Goal: Check status: Check status

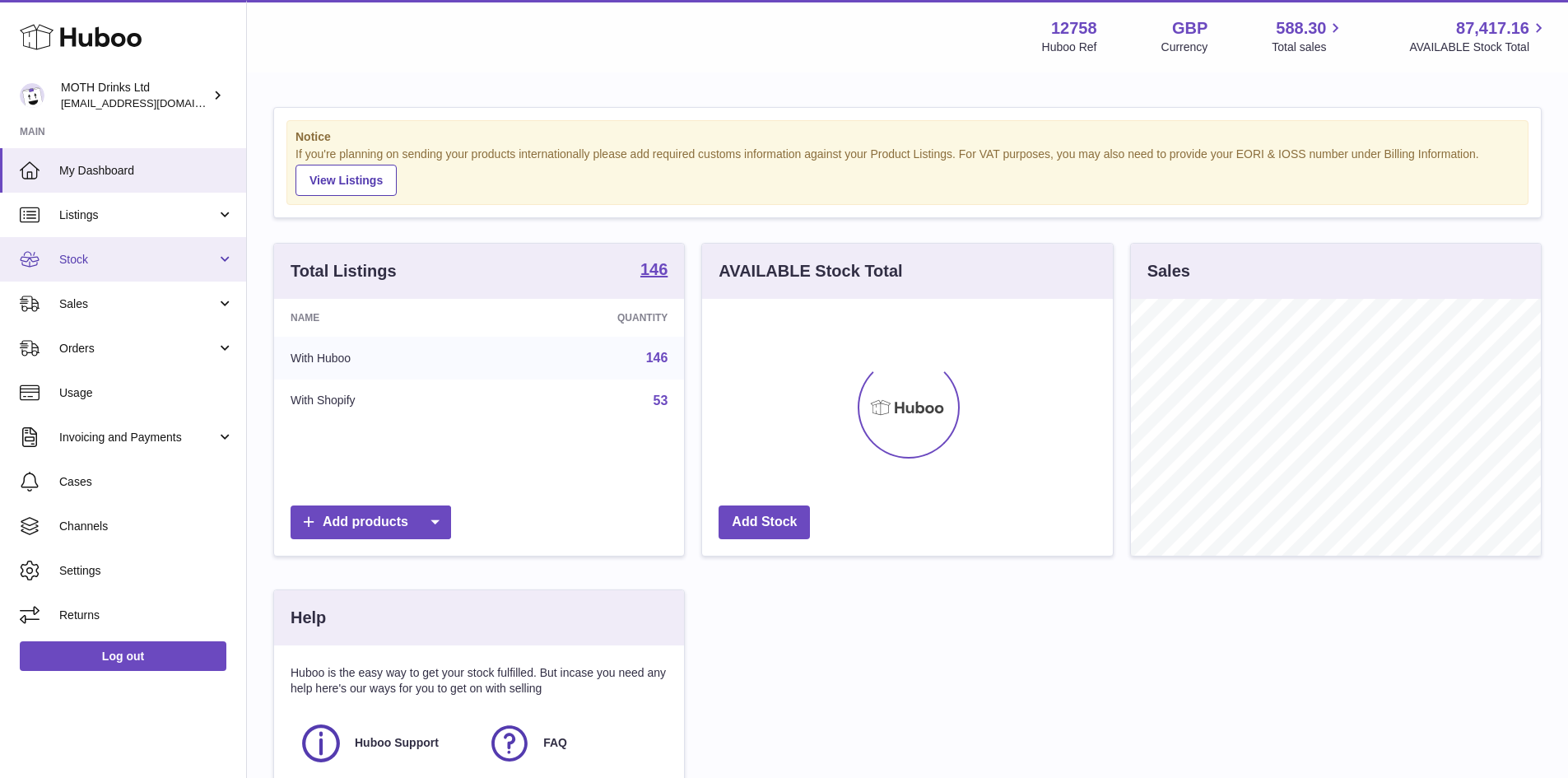
scroll to position [257, 411]
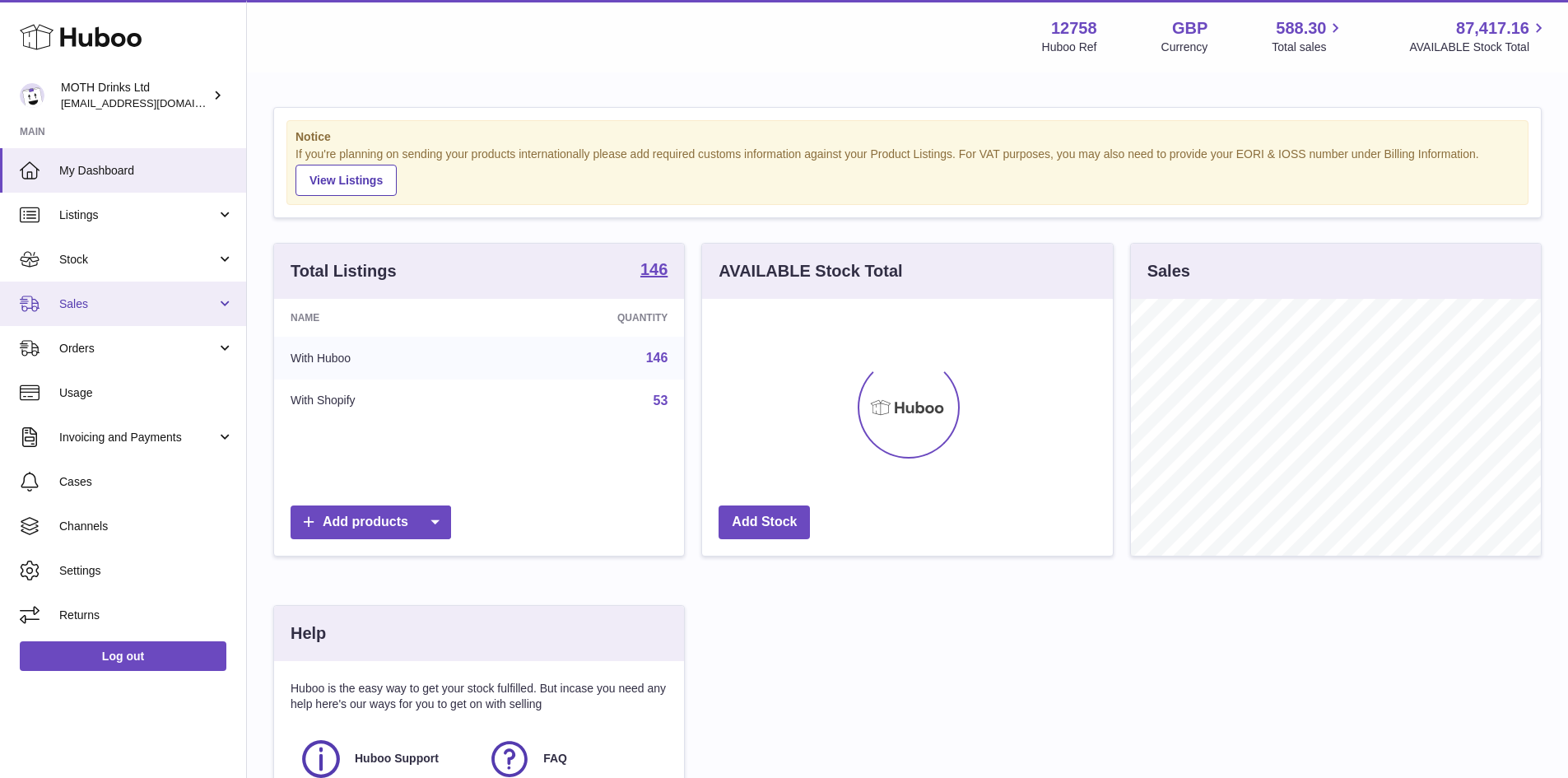
click at [82, 305] on span "Sales" at bounding box center [137, 304] width 157 height 16
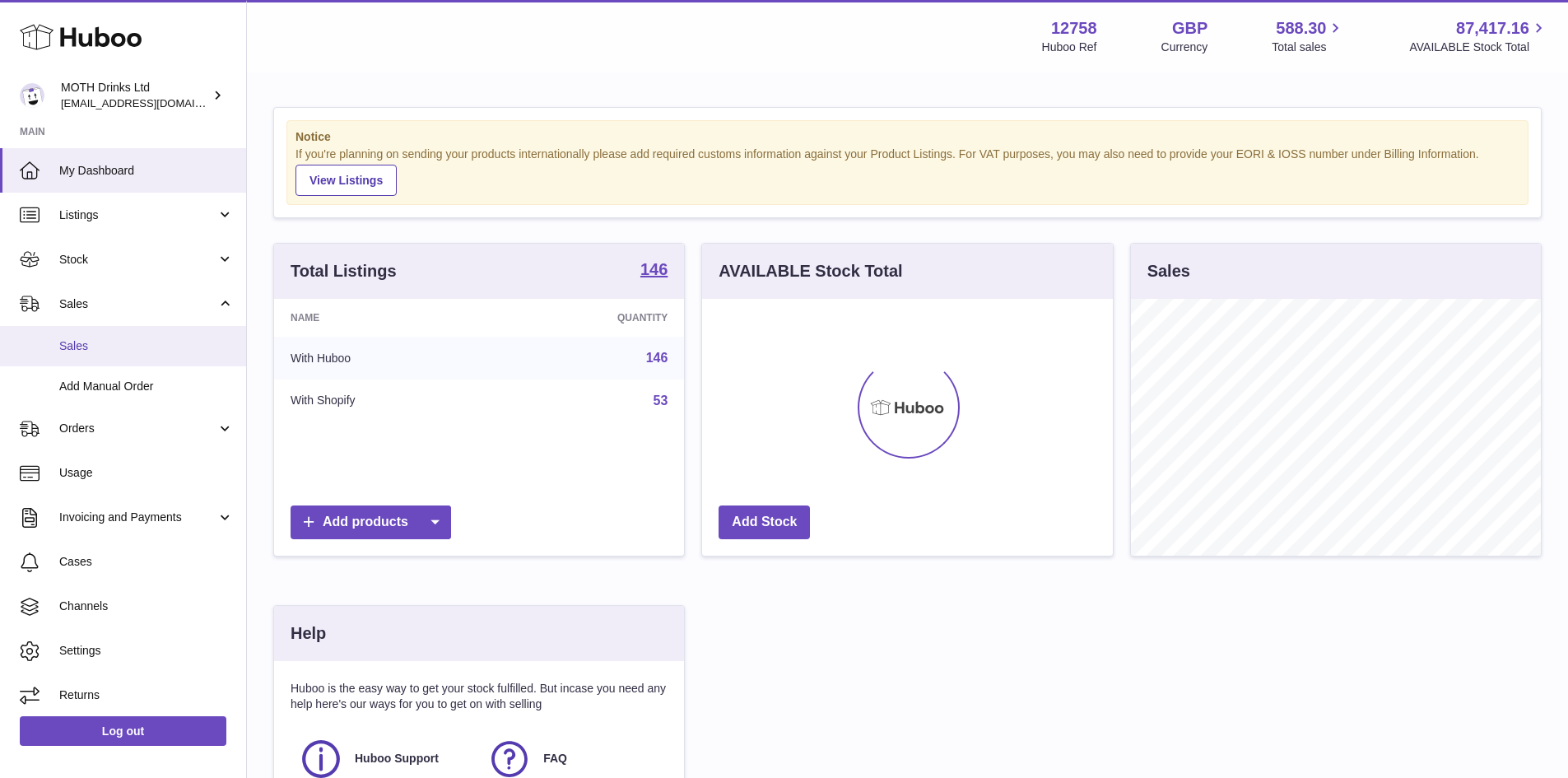
click at [82, 340] on span "Sales" at bounding box center [146, 346] width 175 height 16
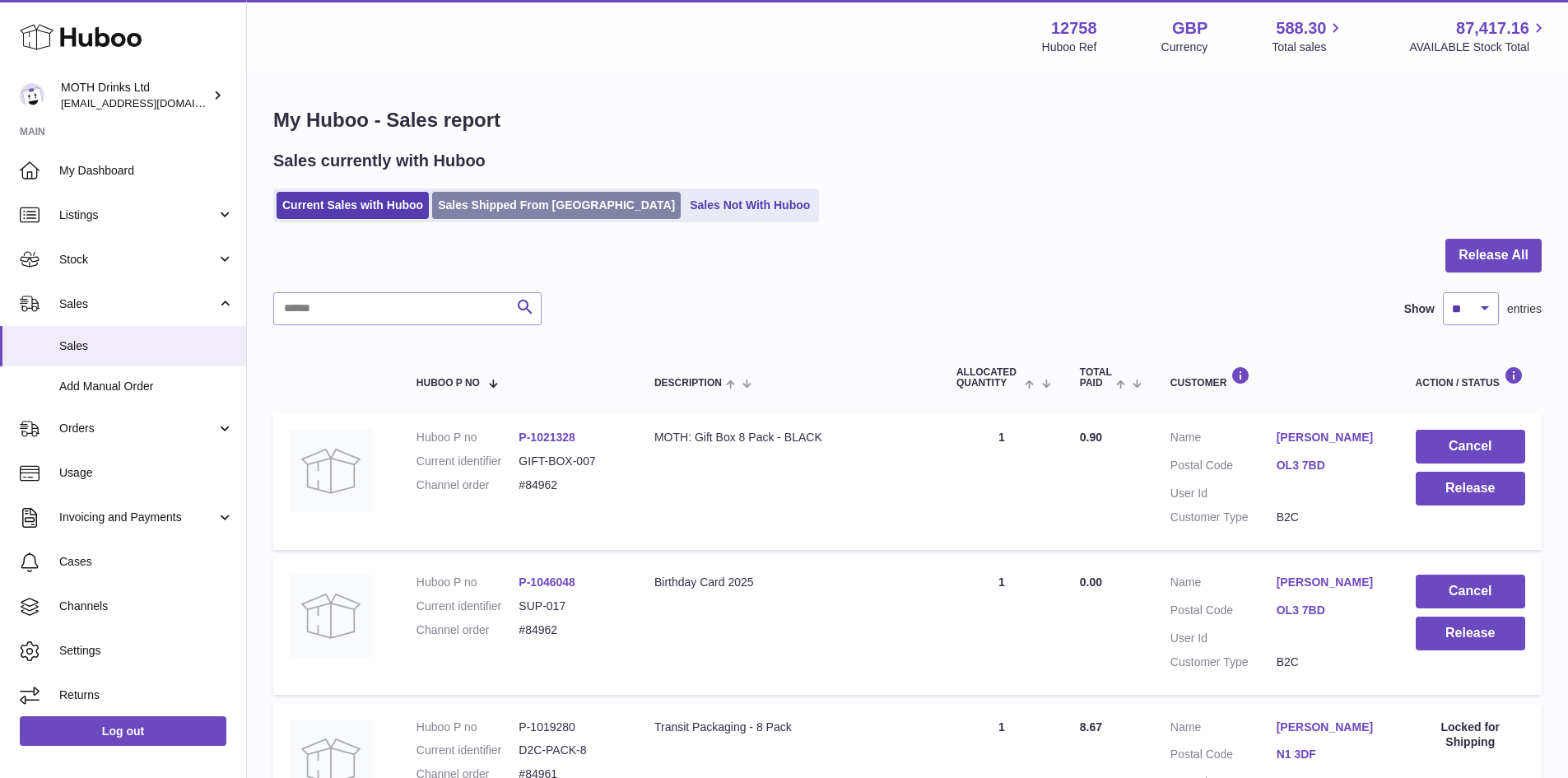
click at [488, 208] on link "Sales Shipped From [GEOGRAPHIC_DATA]" at bounding box center [556, 206] width 249 height 27
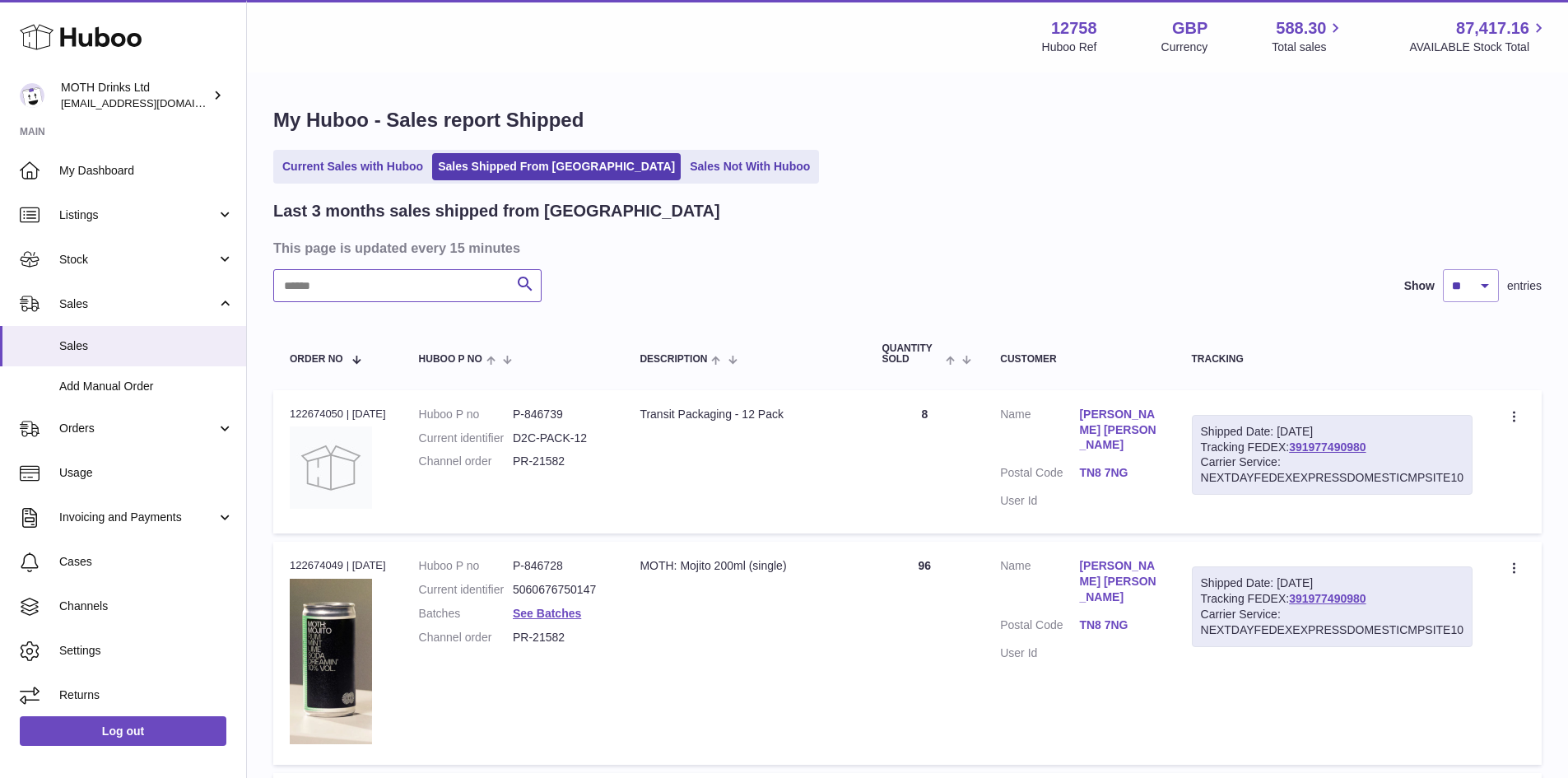
click at [320, 290] on input "text" at bounding box center [407, 286] width 269 height 33
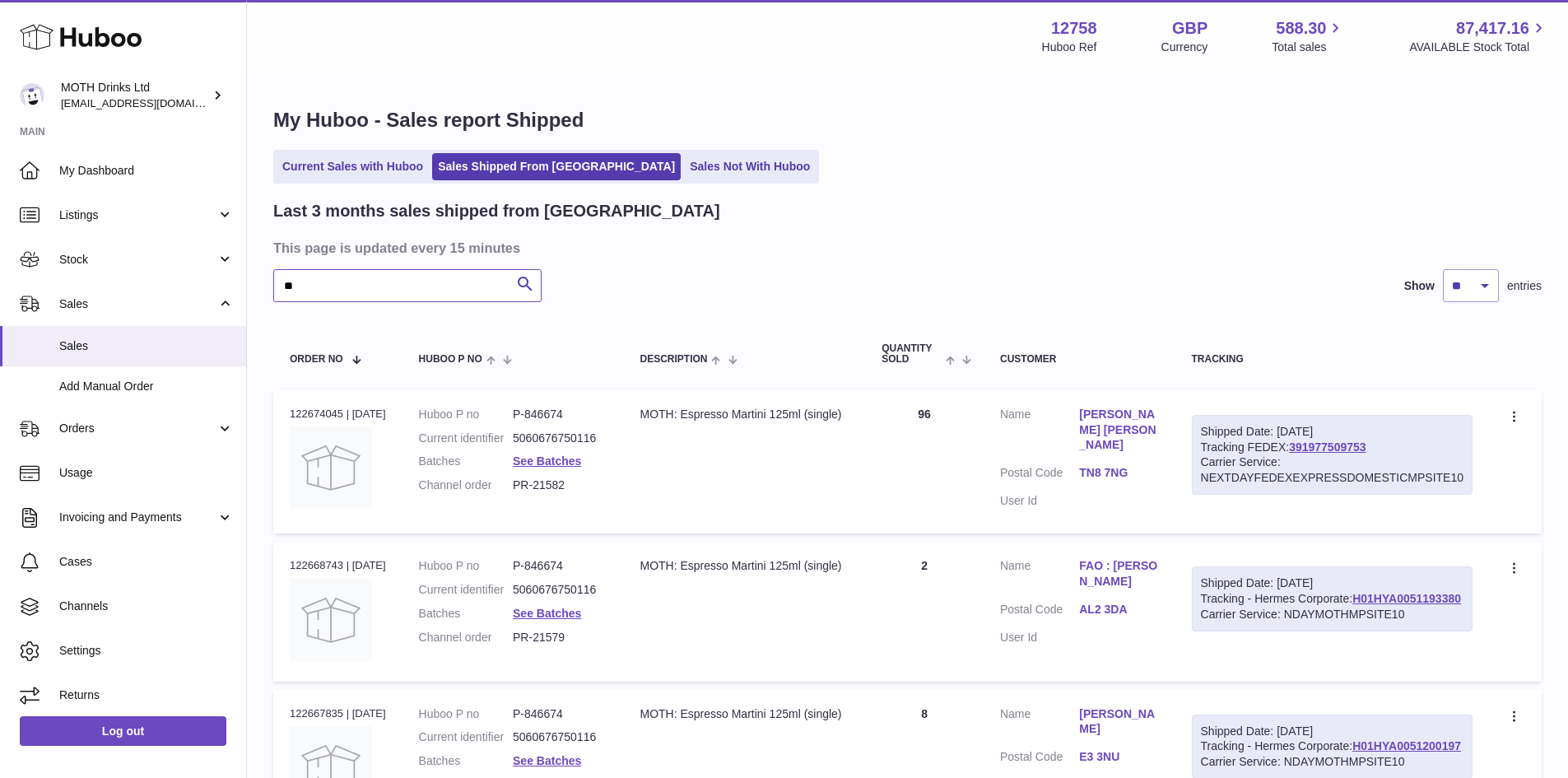
click at [380, 280] on input "**" at bounding box center [407, 286] width 269 height 33
paste input "*********"
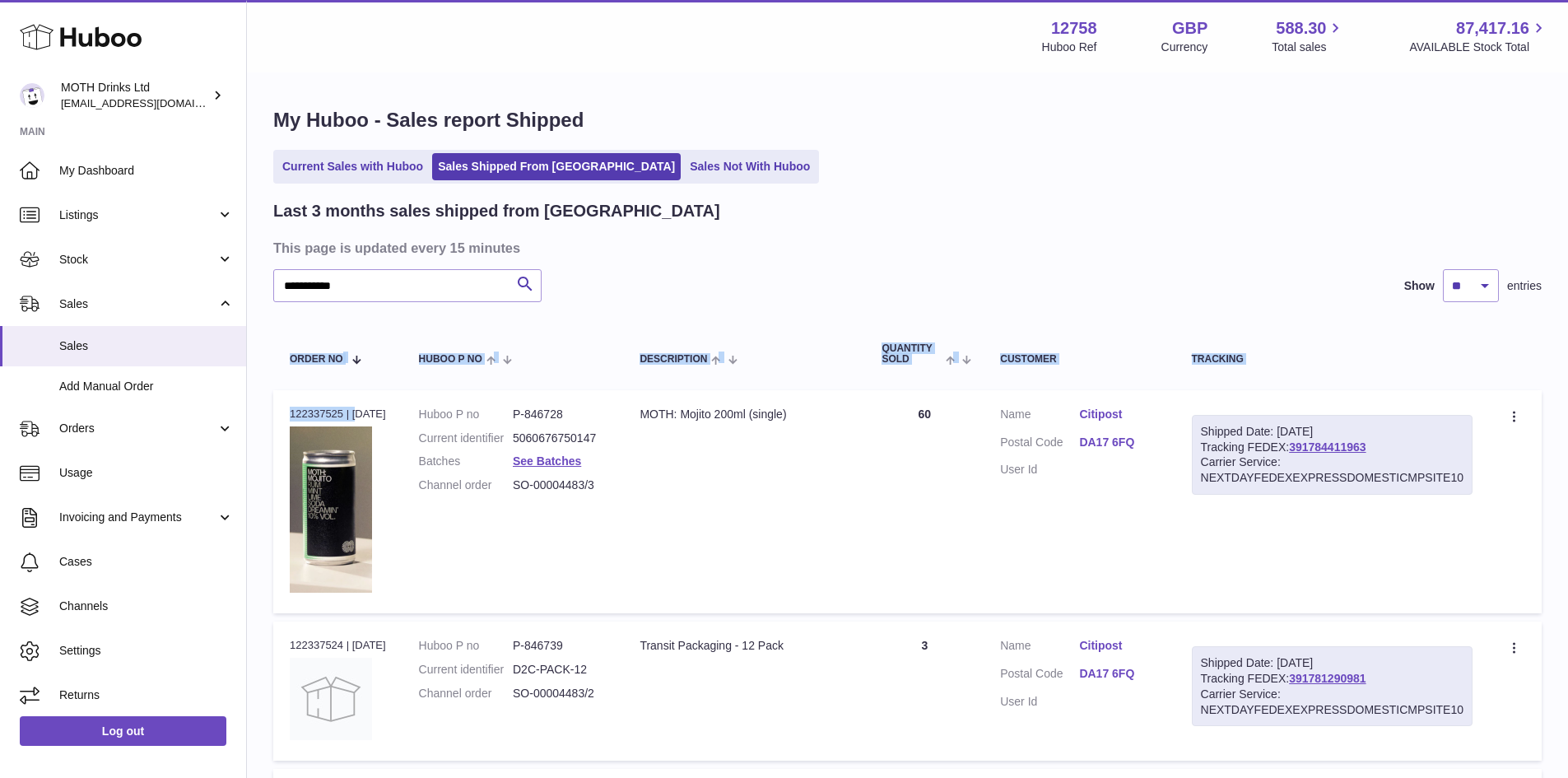
drag, startPoint x: 1495, startPoint y: 595, endPoint x: 268, endPoint y: 380, distance: 1245.7
copy table "Order No Huboo P no Description Quantity Sold Customer Tracking Order no"
click at [555, 468] on link "See Batches" at bounding box center [547, 461] width 68 height 13
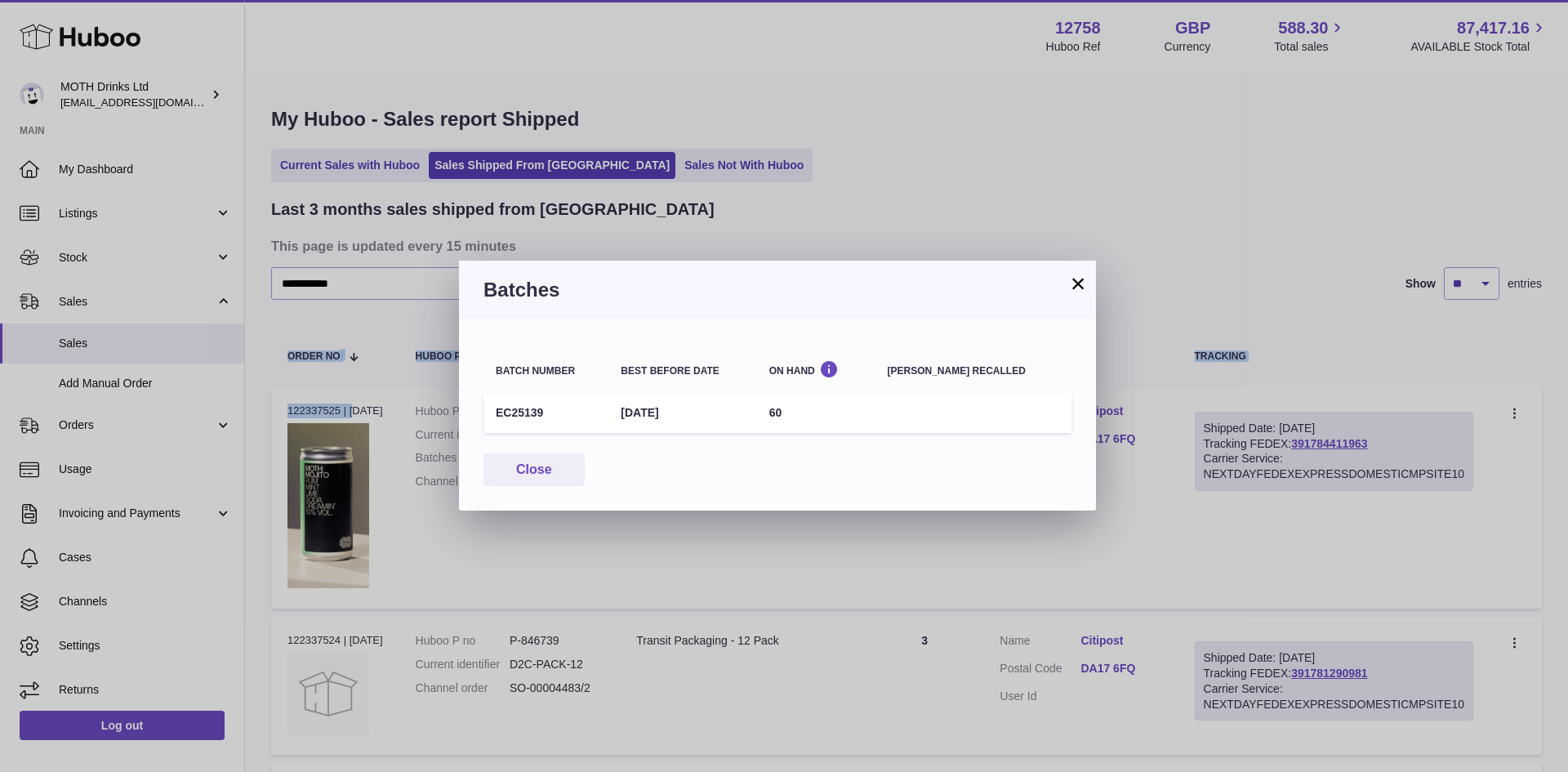
drag, startPoint x: 546, startPoint y: 415, endPoint x: 487, endPoint y: 416, distance: 59.0
click at [487, 416] on td "EC25139" at bounding box center [545, 413] width 125 height 40
copy td "EC25139"
click at [1066, 291] on h3 "Batches" at bounding box center [777, 290] width 588 height 26
click at [1075, 287] on button "×" at bounding box center [1078, 283] width 20 height 20
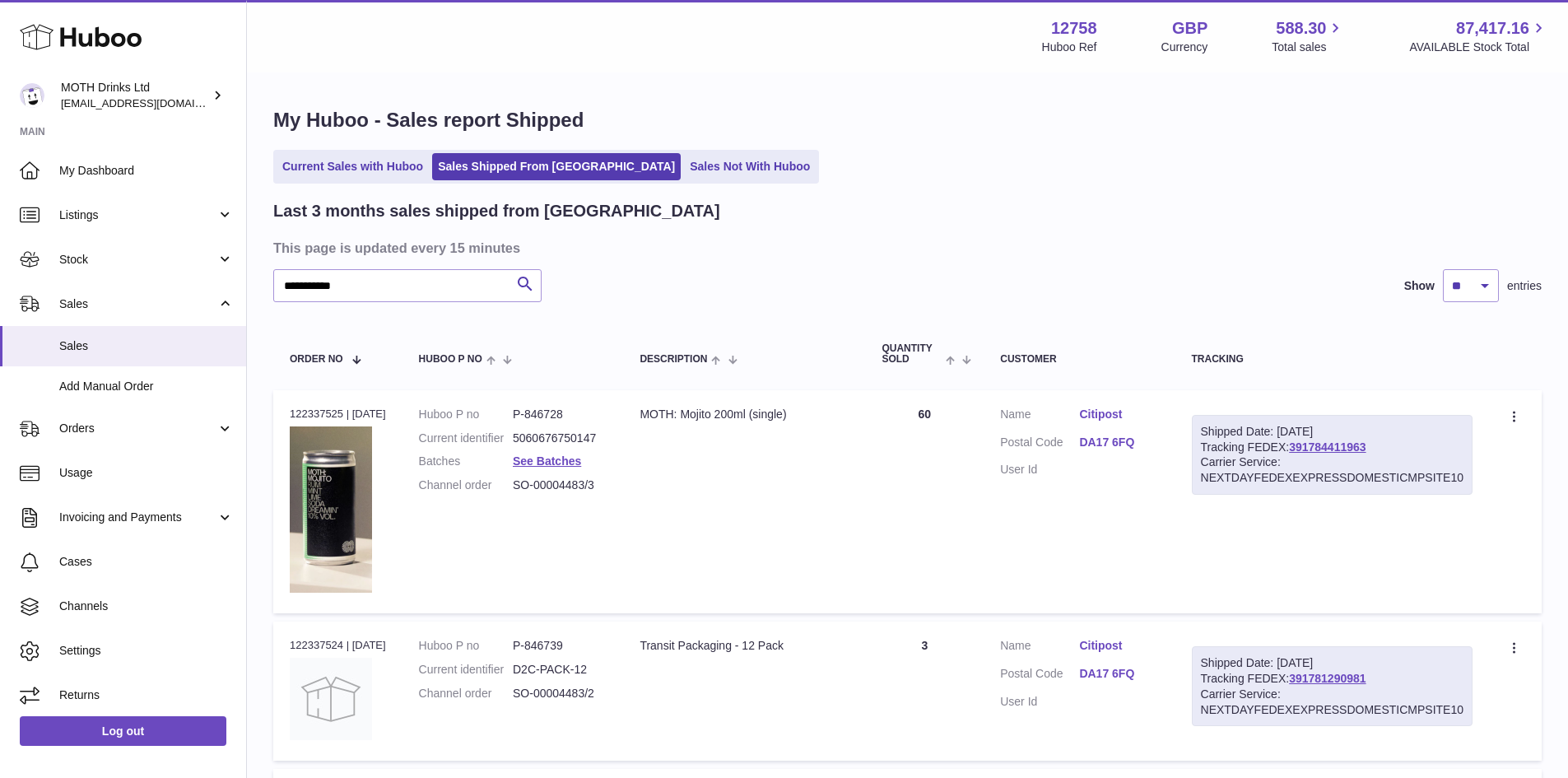
click at [825, 608] on td "Description MOTH: Mojito 200ml (single)" at bounding box center [744, 502] width 242 height 223
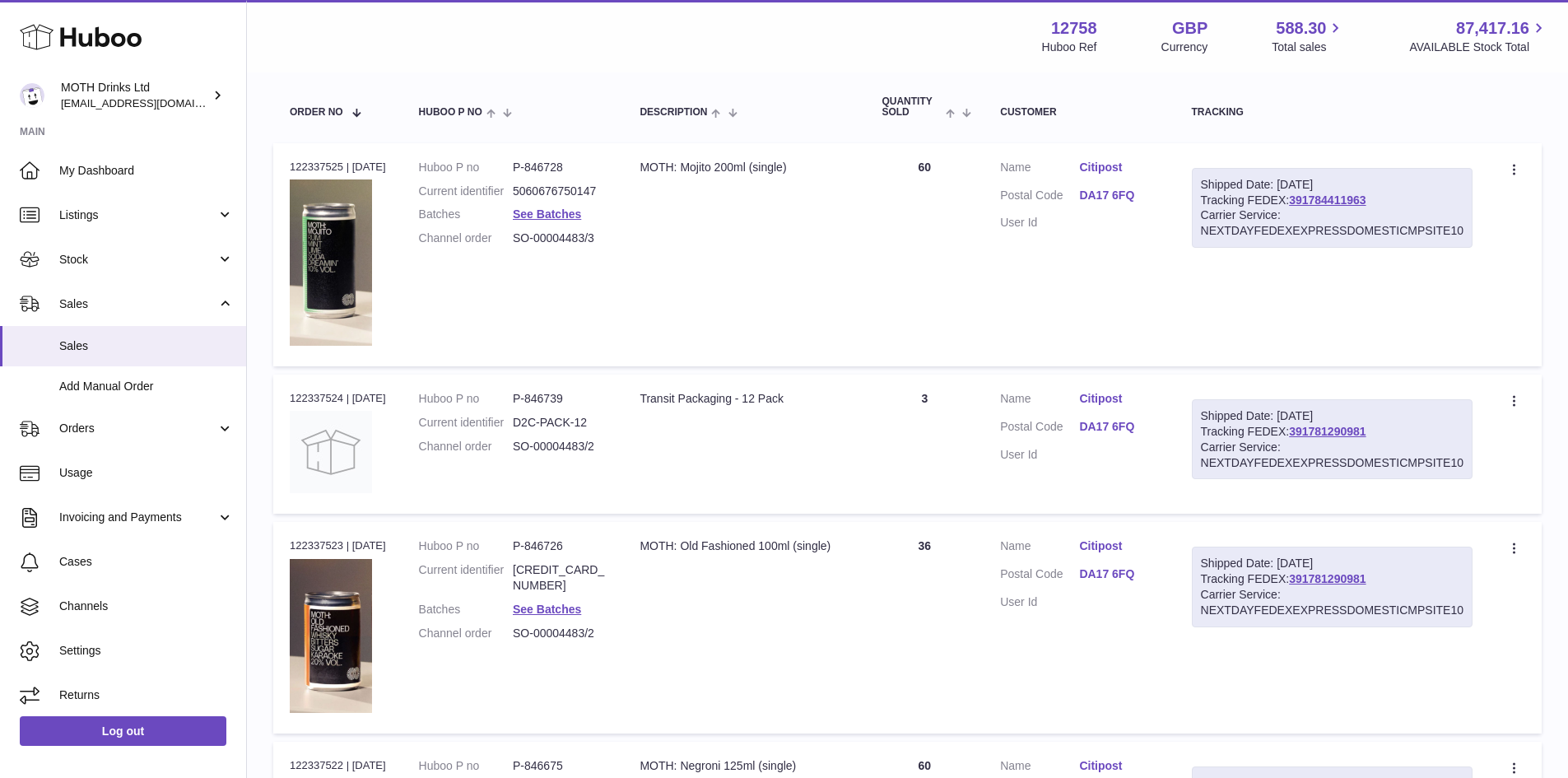
drag, startPoint x: 819, startPoint y: 394, endPoint x: 833, endPoint y: 416, distance: 26.1
click at [718, 395] on div "Transit Packaging - 12 Pack" at bounding box center [744, 399] width 209 height 16
click at [835, 418] on td "Description Transit Packaging - 12 Pack" at bounding box center [744, 444] width 242 height 139
drag, startPoint x: 651, startPoint y: 265, endPoint x: 532, endPoint y: 251, distance: 119.8
click at [532, 251] on tr "Order no 122337525 | 5th Aug Huboo P no P-846728 Current identifier 50606767501…" at bounding box center [907, 255] width 1269 height 223
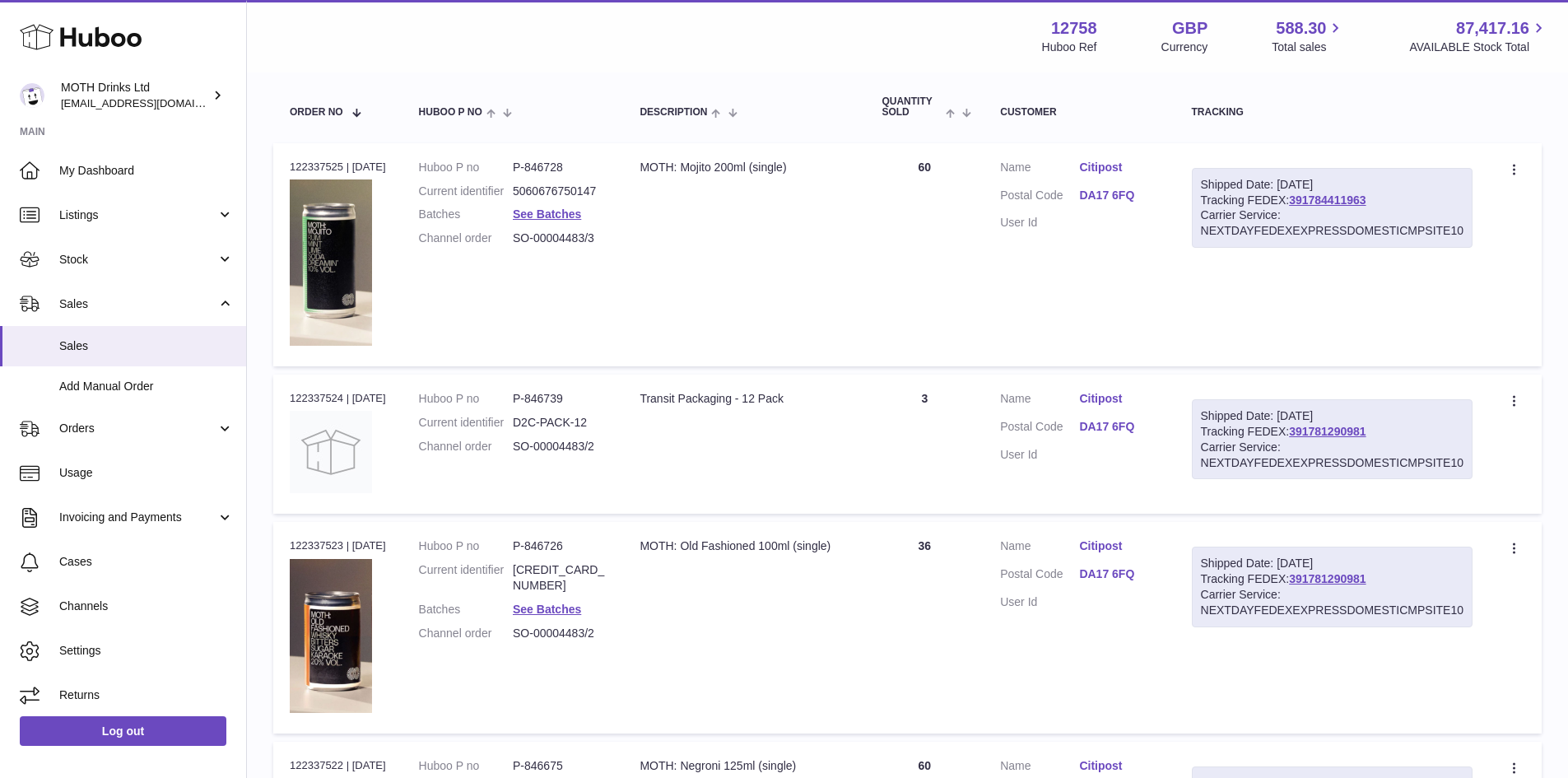
click at [653, 587] on td "Description MOTH: Old Fashioned 100ml (single)" at bounding box center [744, 627] width 242 height 211
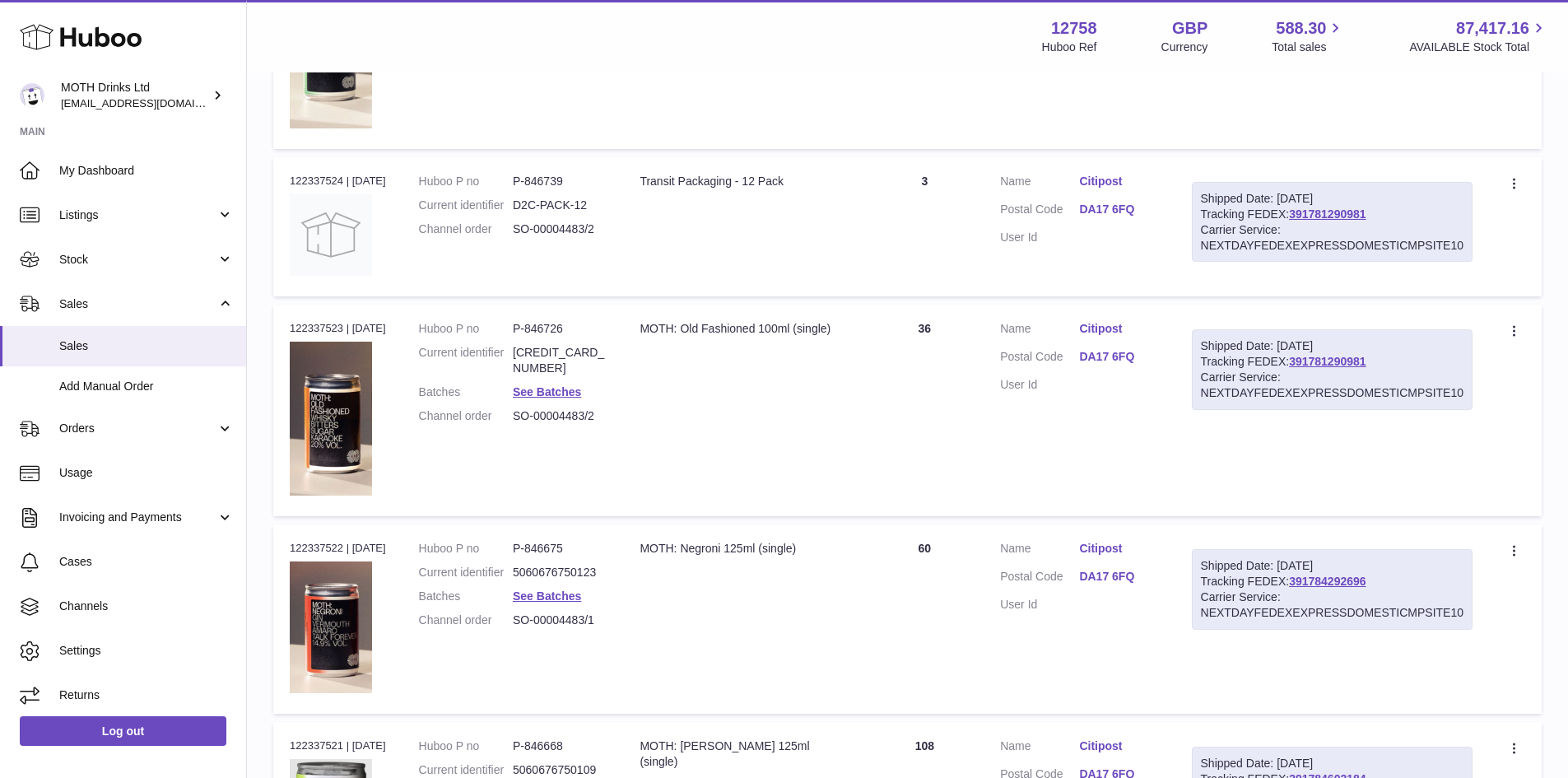
scroll to position [731, 0]
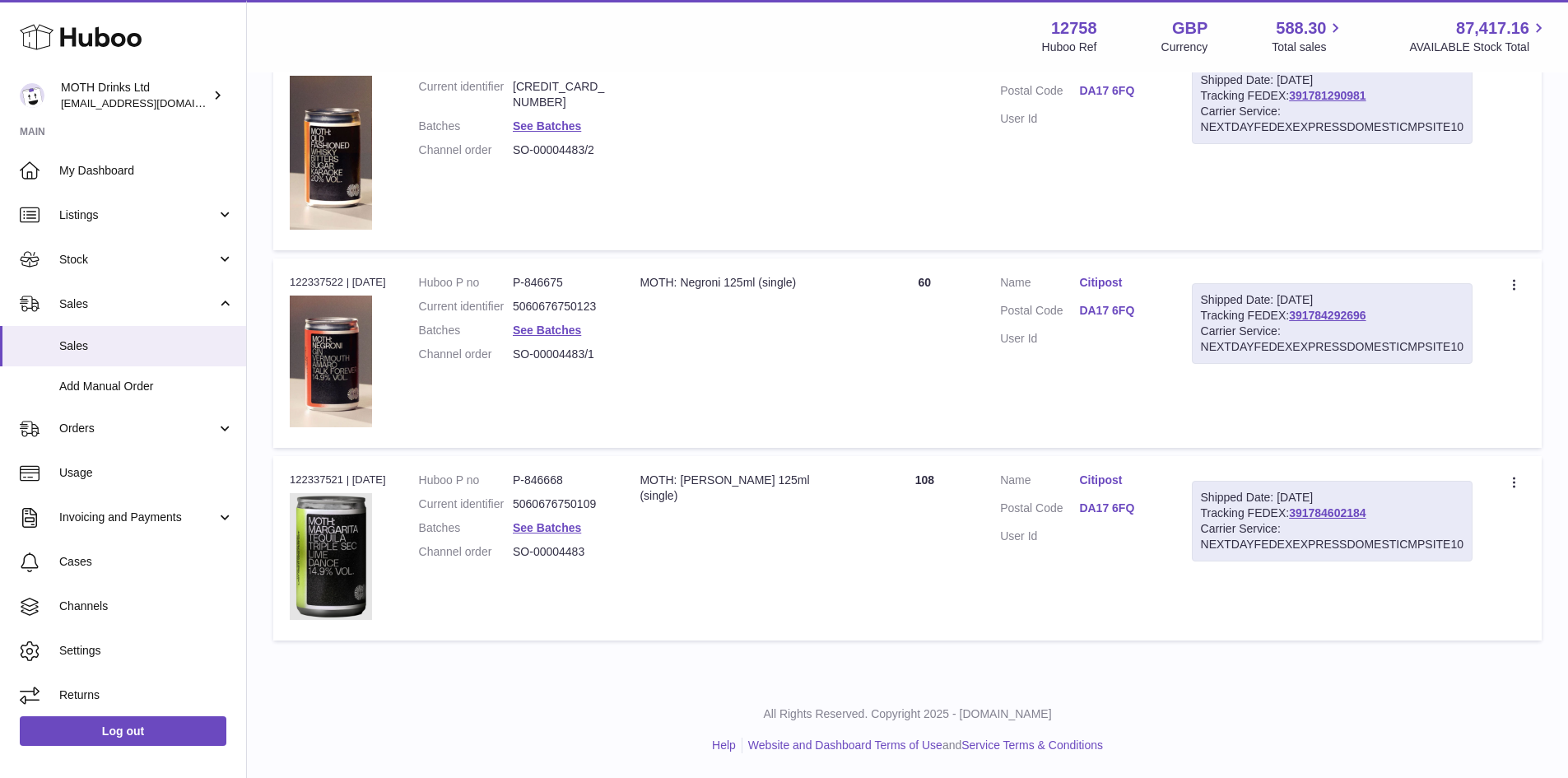
click at [657, 146] on td "Description MOTH: Old Fashioned 100ml (single)" at bounding box center [744, 145] width 242 height 211
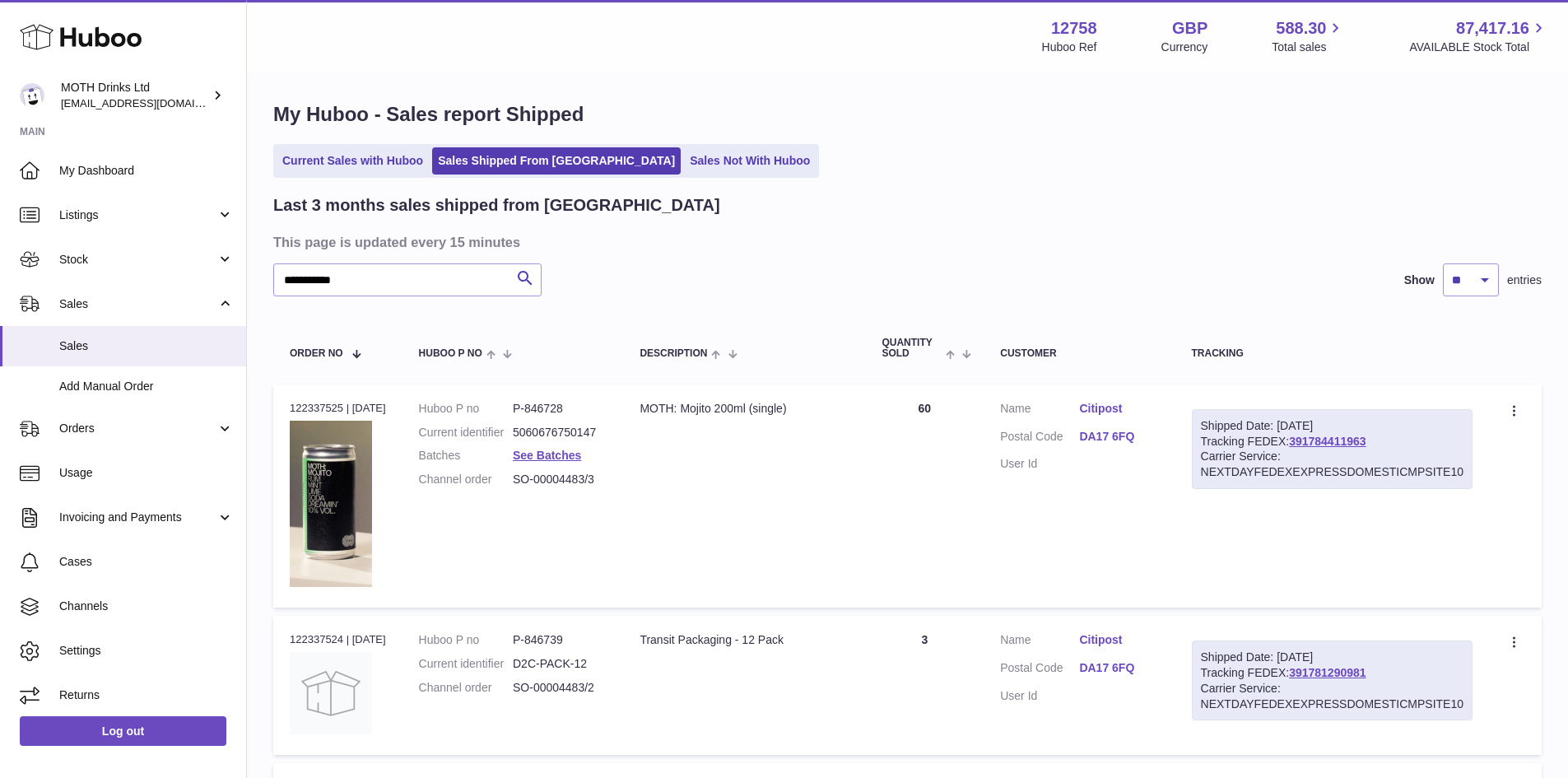
scroll to position [0, 0]
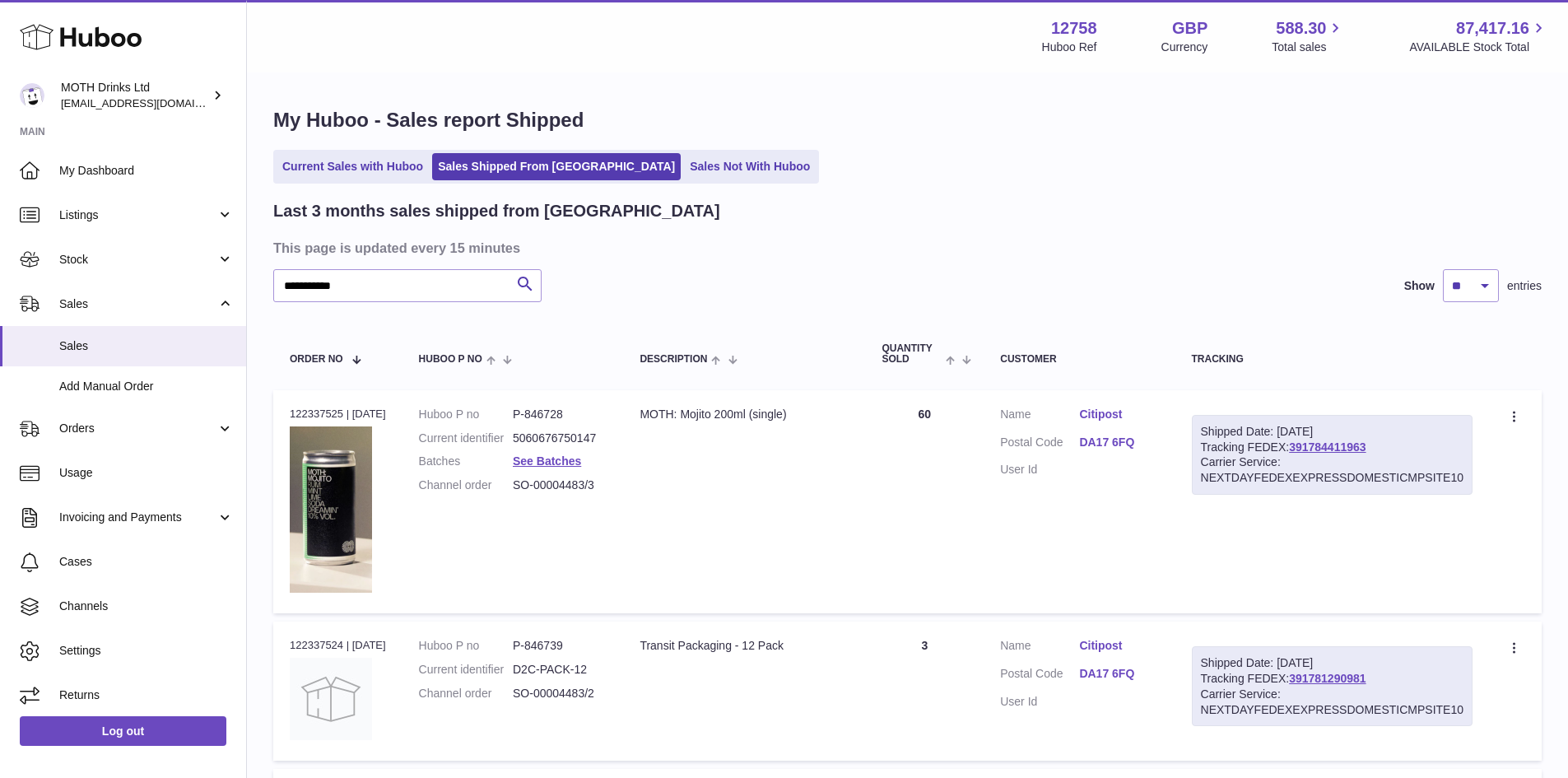
drag, startPoint x: 596, startPoint y: 499, endPoint x: 515, endPoint y: 503, distance: 81.1
click at [514, 501] on td "Huboo P no P-846728 Current identifier 5060676750147 Batches See Batches Channe…" at bounding box center [513, 502] width 221 height 223
copy dl "SO-00004483/3"
click at [725, 490] on td "Description MOTH: Mojito 200ml (single)" at bounding box center [744, 502] width 242 height 223
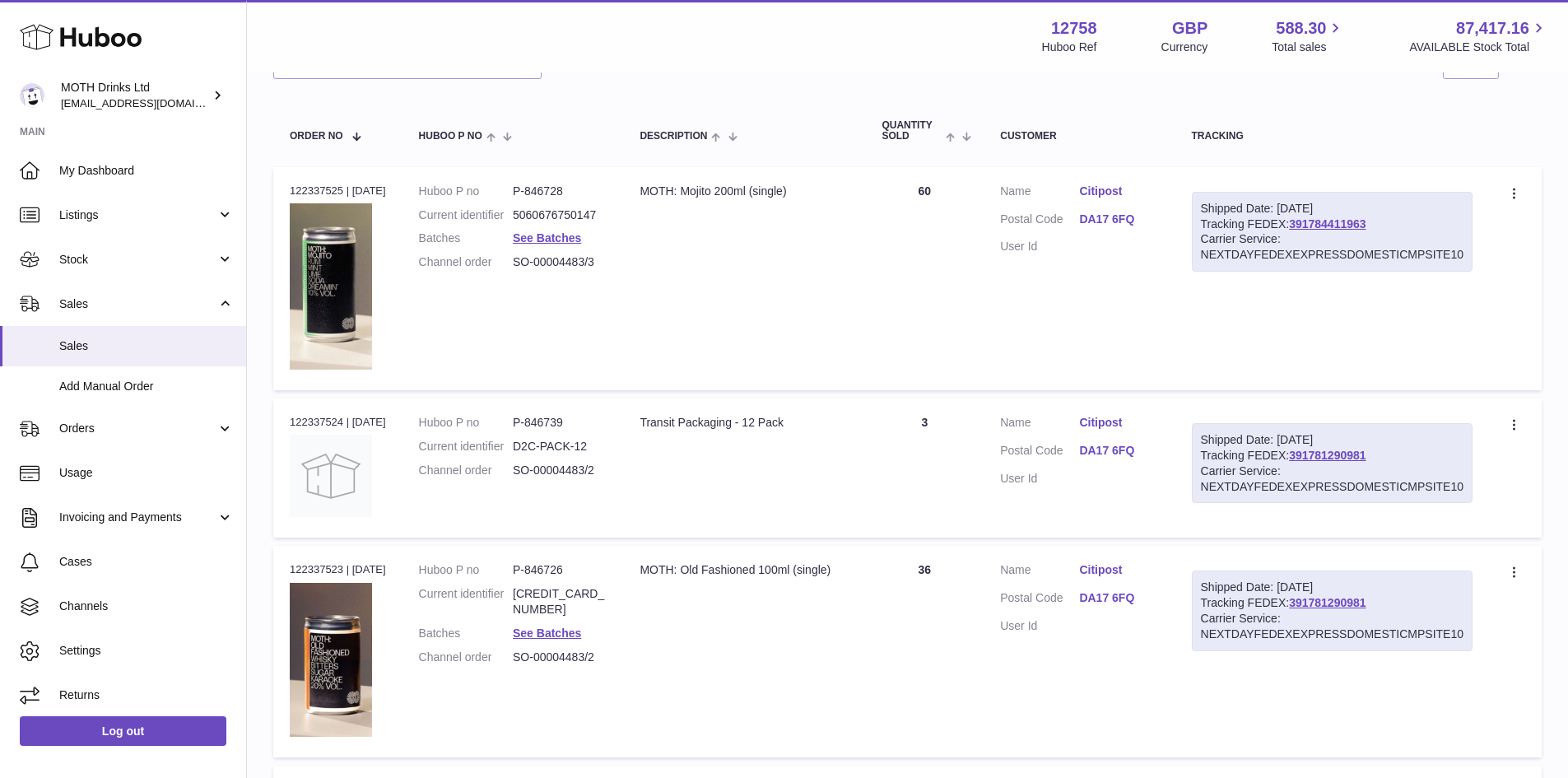
scroll to position [247, 0]
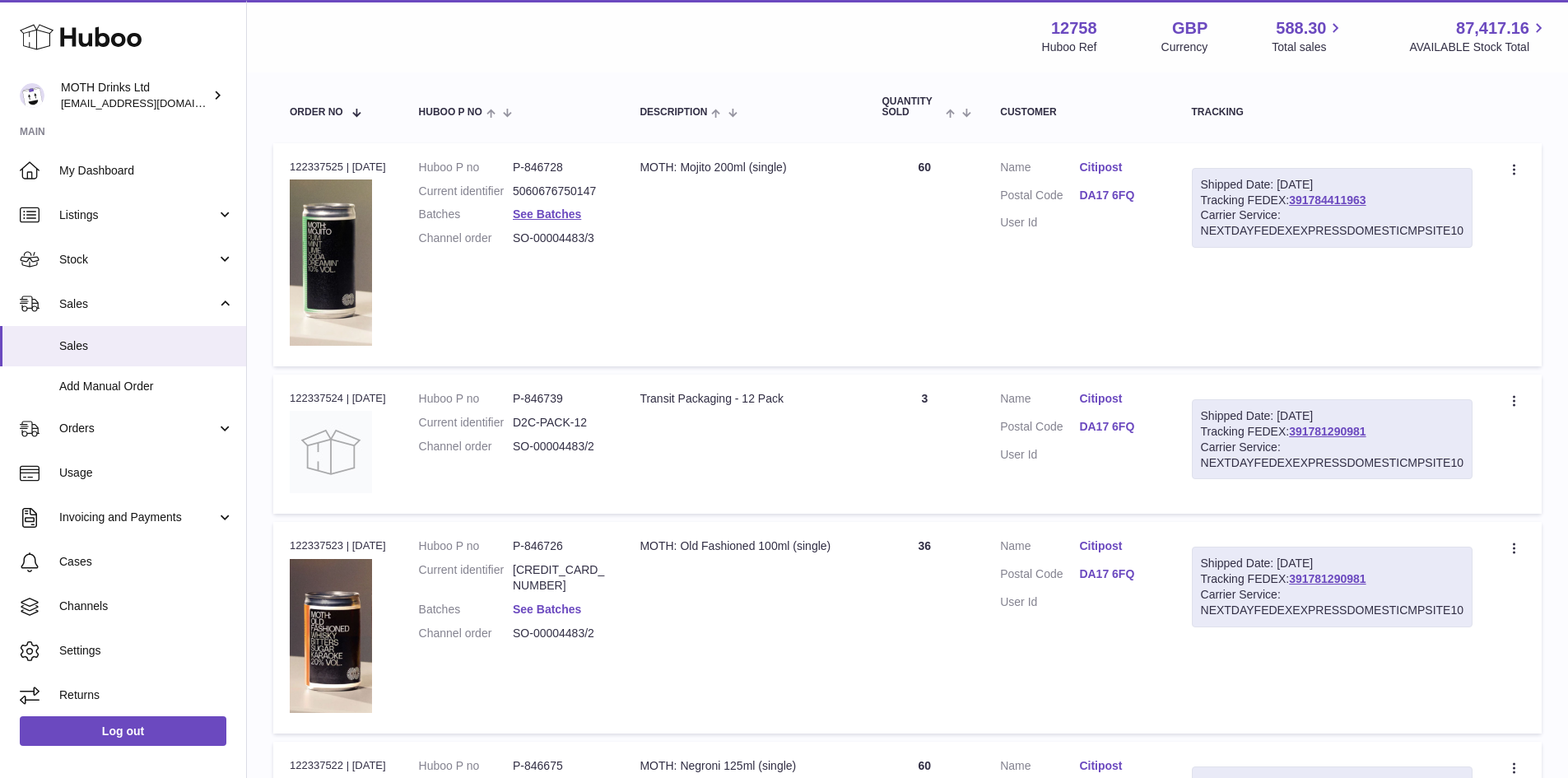
click at [559, 607] on link "See Batches" at bounding box center [547, 609] width 68 height 13
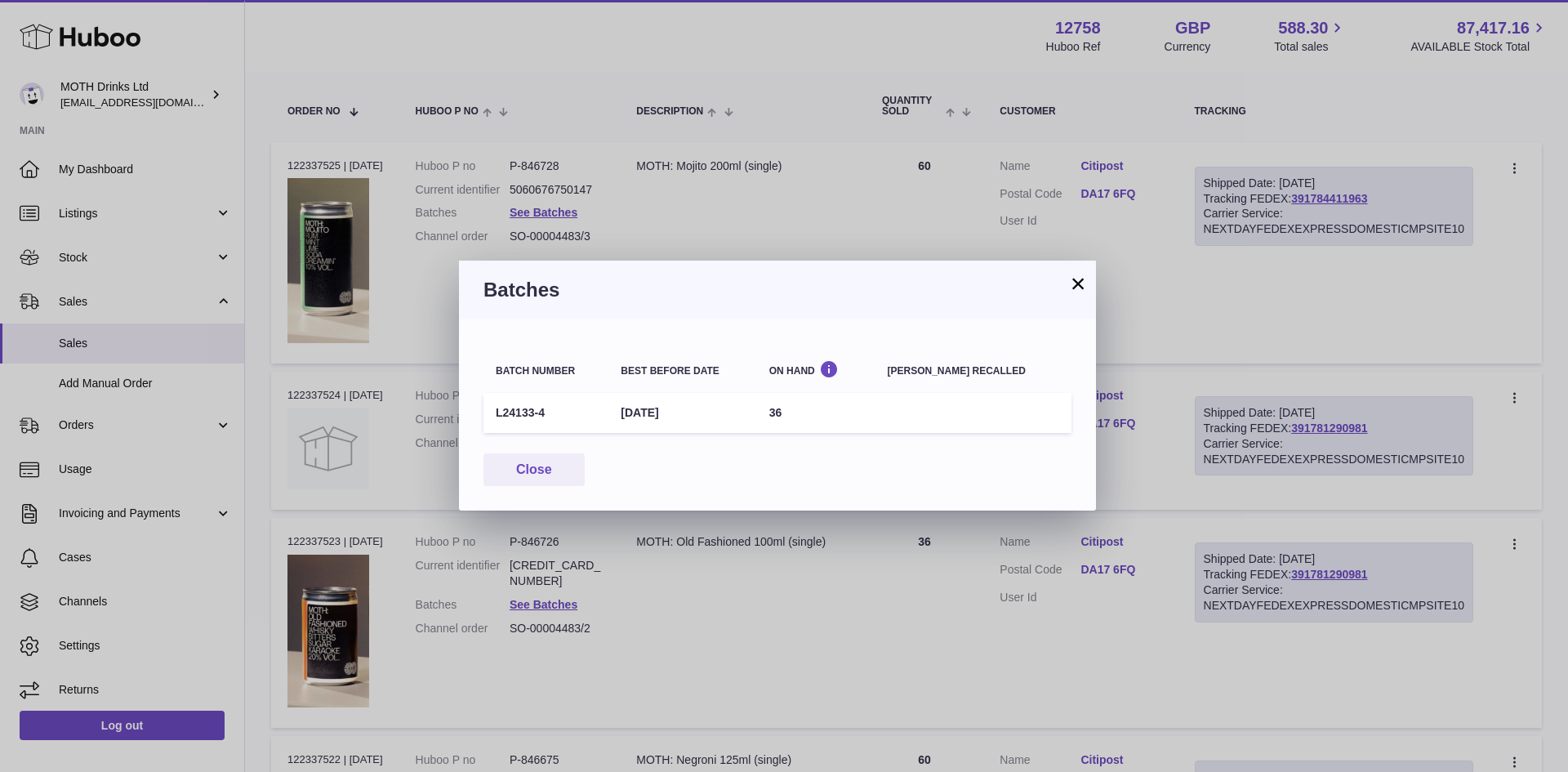
drag, startPoint x: 556, startPoint y: 414, endPoint x: 498, endPoint y: 409, distance: 58.2
click at [498, 409] on td "L24133-4" at bounding box center [545, 413] width 125 height 40
copy td "L24133-4"
click at [1079, 278] on button "×" at bounding box center [1078, 283] width 20 height 20
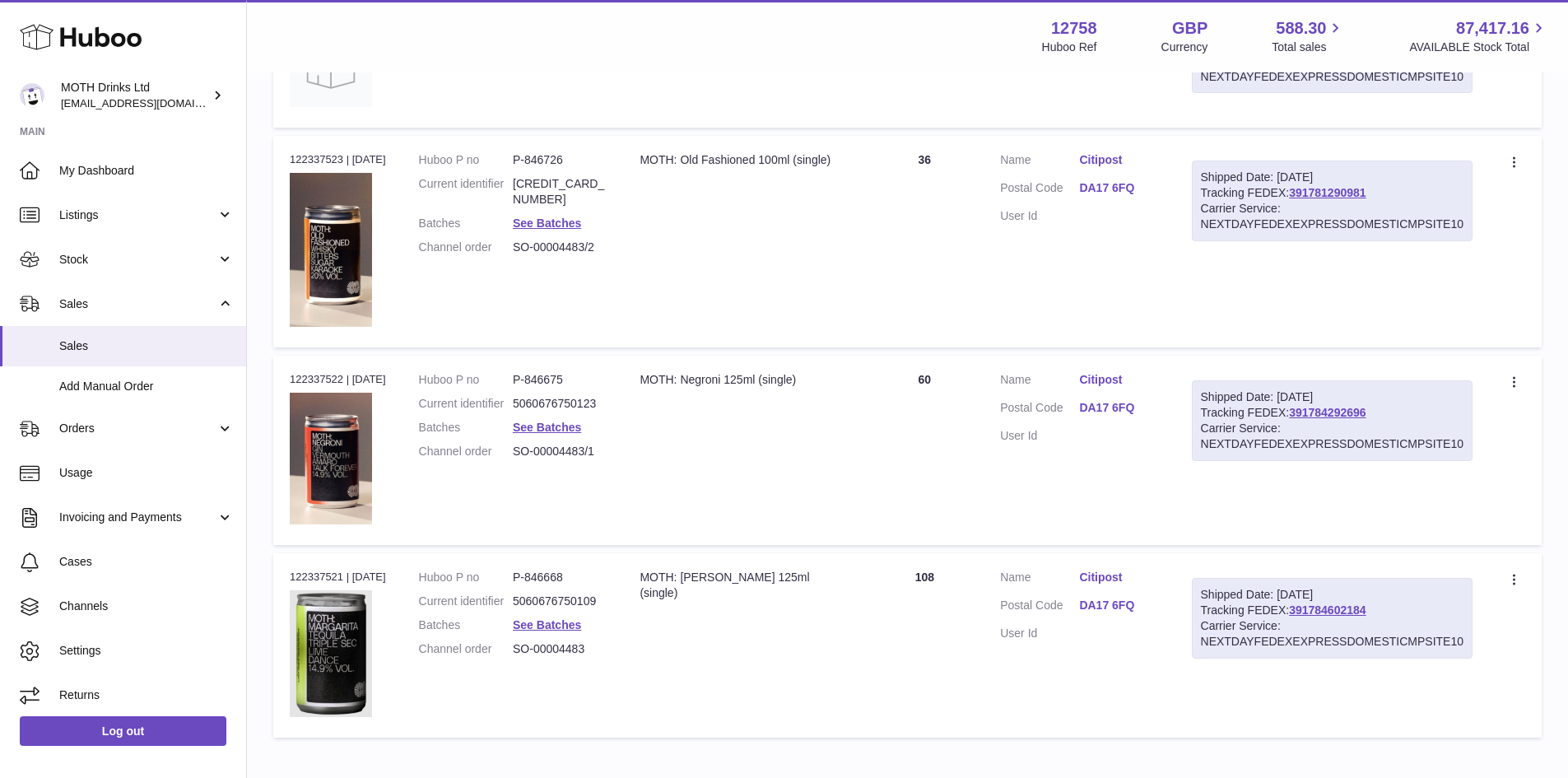
scroll to position [731, 0]
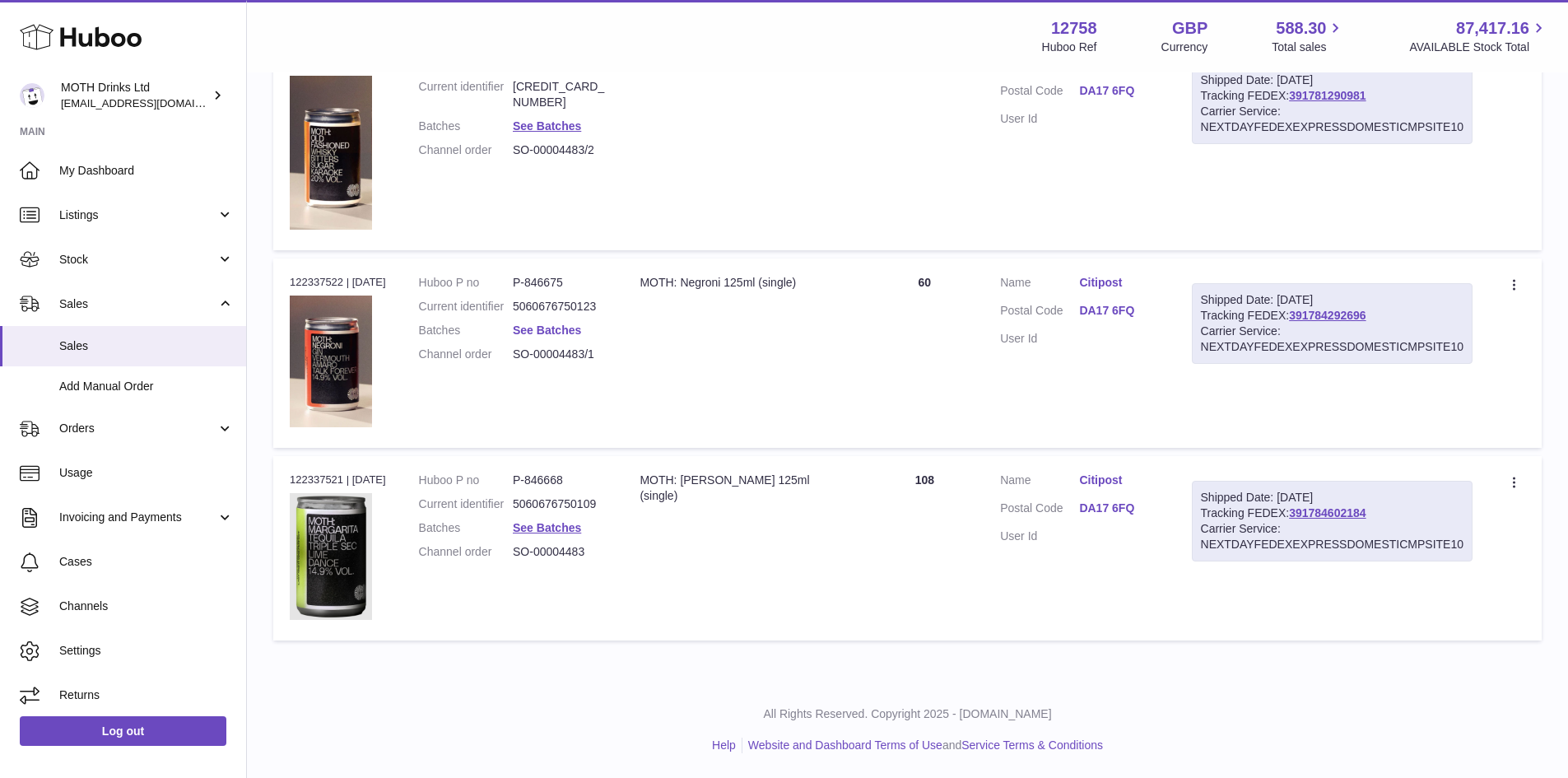
click at [563, 337] on link "See Batches" at bounding box center [547, 330] width 68 height 13
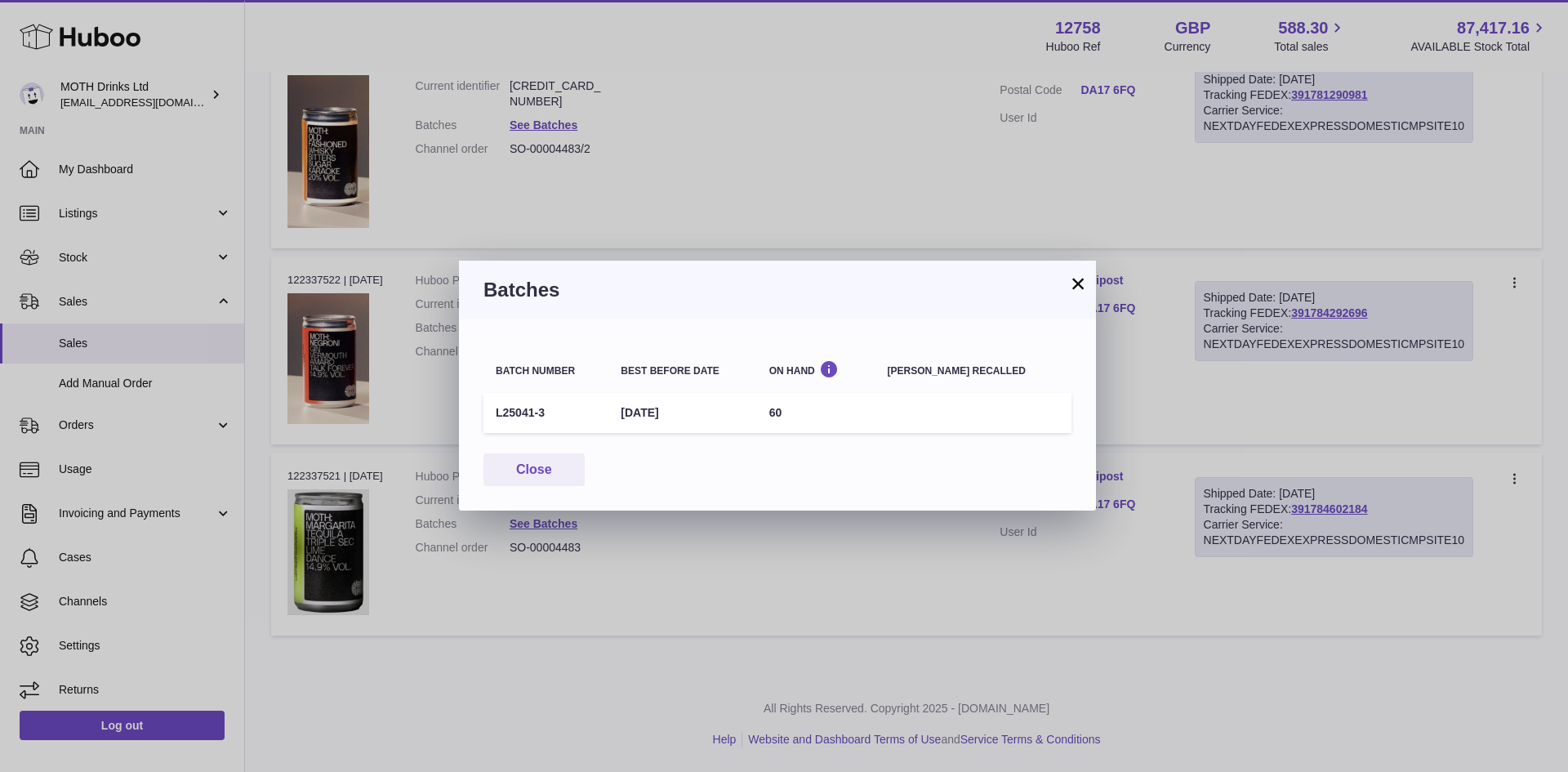
drag, startPoint x: 522, startPoint y: 410, endPoint x: 489, endPoint y: 410, distance: 33.0
click at [489, 410] on td "L25041-3" at bounding box center [545, 413] width 125 height 40
copy td "L25041-3"
drag, startPoint x: 520, startPoint y: 471, endPoint x: 494, endPoint y: 473, distance: 26.1
click at [521, 471] on button "Close" at bounding box center [534, 470] width 102 height 34
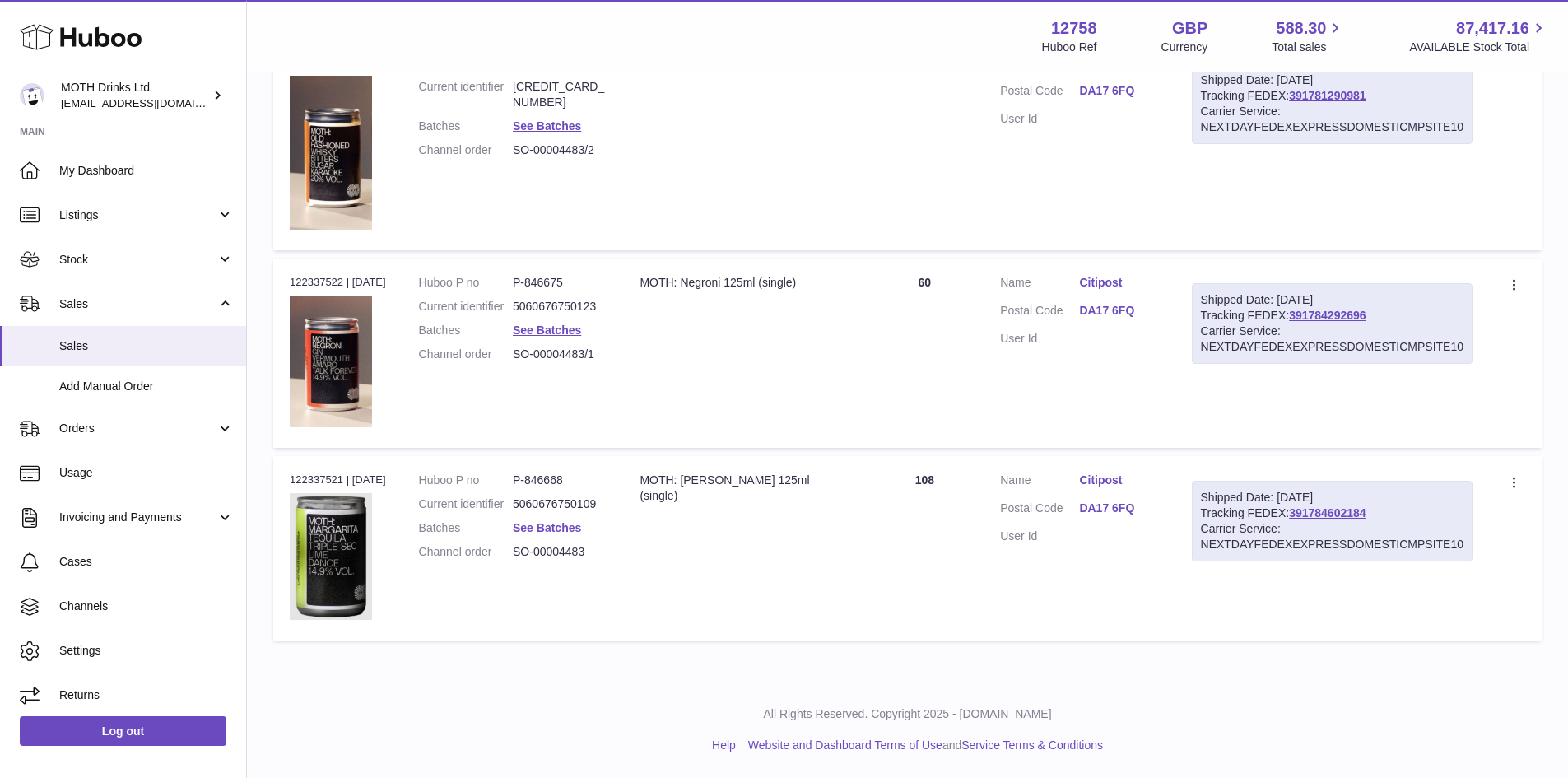
click at [555, 534] on link "See Batches" at bounding box center [547, 528] width 68 height 13
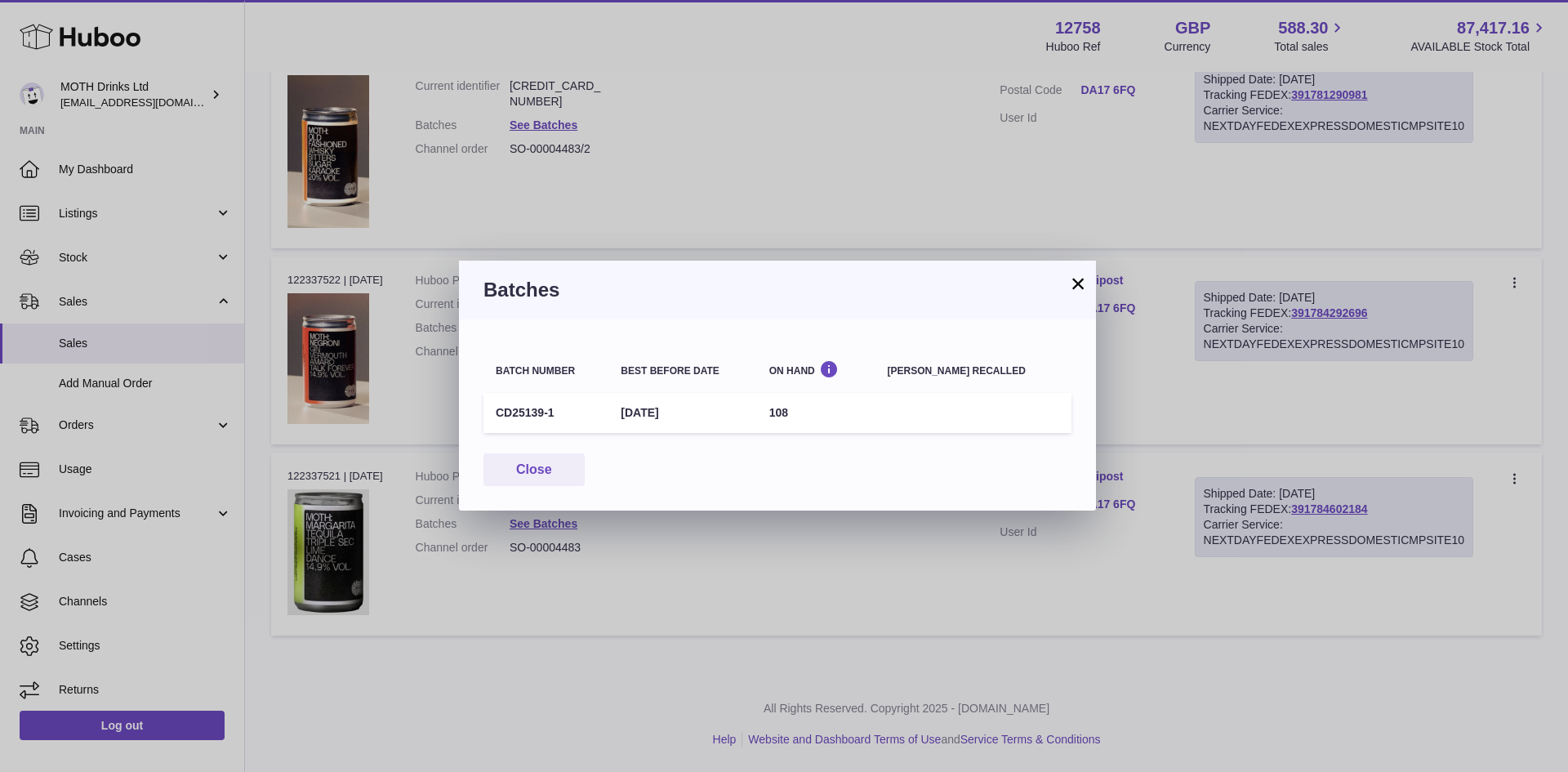
drag, startPoint x: 569, startPoint y: 418, endPoint x: 498, endPoint y: 408, distance: 71.7
click at [498, 408] on td "CD25139-1" at bounding box center [545, 413] width 125 height 40
copy td "CD25139-1"
click at [1080, 282] on button "×" at bounding box center [1078, 283] width 20 height 20
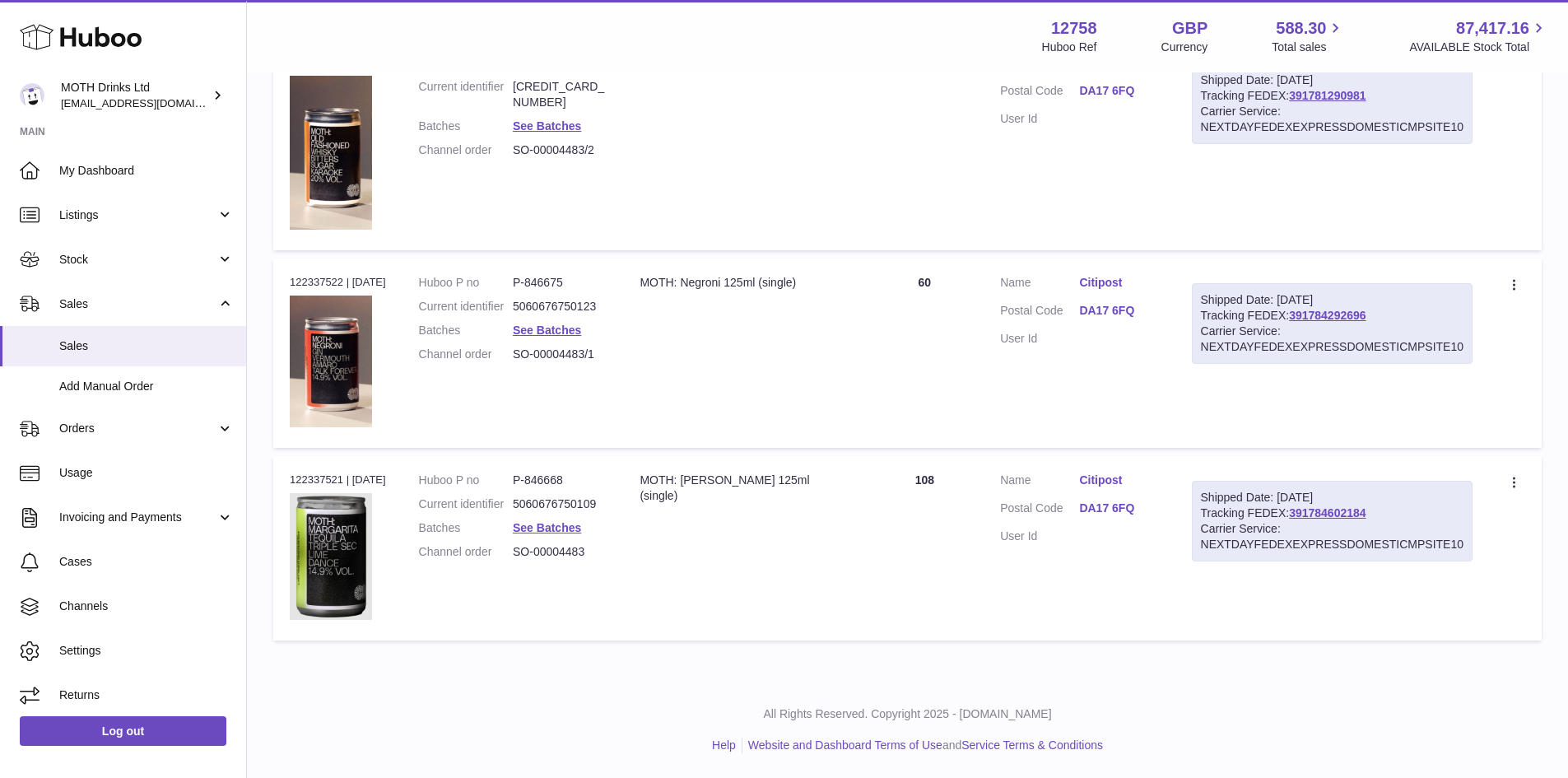
drag, startPoint x: 341, startPoint y: 482, endPoint x: 280, endPoint y: 482, distance: 61.0
click at [280, 482] on td "Order no 122337521 | 5th Aug" at bounding box center [337, 548] width 129 height 184
copy div "122337521"
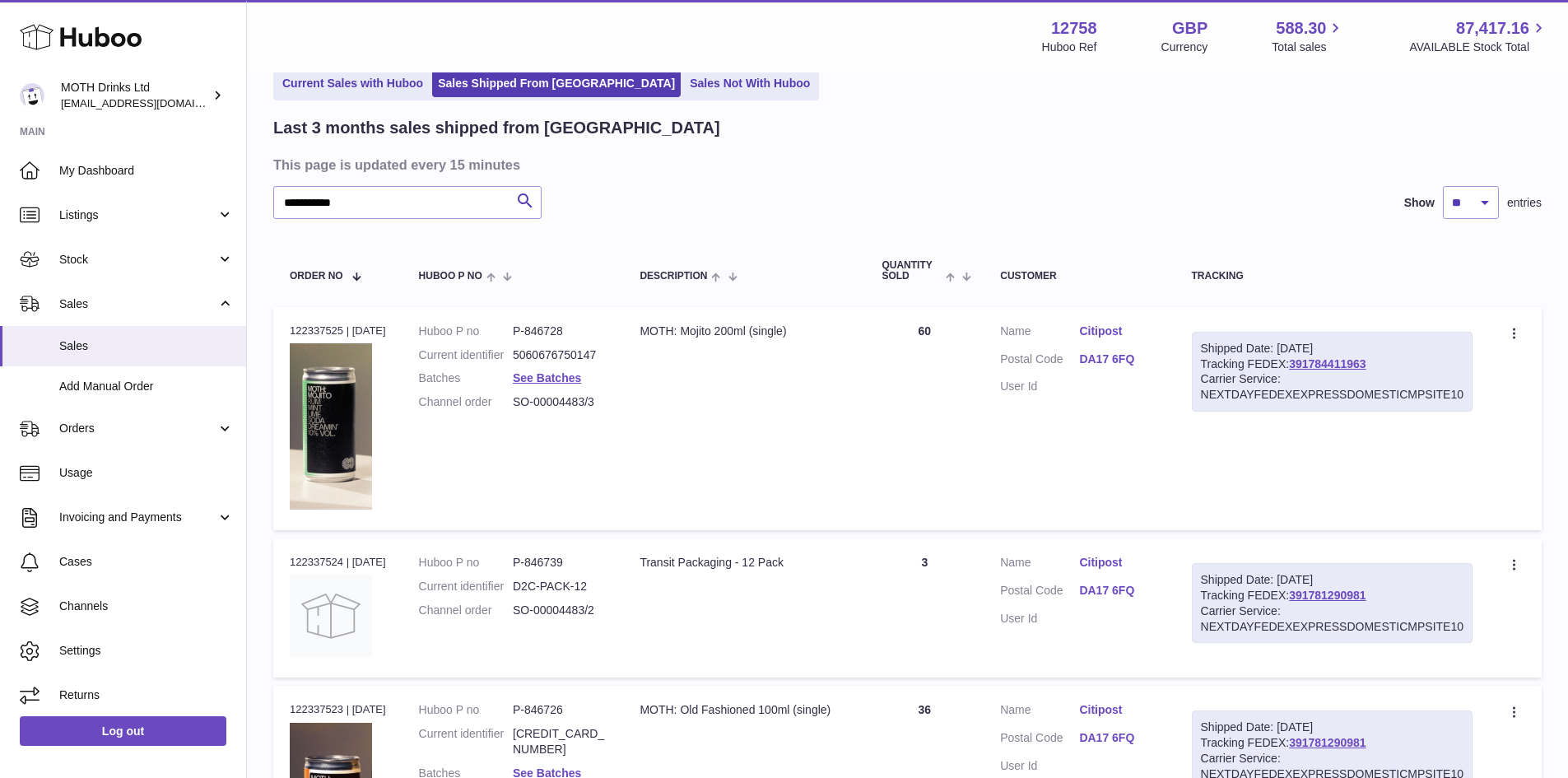
scroll to position [0, 0]
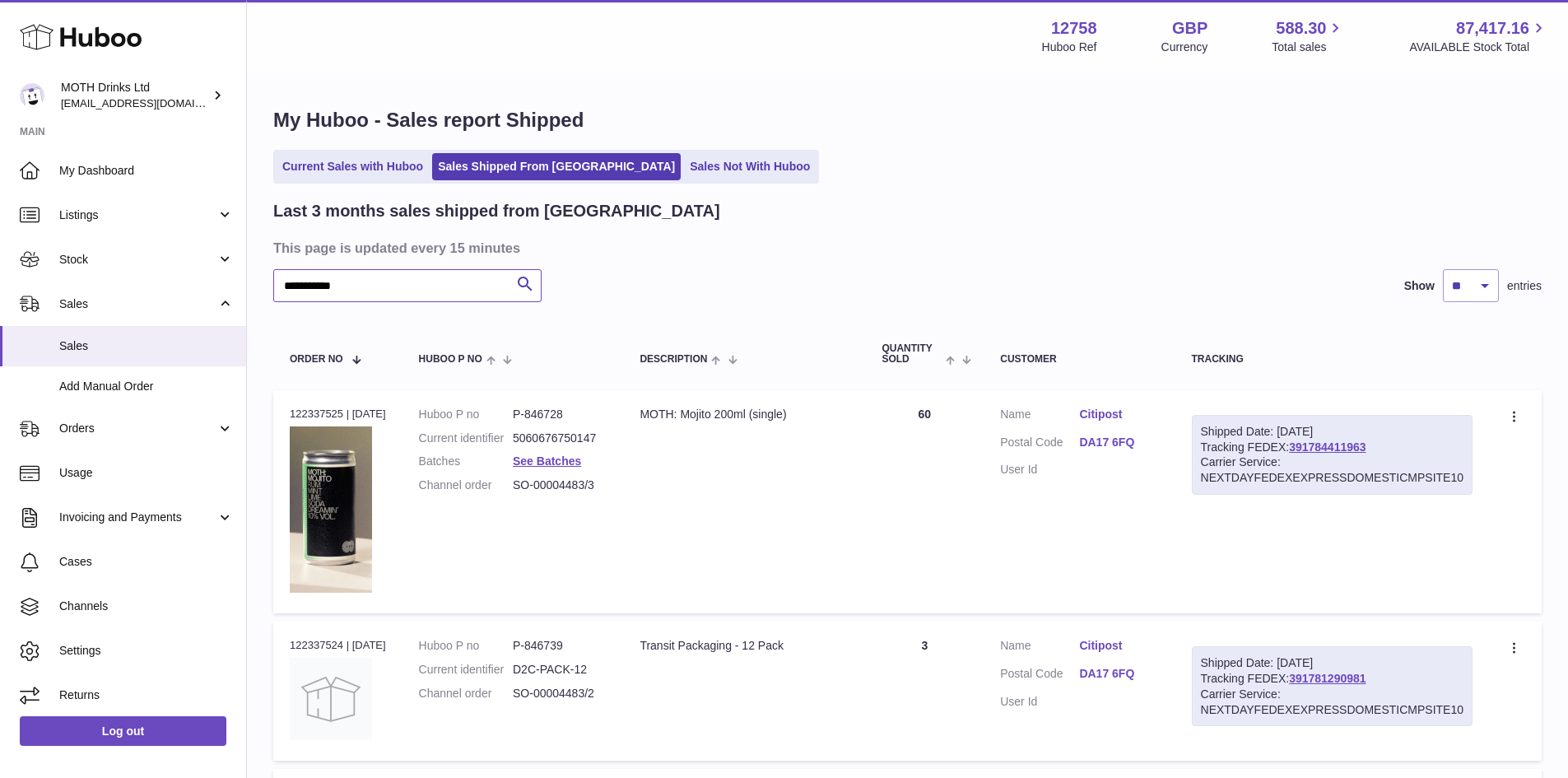
click at [384, 290] on input "**********" at bounding box center [407, 286] width 269 height 33
paste input "**"
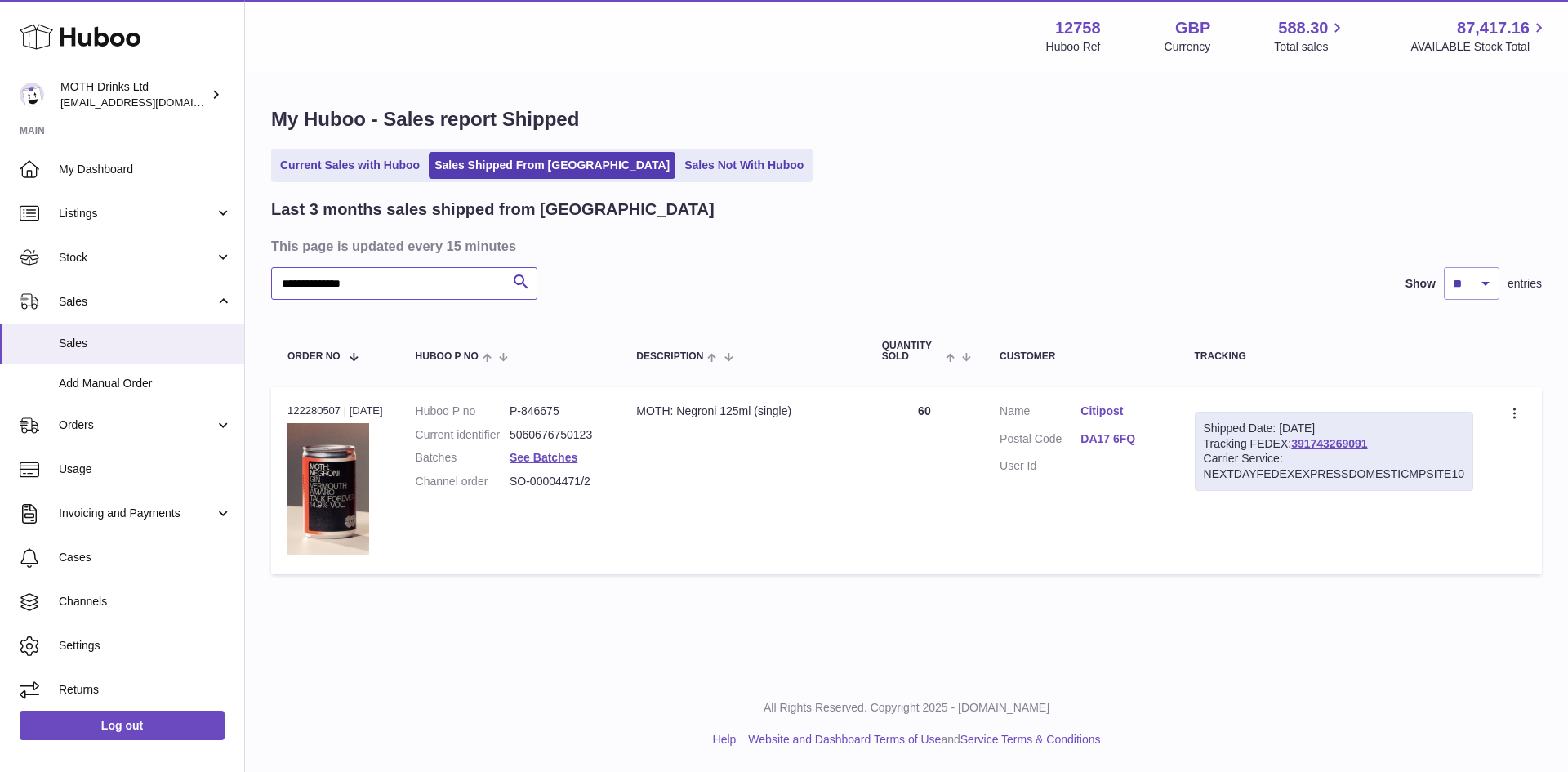
click at [389, 279] on input "**********" at bounding box center [404, 284] width 267 height 33
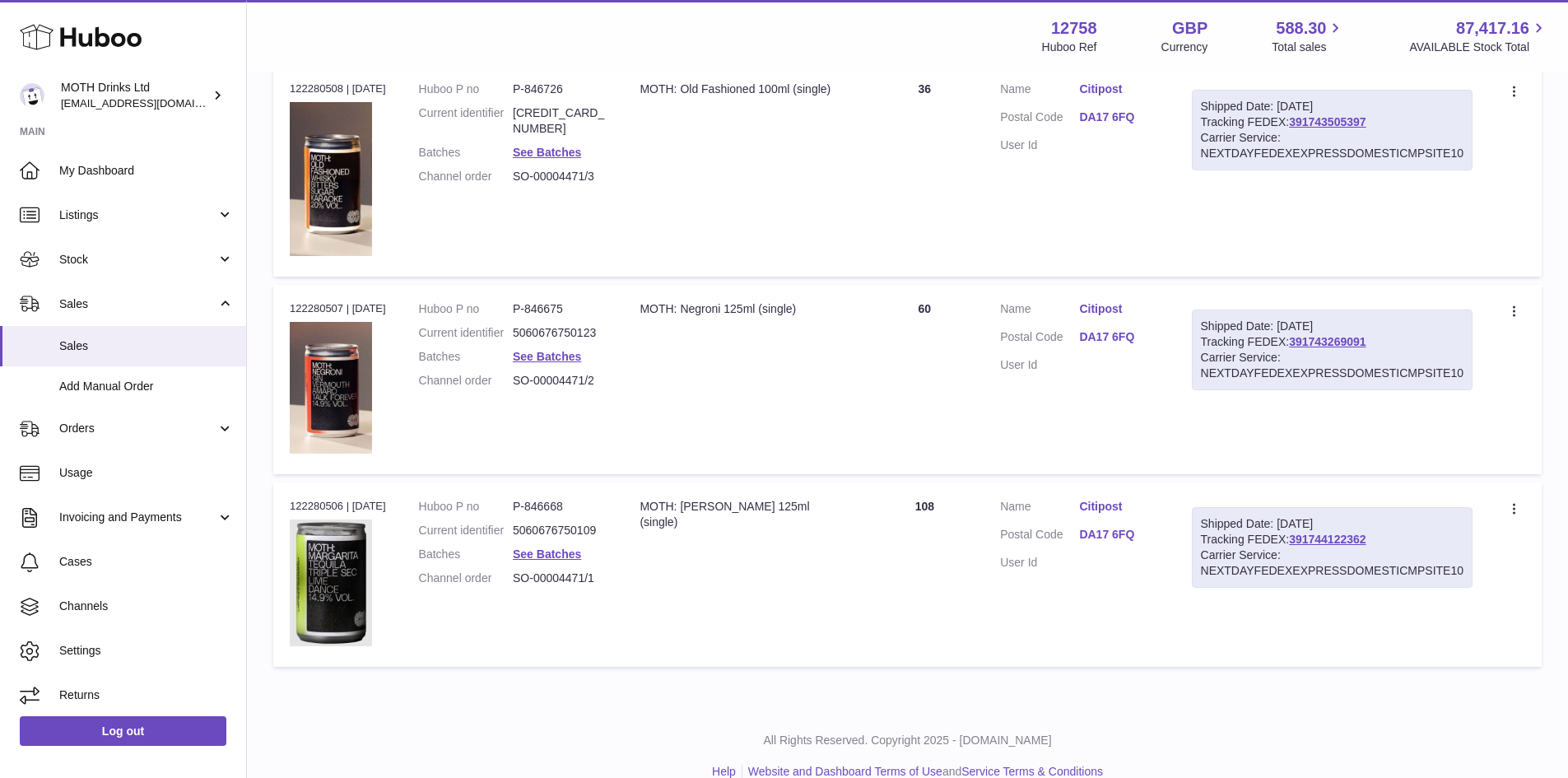
scroll to position [731, 0]
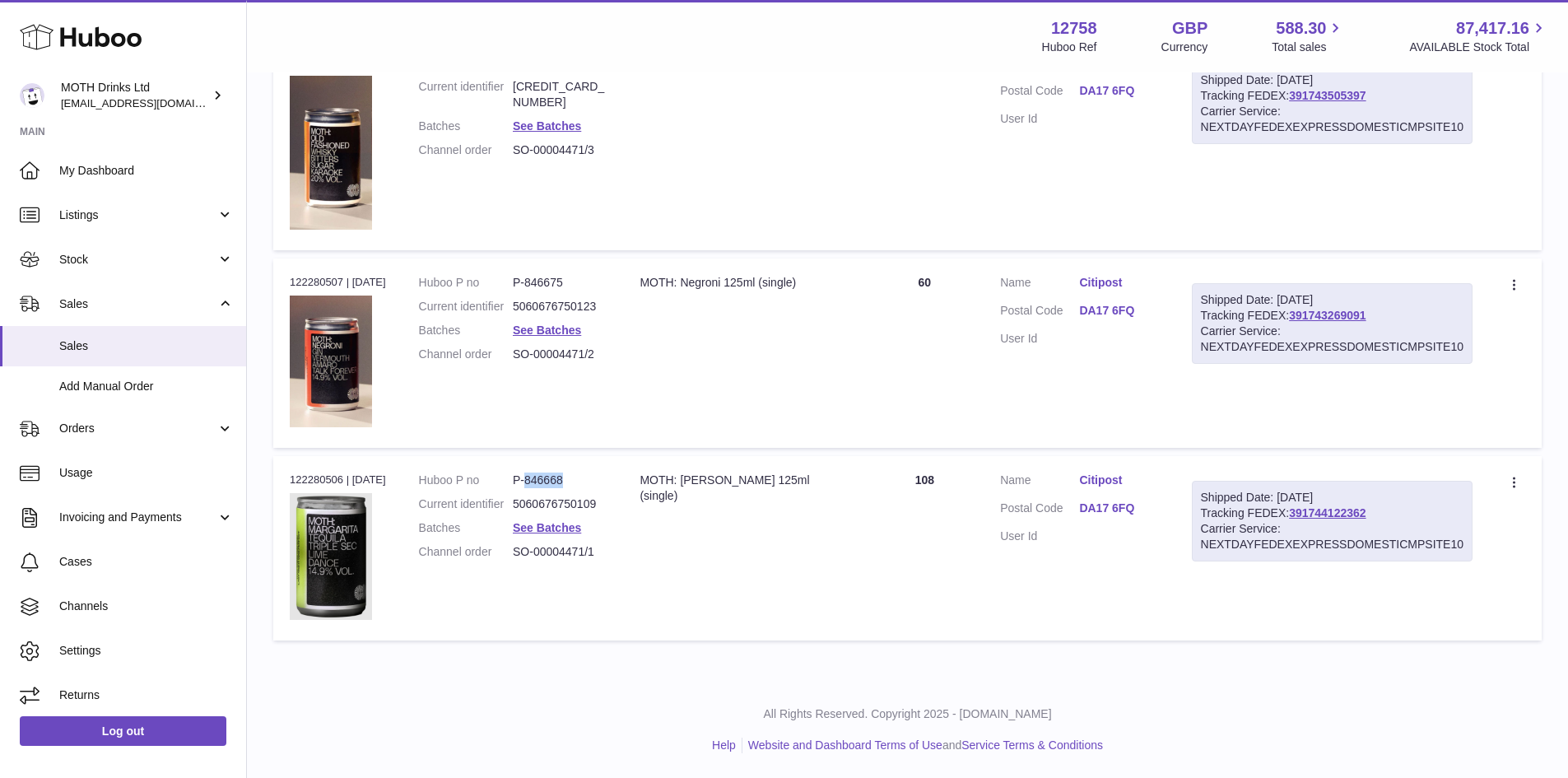
drag, startPoint x: 601, startPoint y: 483, endPoint x: 537, endPoint y: 481, distance: 64.0
click at [537, 481] on dd "P-846668" at bounding box center [559, 480] width 94 height 16
copy dd "846668"
click at [313, 479] on div "Order no 122280506 | 4th Aug" at bounding box center [338, 480] width 96 height 15
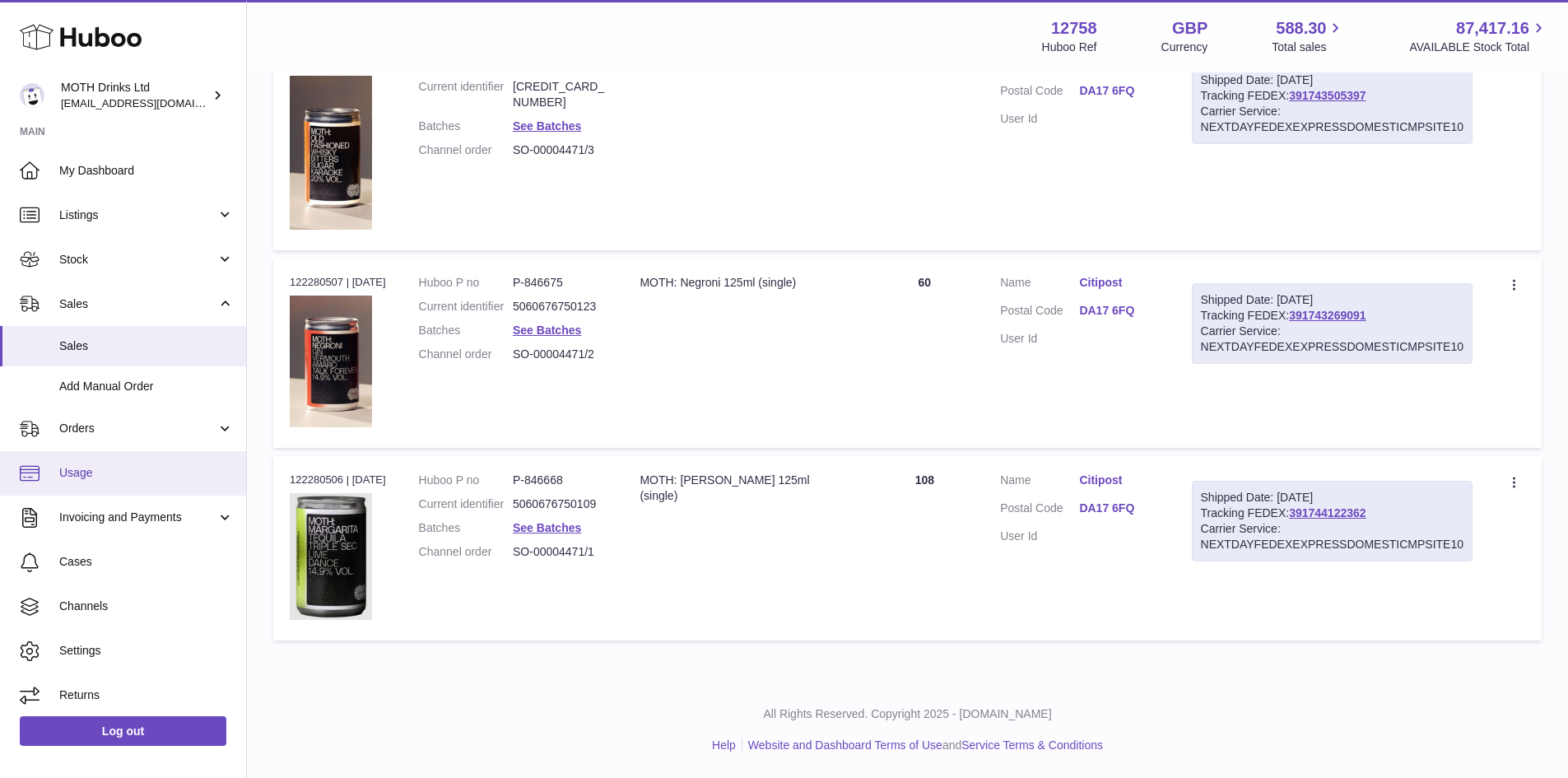
copy div "122280506"
click at [335, 278] on div "Order no 122280507 | 4th Aug" at bounding box center [338, 282] width 96 height 15
copy div "122280507"
click at [829, 387] on td "Description MOTH: Negroni 125ml (single)" at bounding box center [744, 354] width 242 height 190
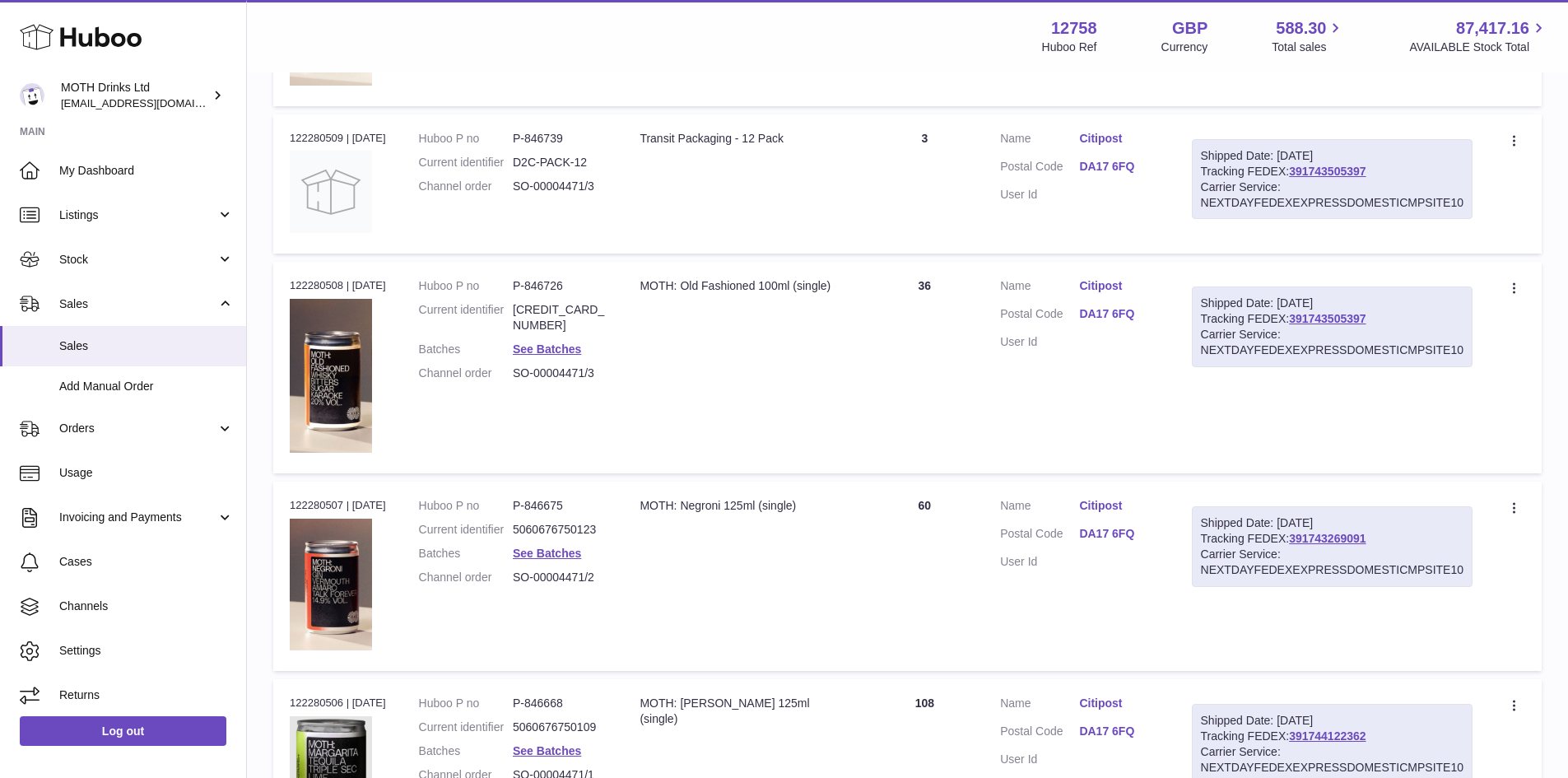
scroll to position [483, 0]
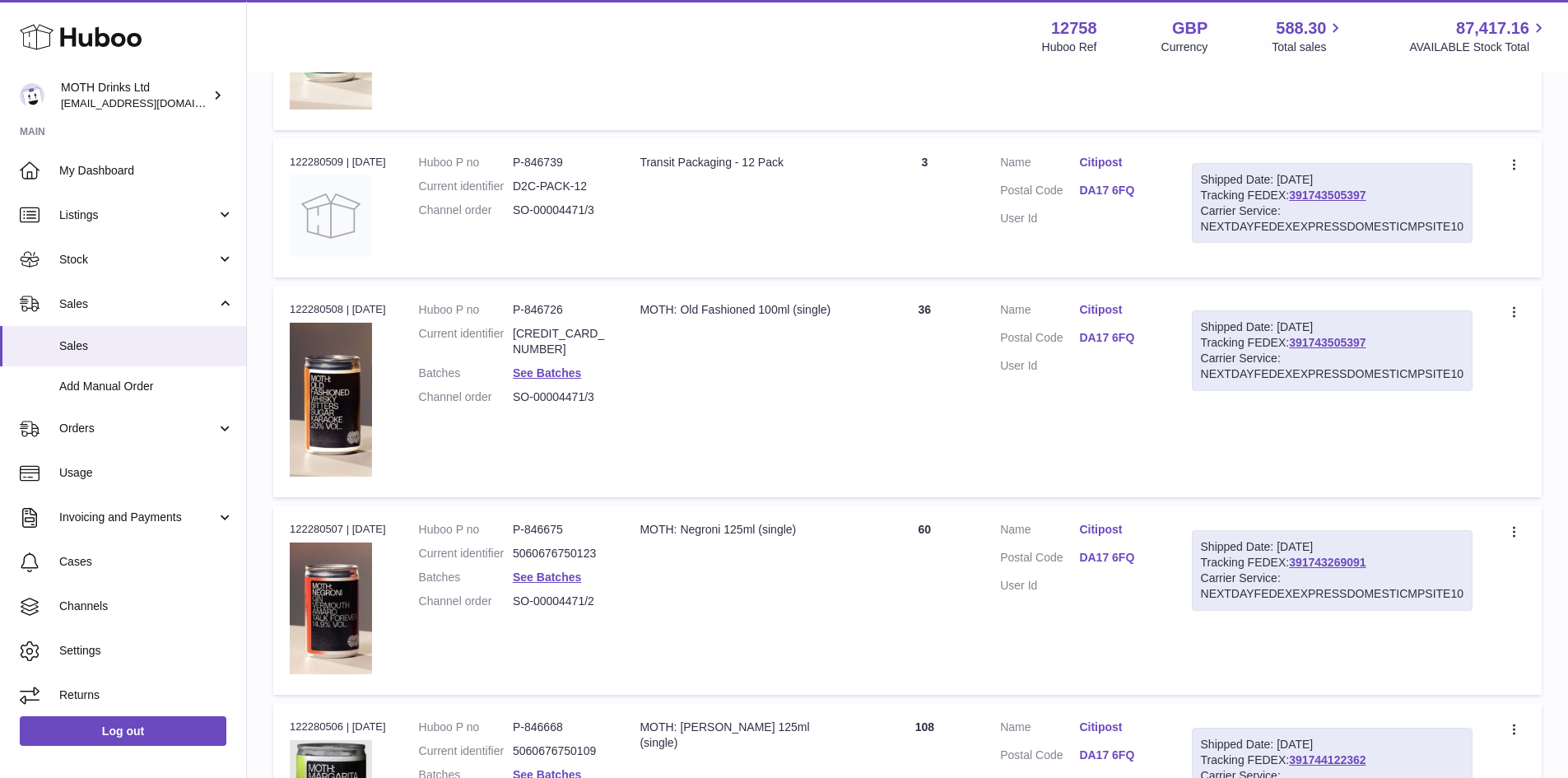
click at [329, 303] on div "Order no 122280508 | 4th Aug" at bounding box center [338, 310] width 96 height 15
drag, startPoint x: 600, startPoint y: 318, endPoint x: 538, endPoint y: 315, distance: 62.1
click at [538, 315] on dd "P-846726" at bounding box center [559, 310] width 94 height 16
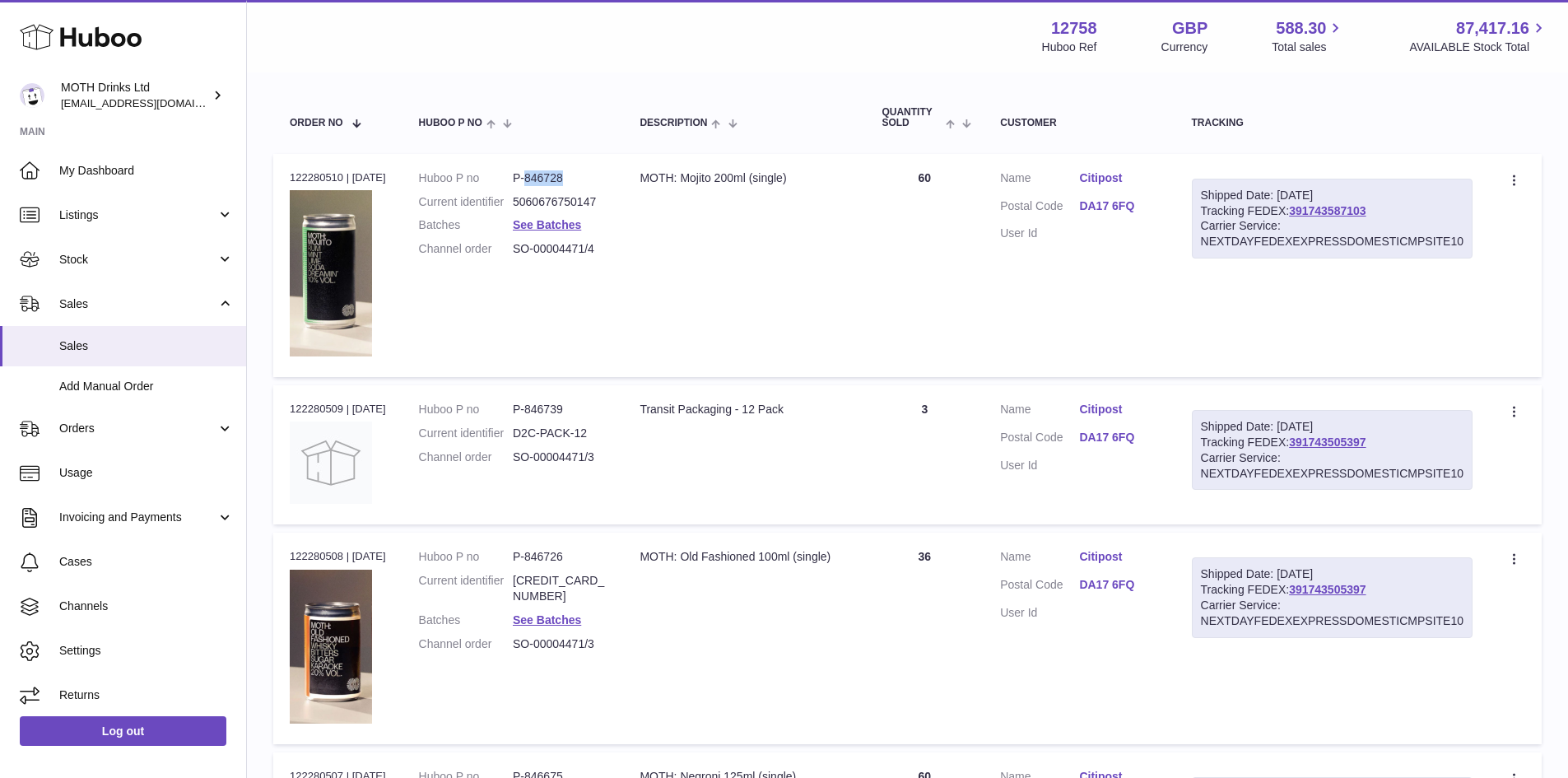
drag, startPoint x: 587, startPoint y: 181, endPoint x: 539, endPoint y: 188, distance: 48.5
click at [537, 187] on dl "Huboo P no P-846728 Current identifier 5060676750147 Batches See Batches Channe…" at bounding box center [513, 218] width 189 height 96
click at [322, 173] on div "Order no 122280510 | 4th Aug" at bounding box center [338, 178] width 96 height 15
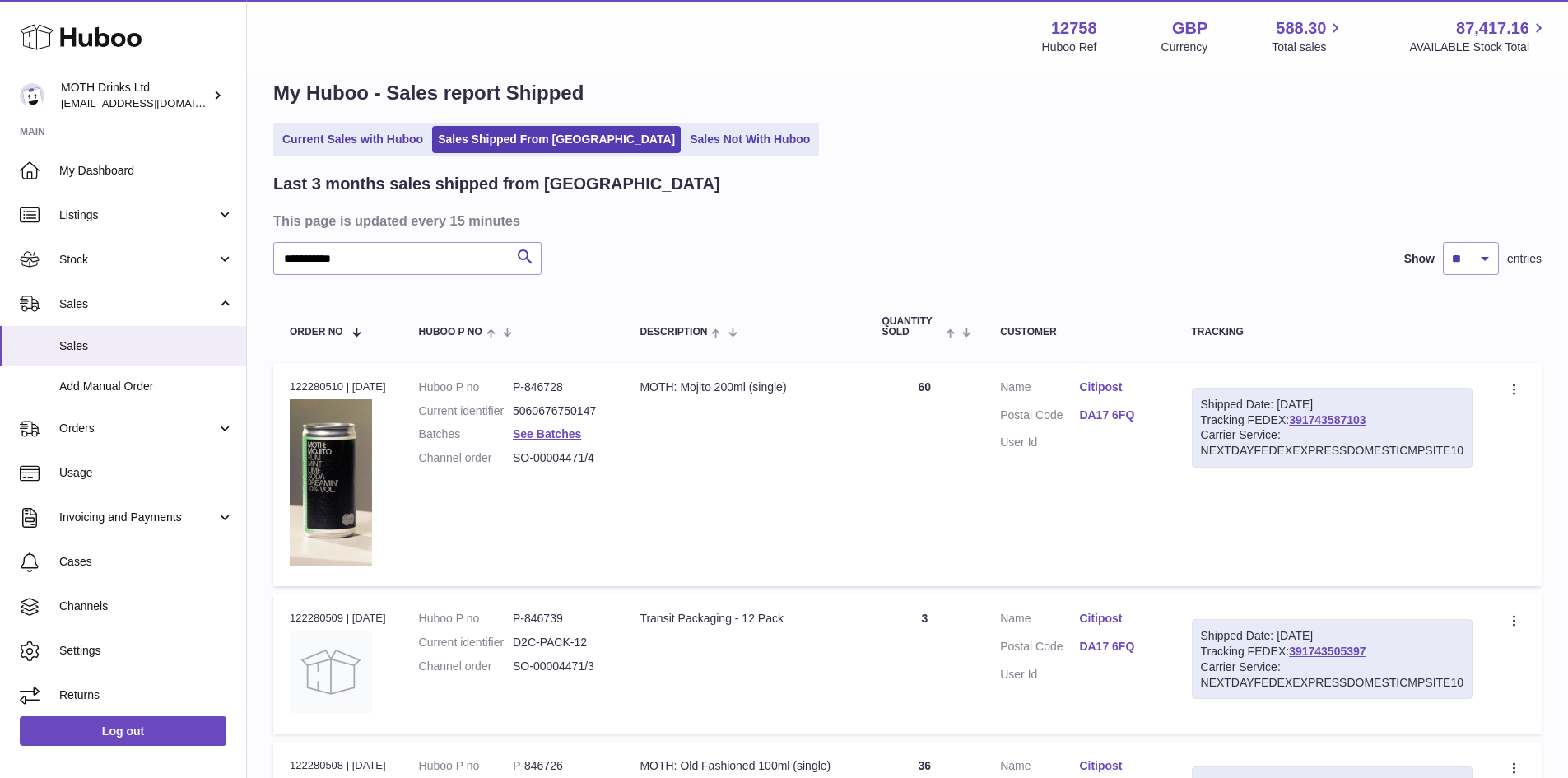
scroll to position [0, 0]
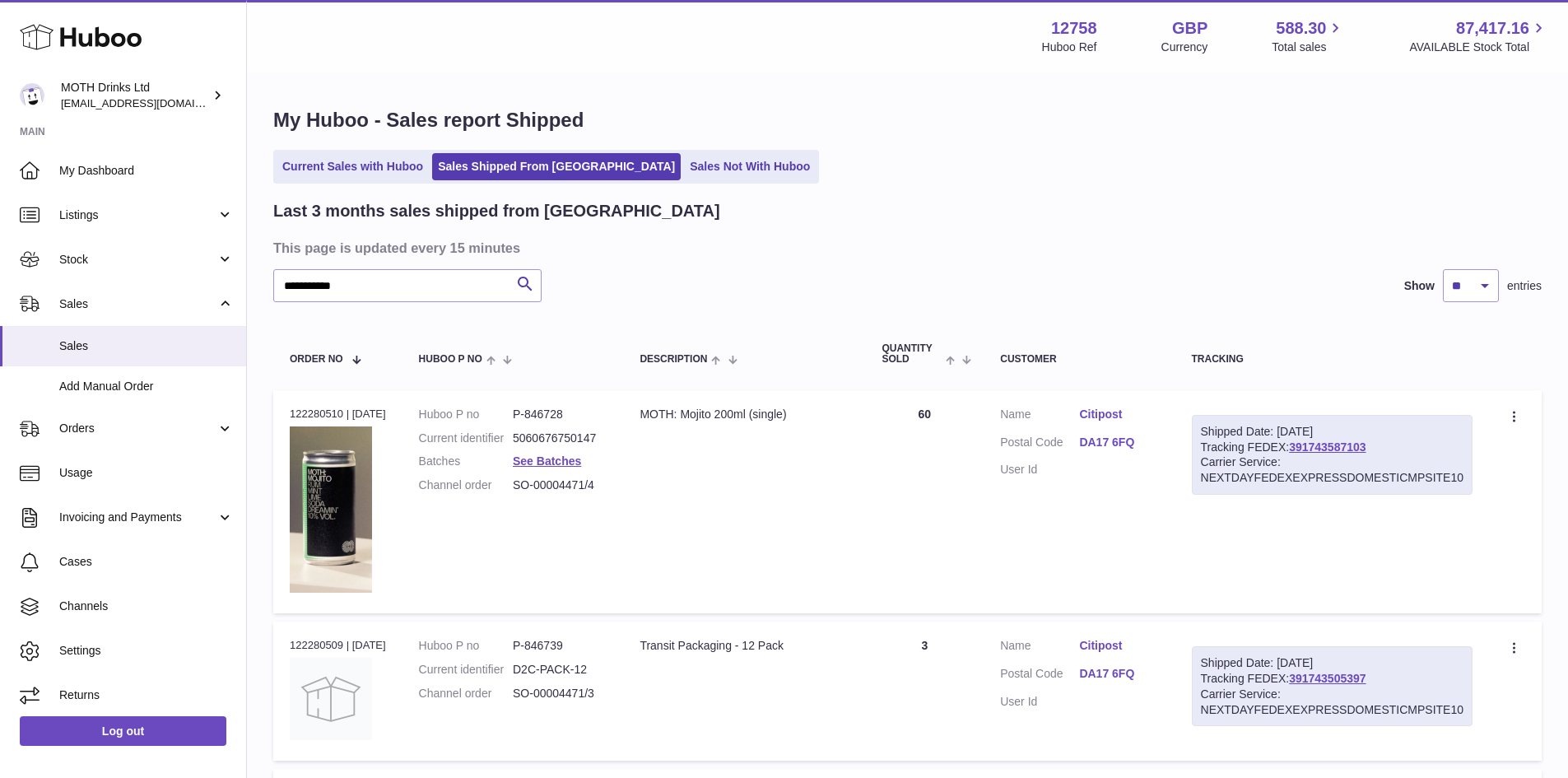
click at [1109, 410] on link "Citipost" at bounding box center [1118, 414] width 79 height 16
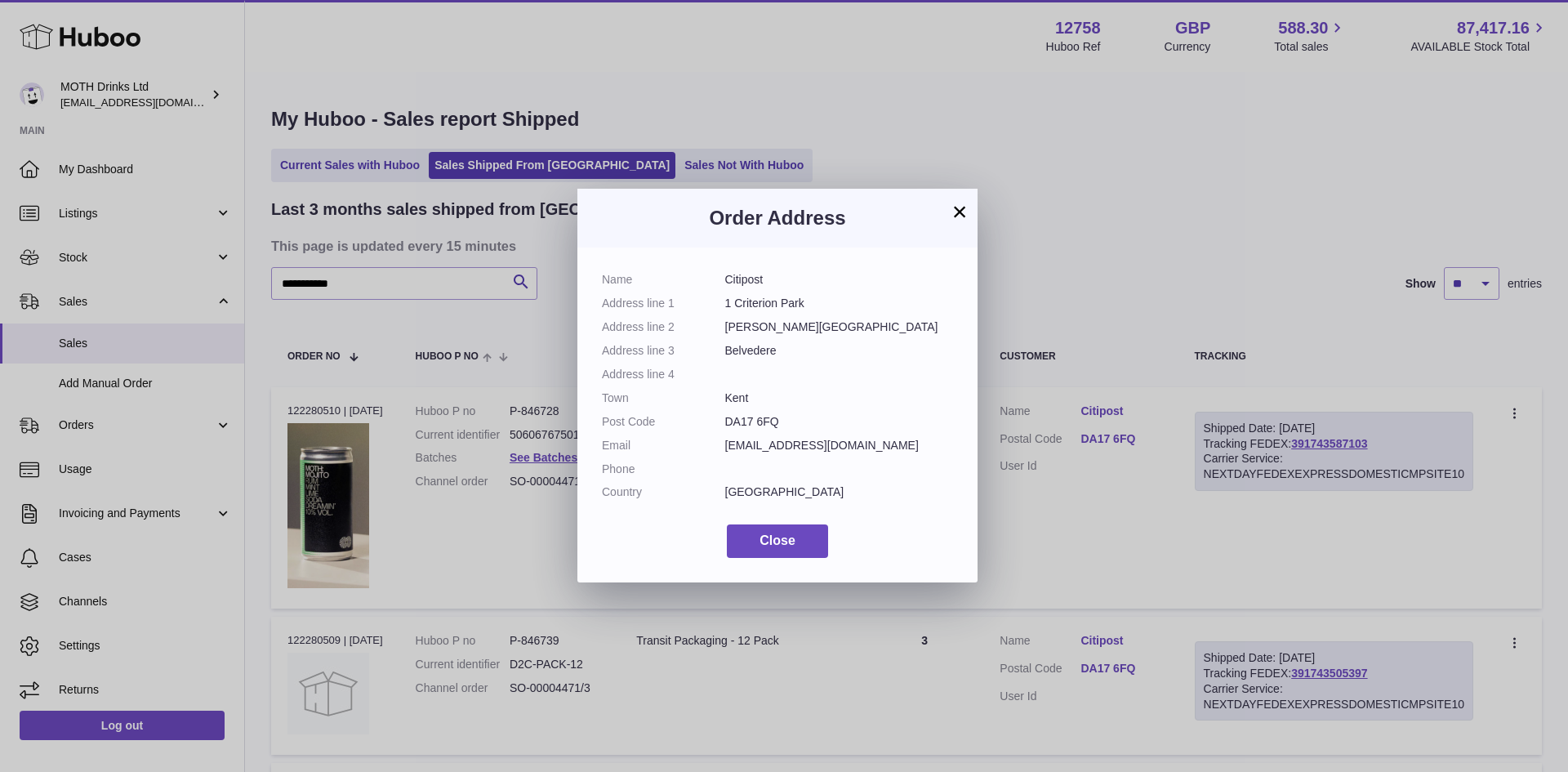
click at [956, 210] on button "×" at bounding box center [960, 211] width 20 height 20
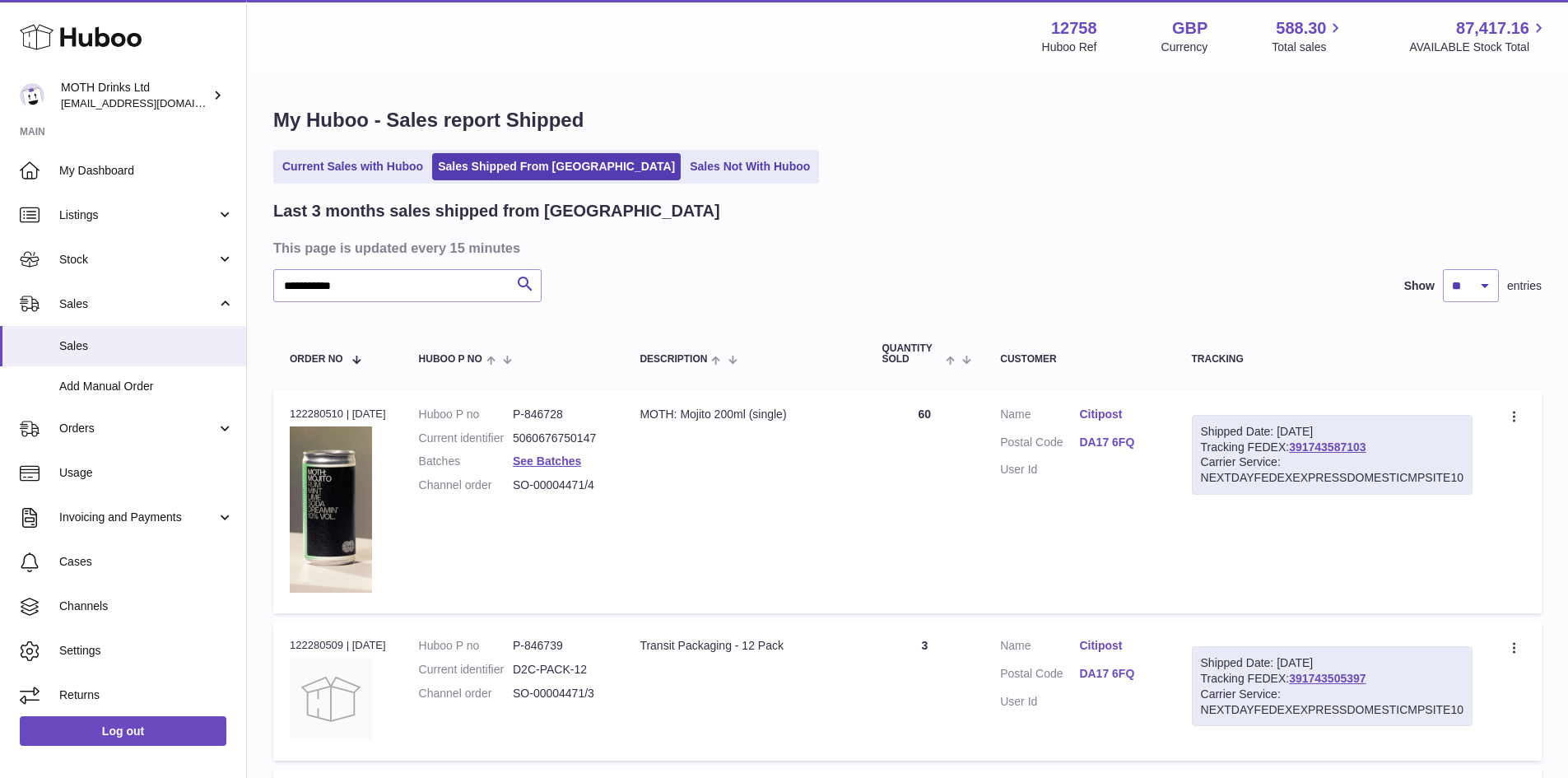
click at [932, 201] on div "Last 3 months sales shipped from Huboo" at bounding box center [907, 211] width 1269 height 22
click at [1347, 447] on link "391743587103" at bounding box center [1327, 447] width 77 height 13
click at [719, 564] on td "Description MOTH: Mojito 200ml (single)" at bounding box center [744, 502] width 242 height 223
click at [398, 285] on input "**********" at bounding box center [407, 286] width 269 height 33
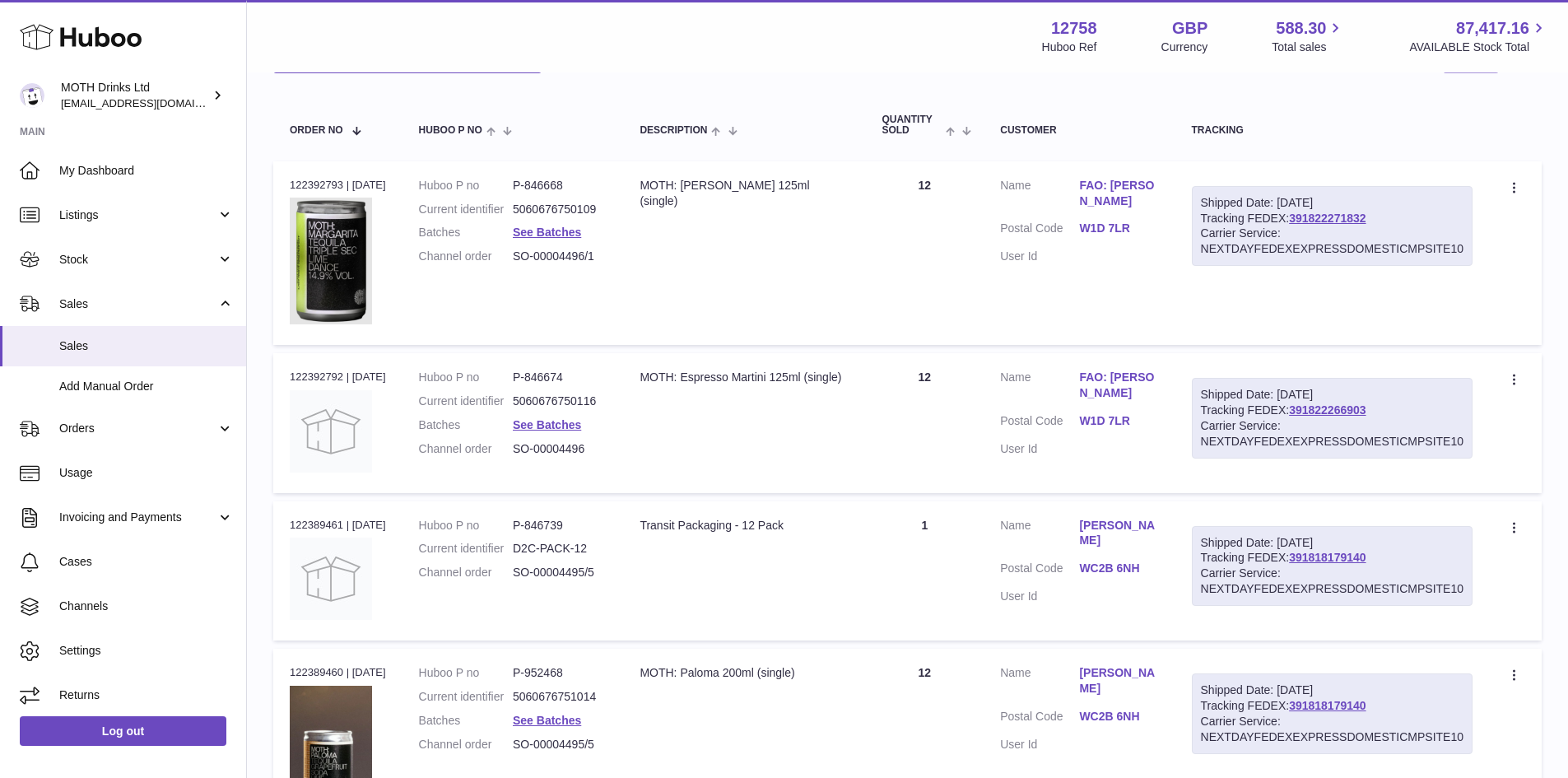
scroll to position [247, 0]
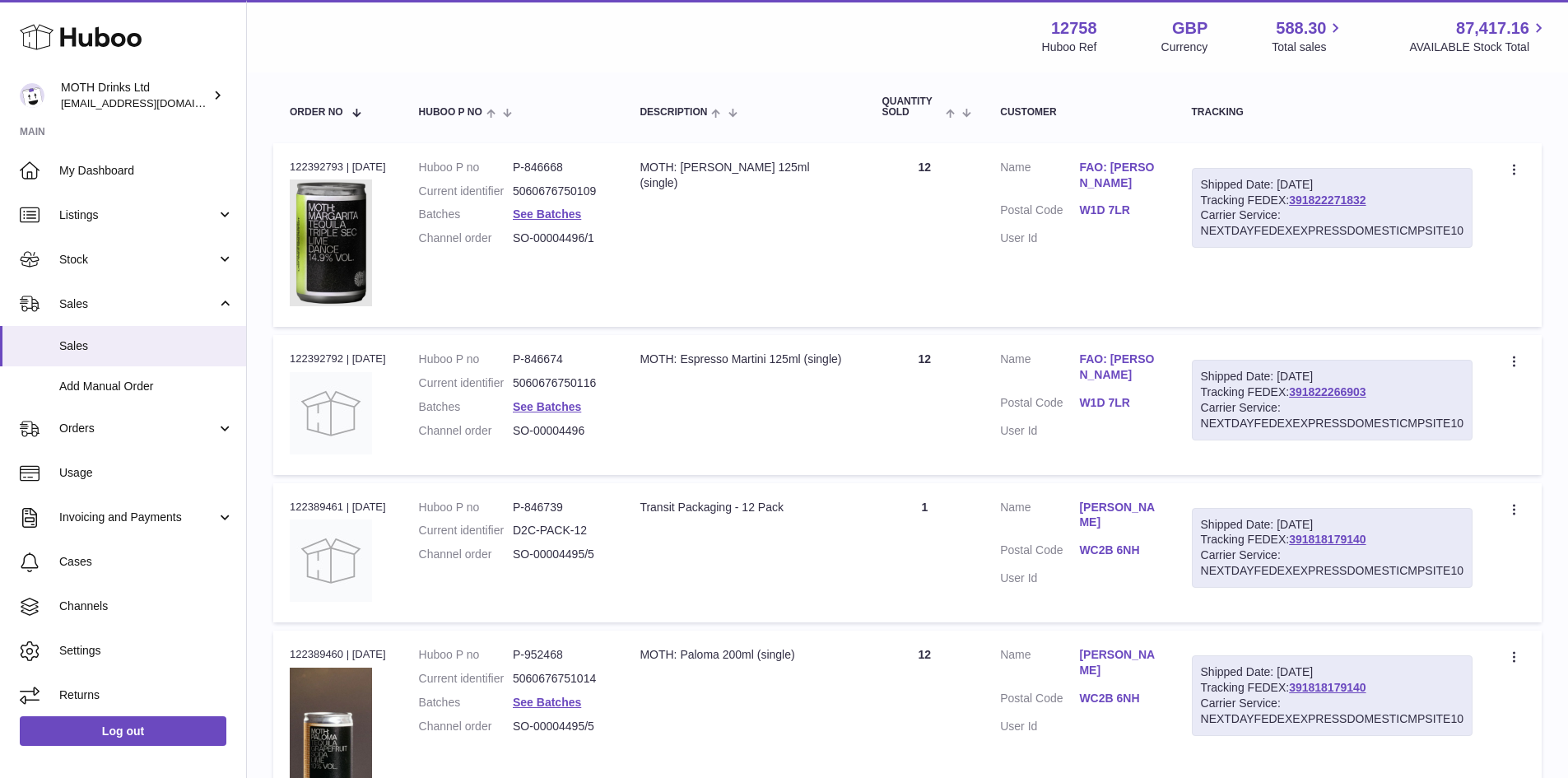
click at [1141, 355] on link "FAO: Timna Weber" at bounding box center [1118, 367] width 79 height 32
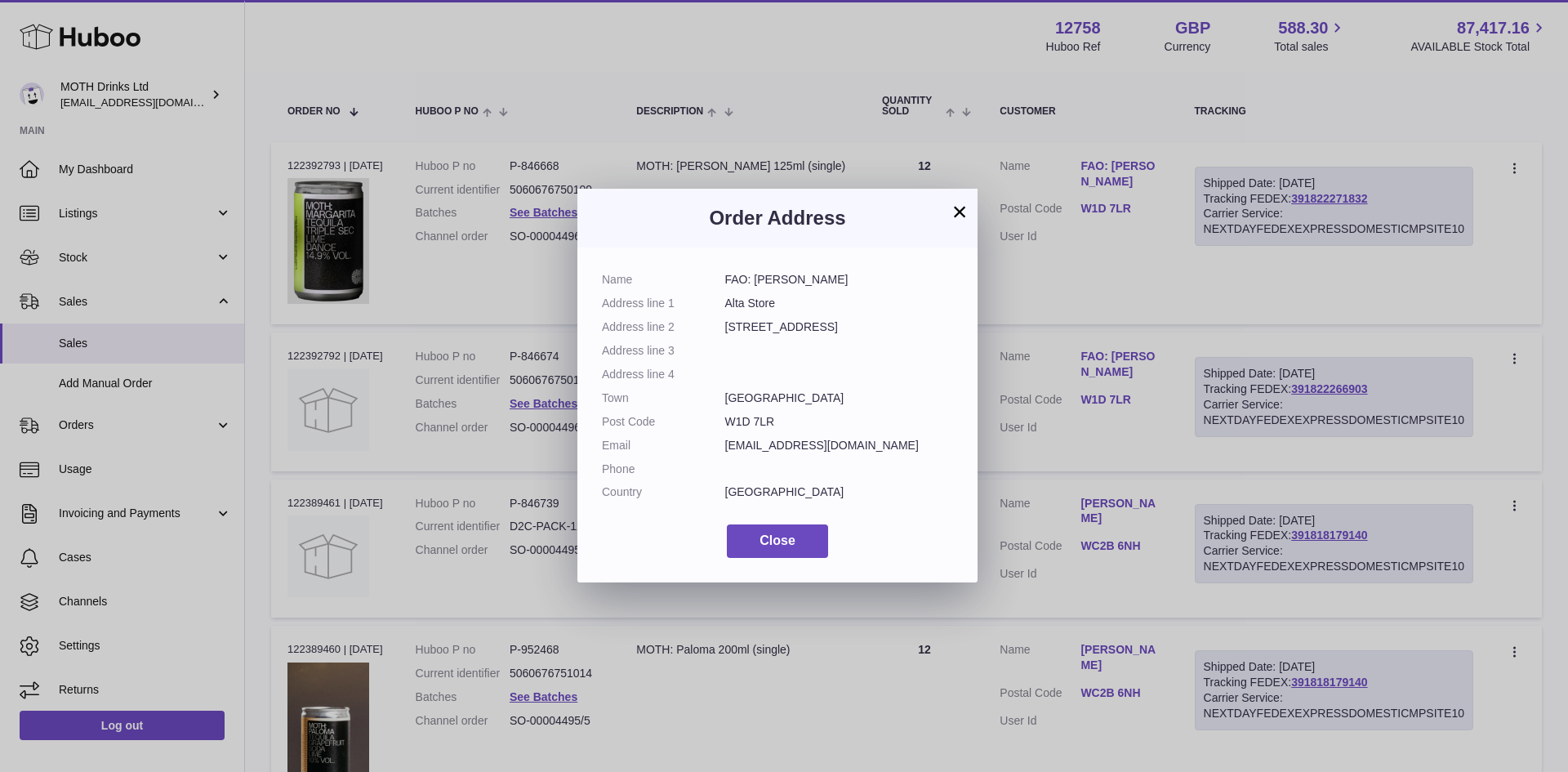
click at [1130, 352] on div "× Order Address Name FAO: Timna Weber Address line 1 Alta Store Address line 2 …" at bounding box center [784, 386] width 1568 height 772
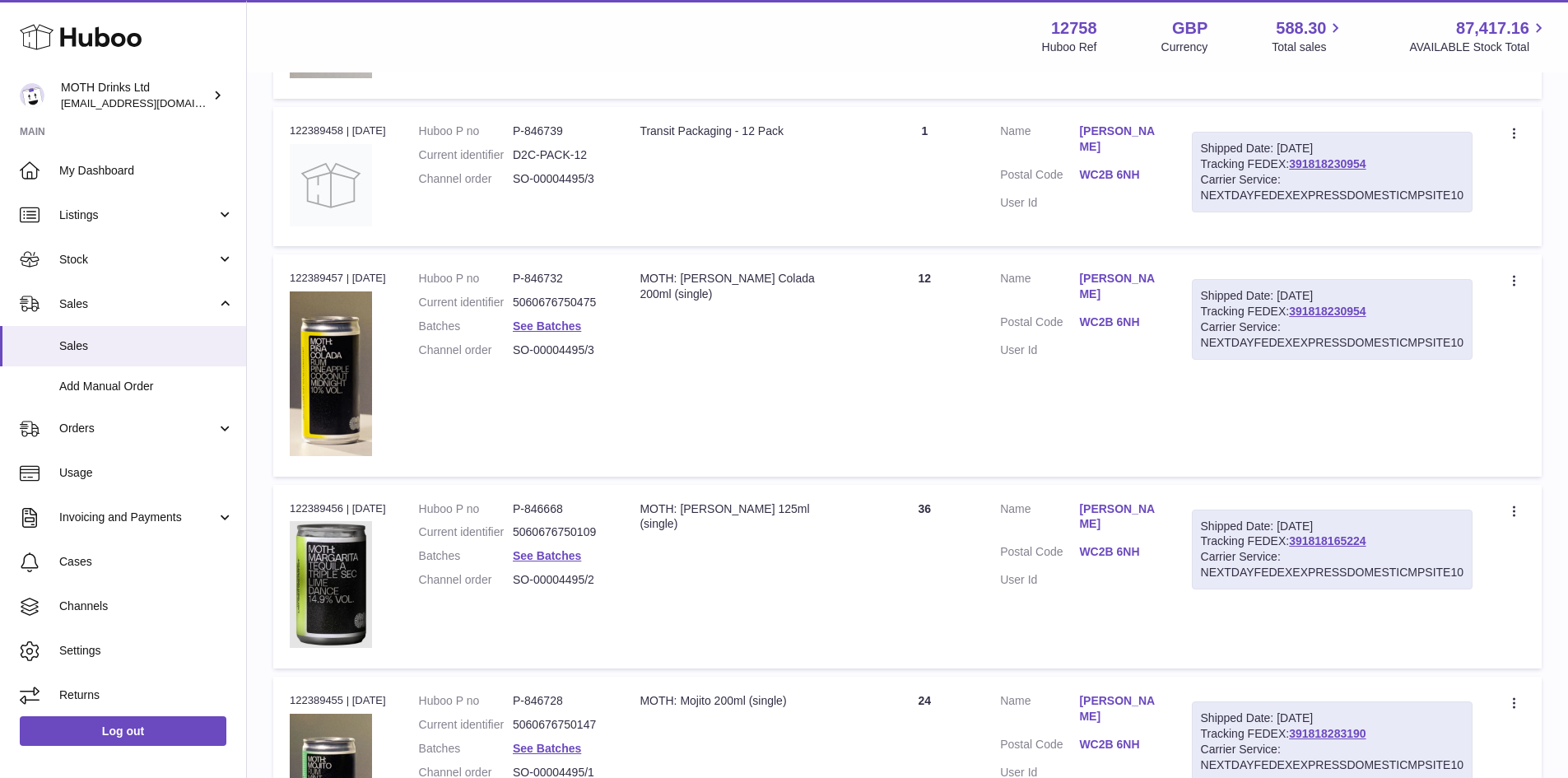
scroll to position [1692, 0]
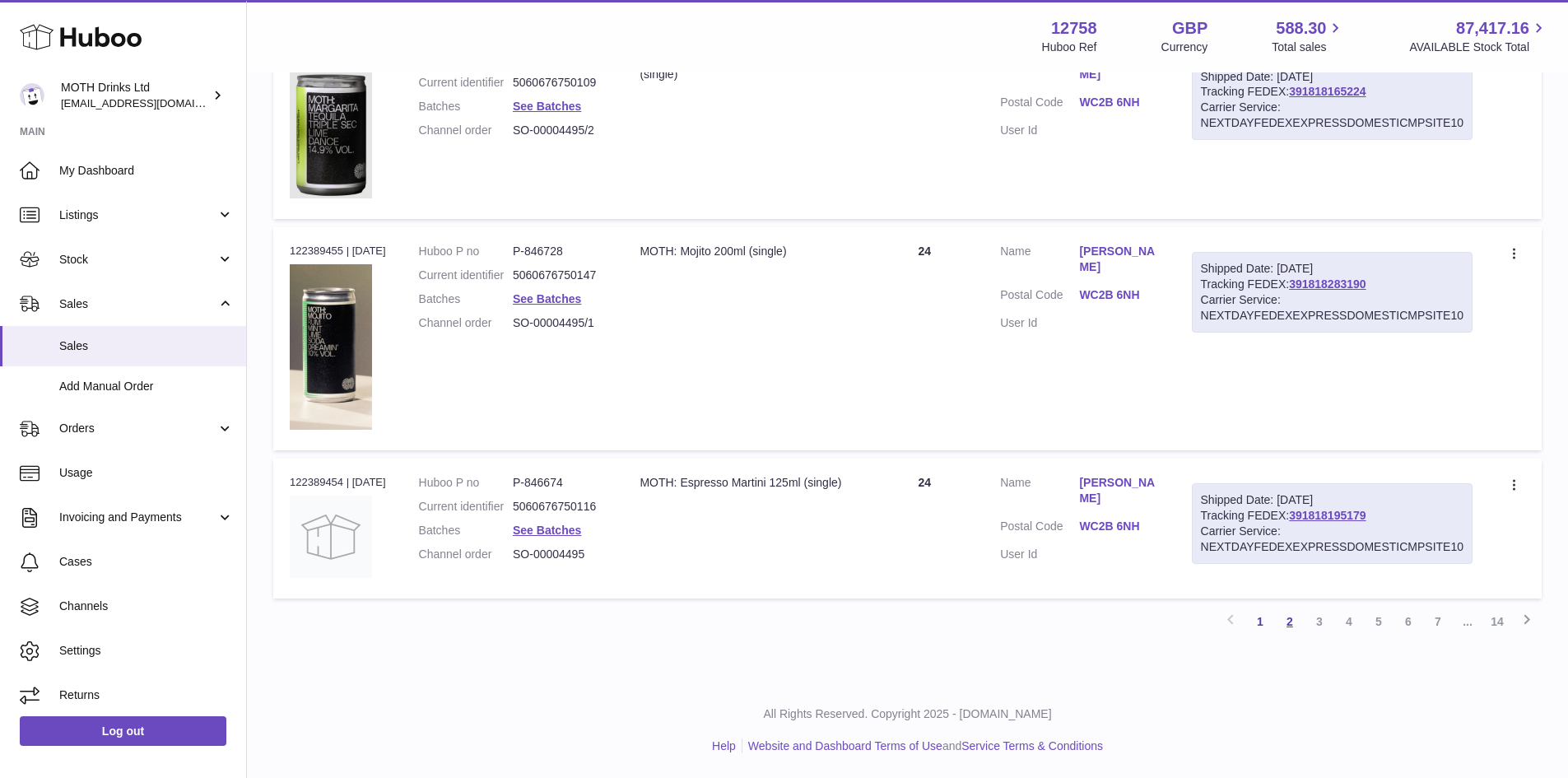
click at [1290, 629] on link "2" at bounding box center [1290, 622] width 30 height 30
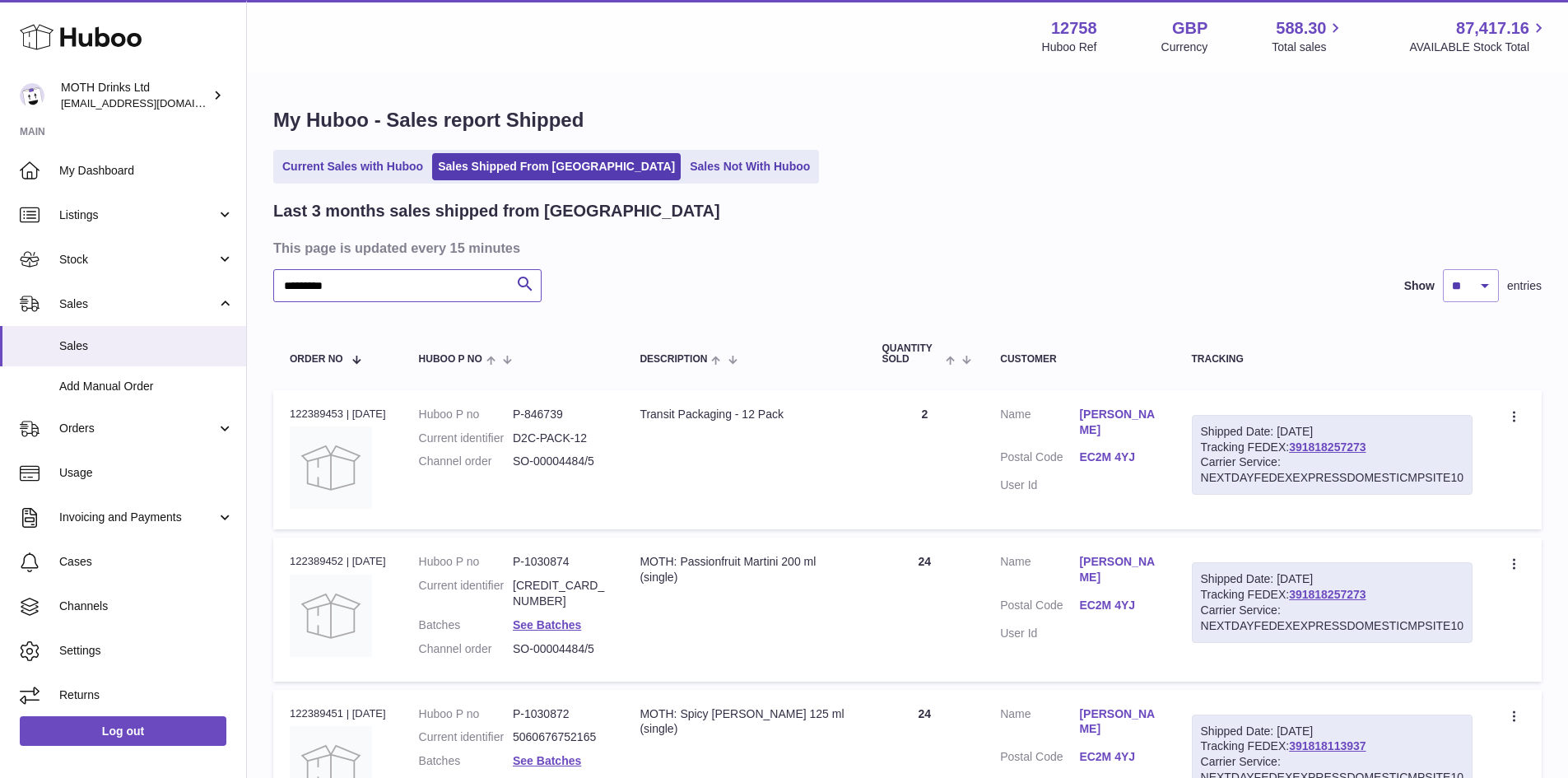
click at [377, 285] on input "*********" at bounding box center [407, 286] width 269 height 33
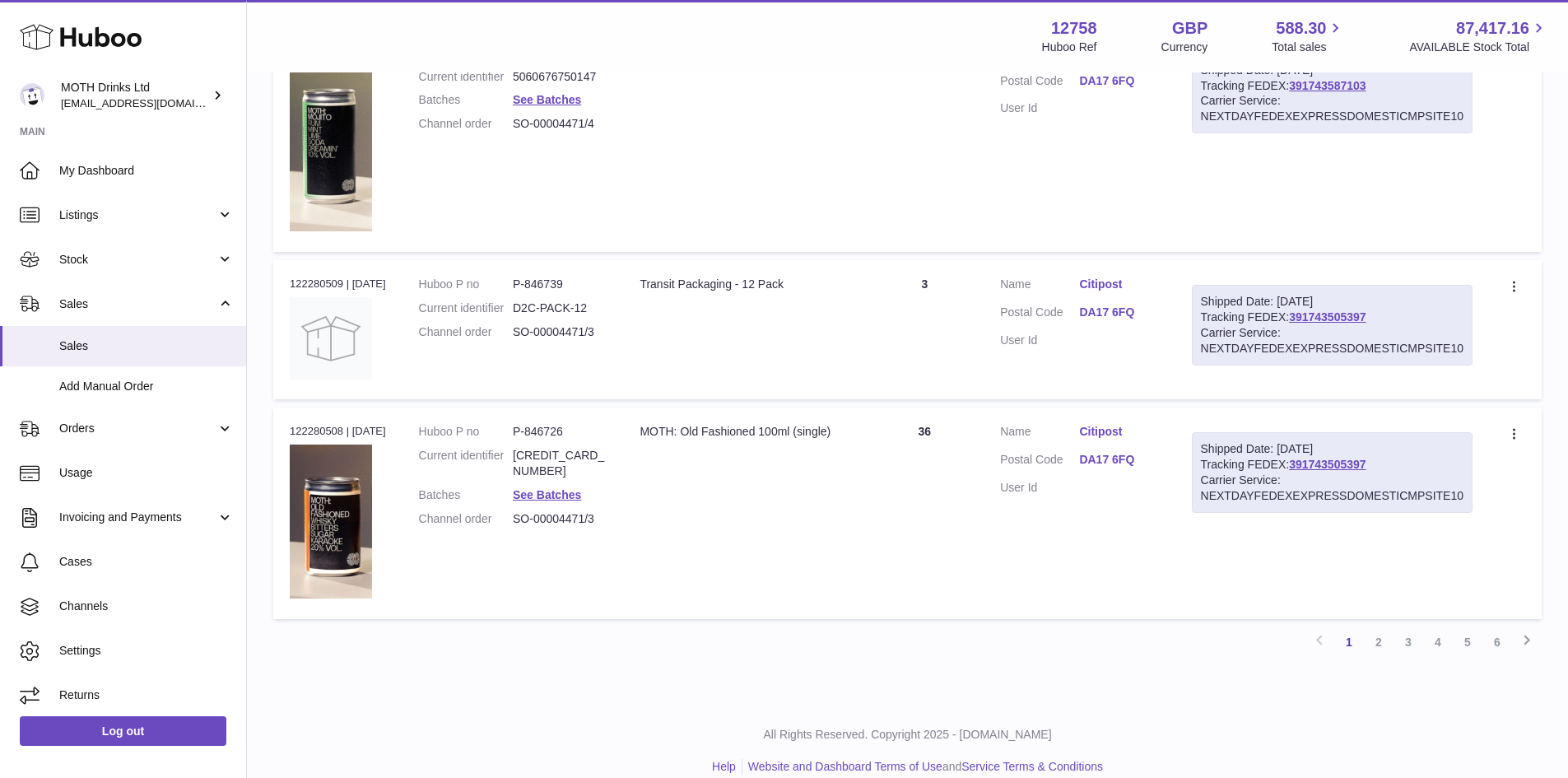
scroll to position [1761, 0]
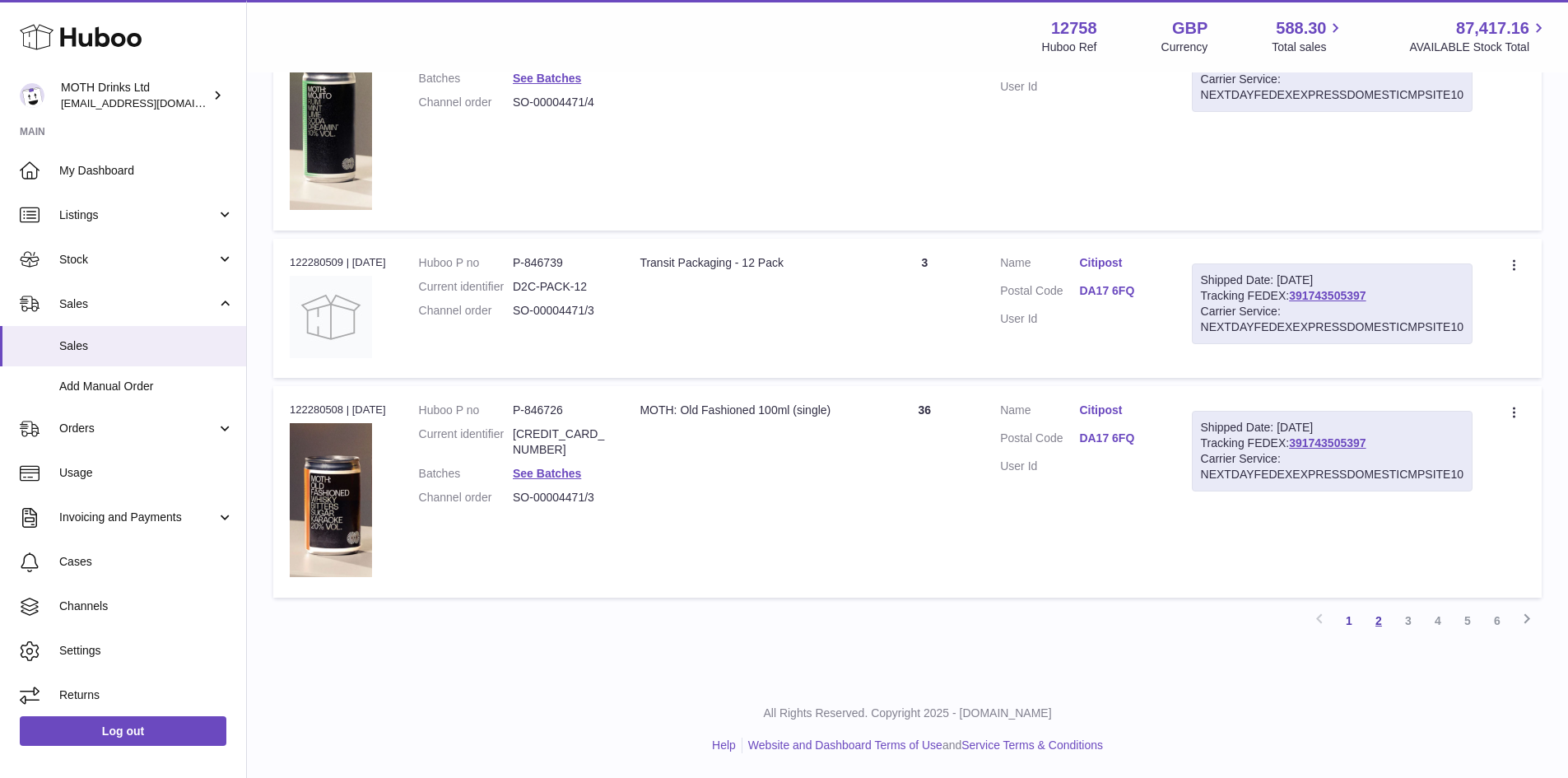
type input "****"
click at [1376, 622] on link "2" at bounding box center [1378, 621] width 30 height 30
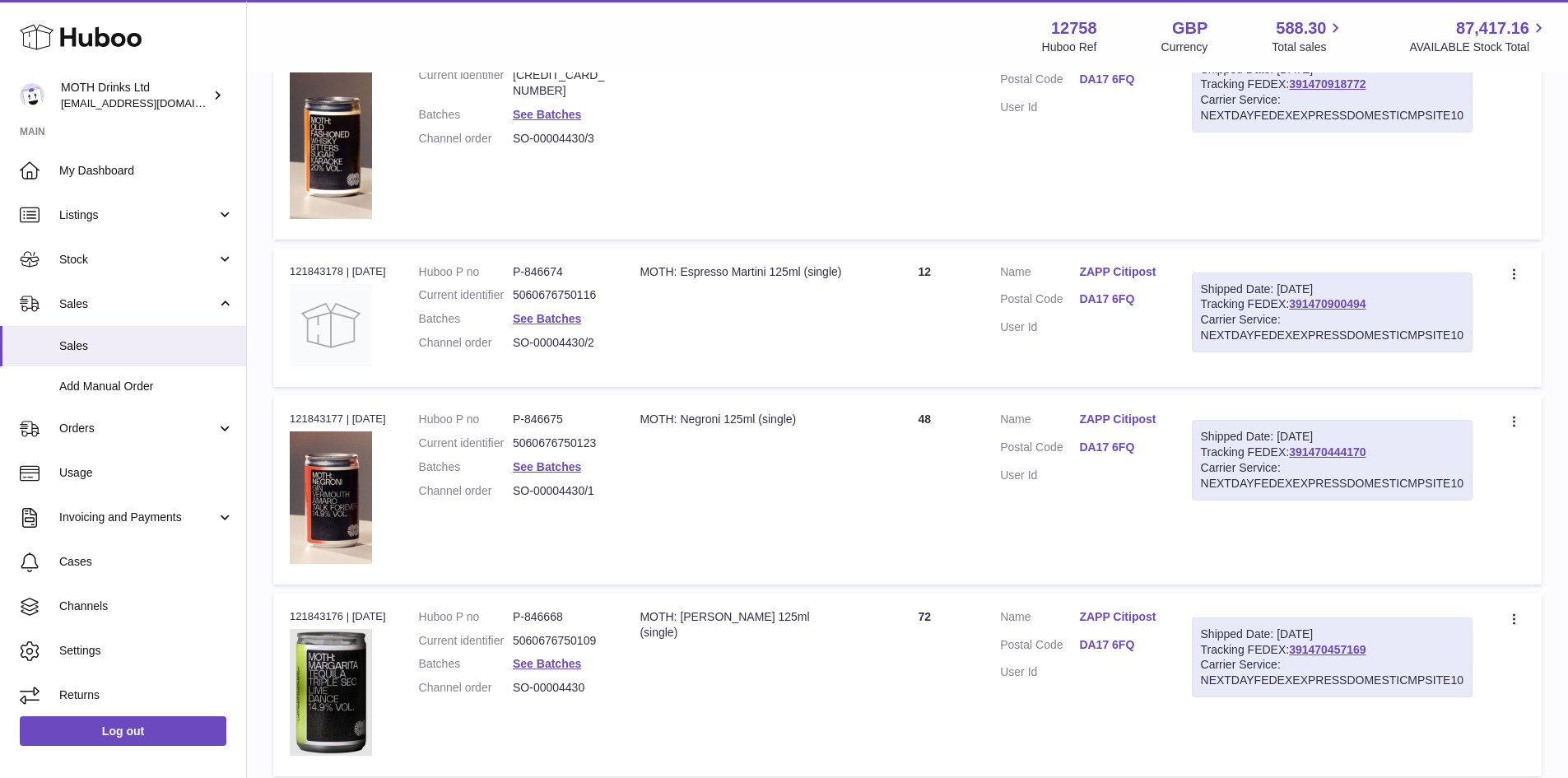
scroll to position [1681, 0]
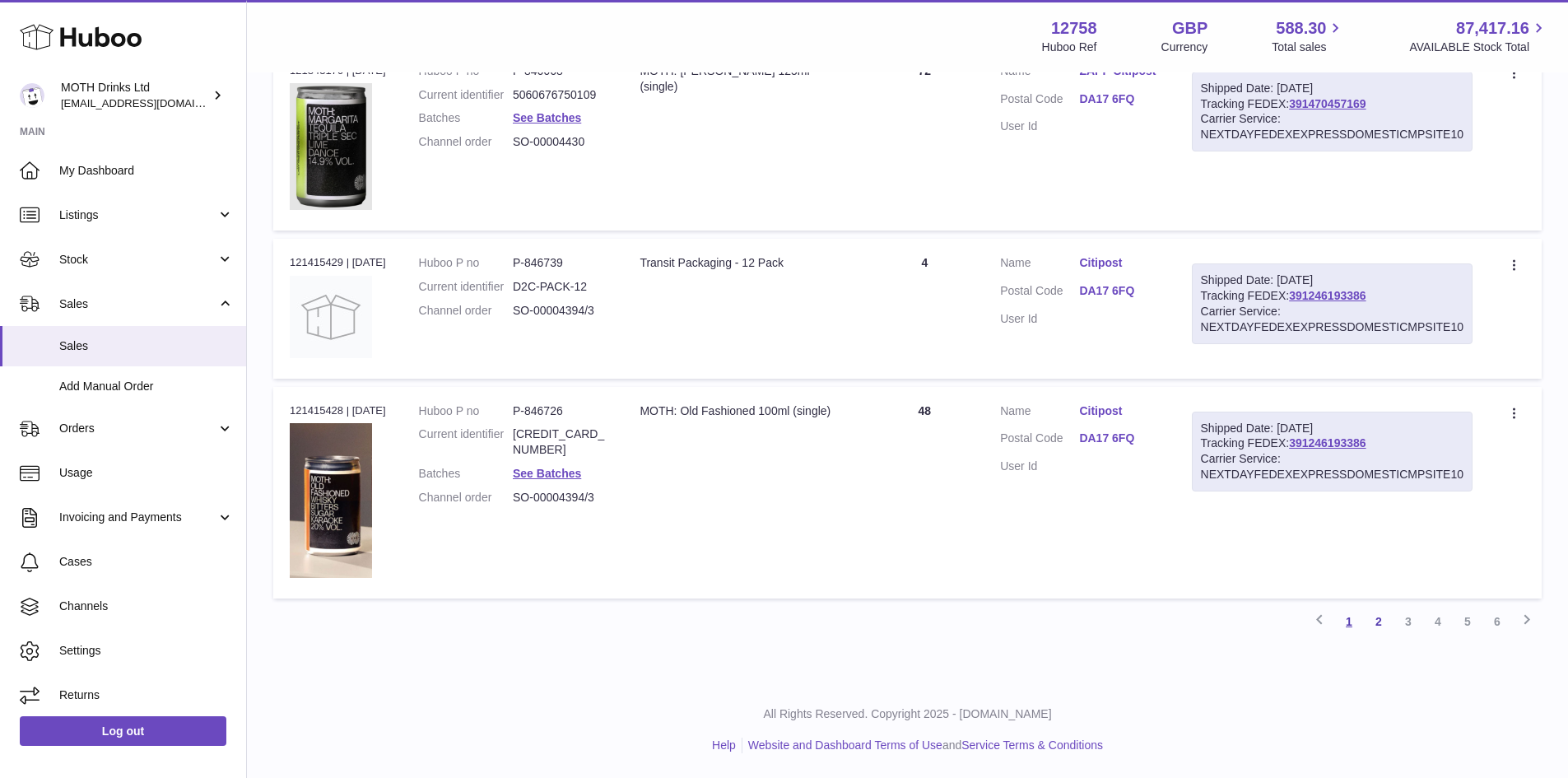
click at [1343, 630] on link "1" at bounding box center [1349, 622] width 30 height 30
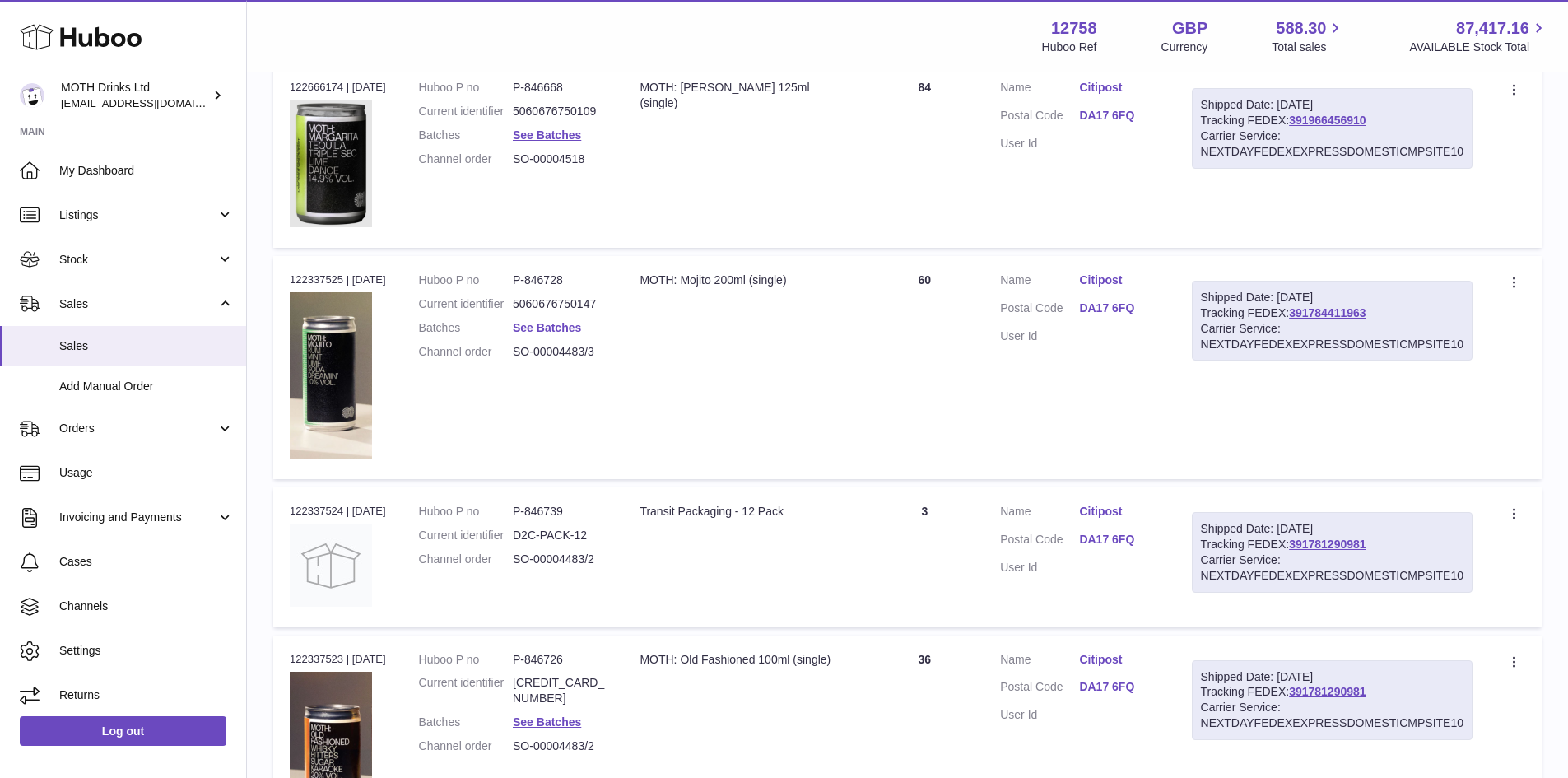
scroll to position [568, 0]
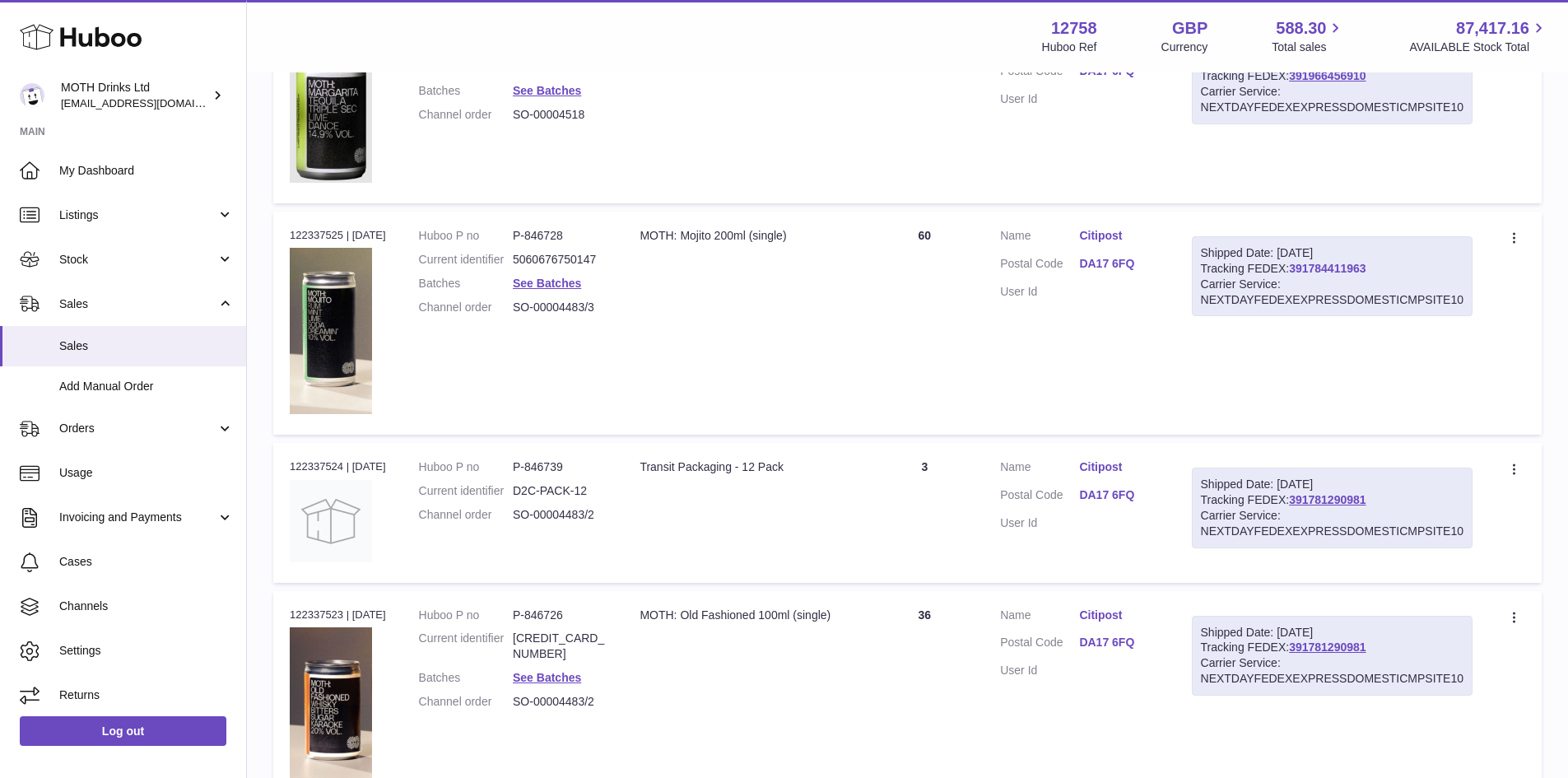
click at [1336, 272] on link "391784411963" at bounding box center [1327, 269] width 77 height 13
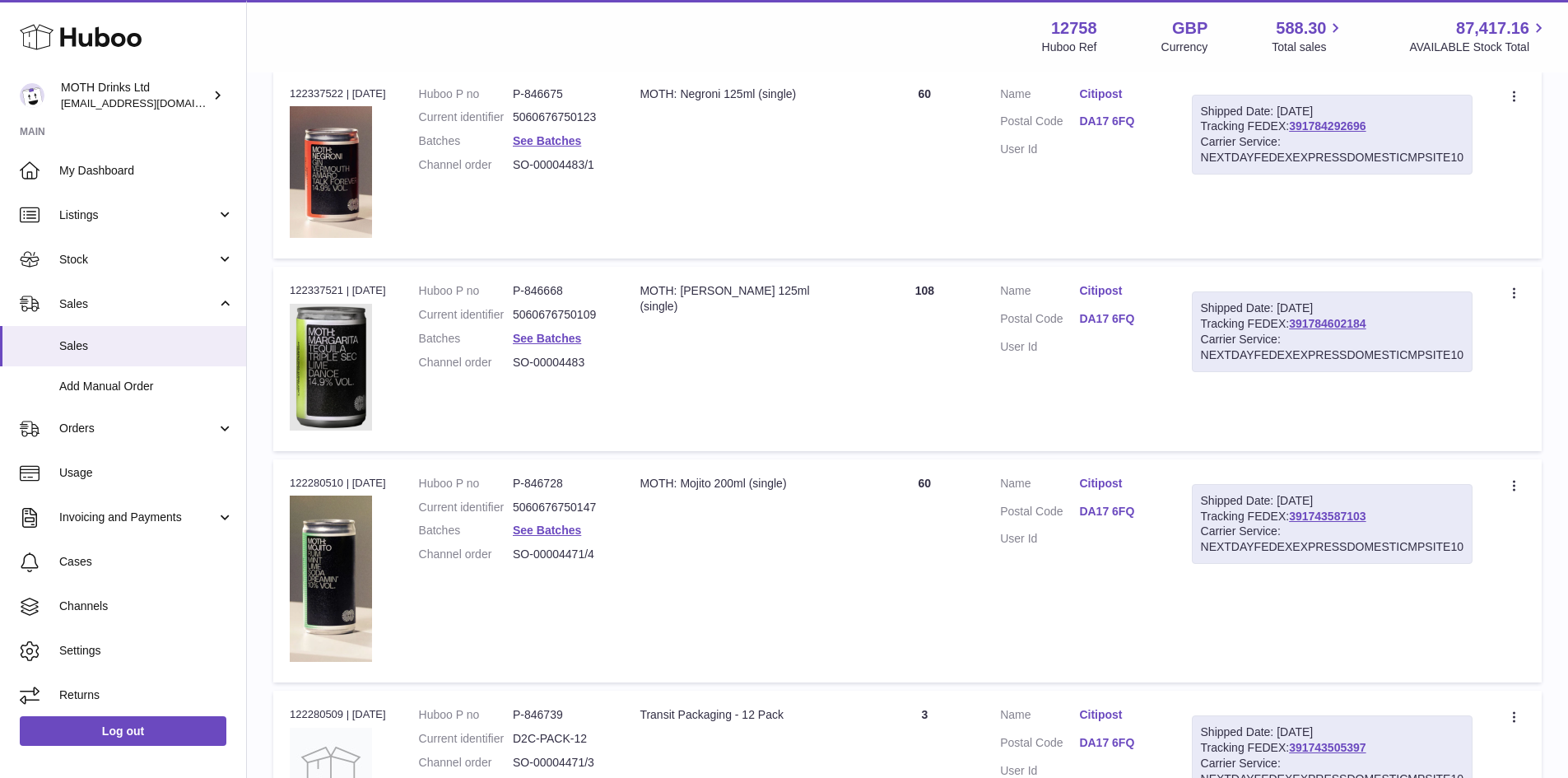
scroll to position [1556, 0]
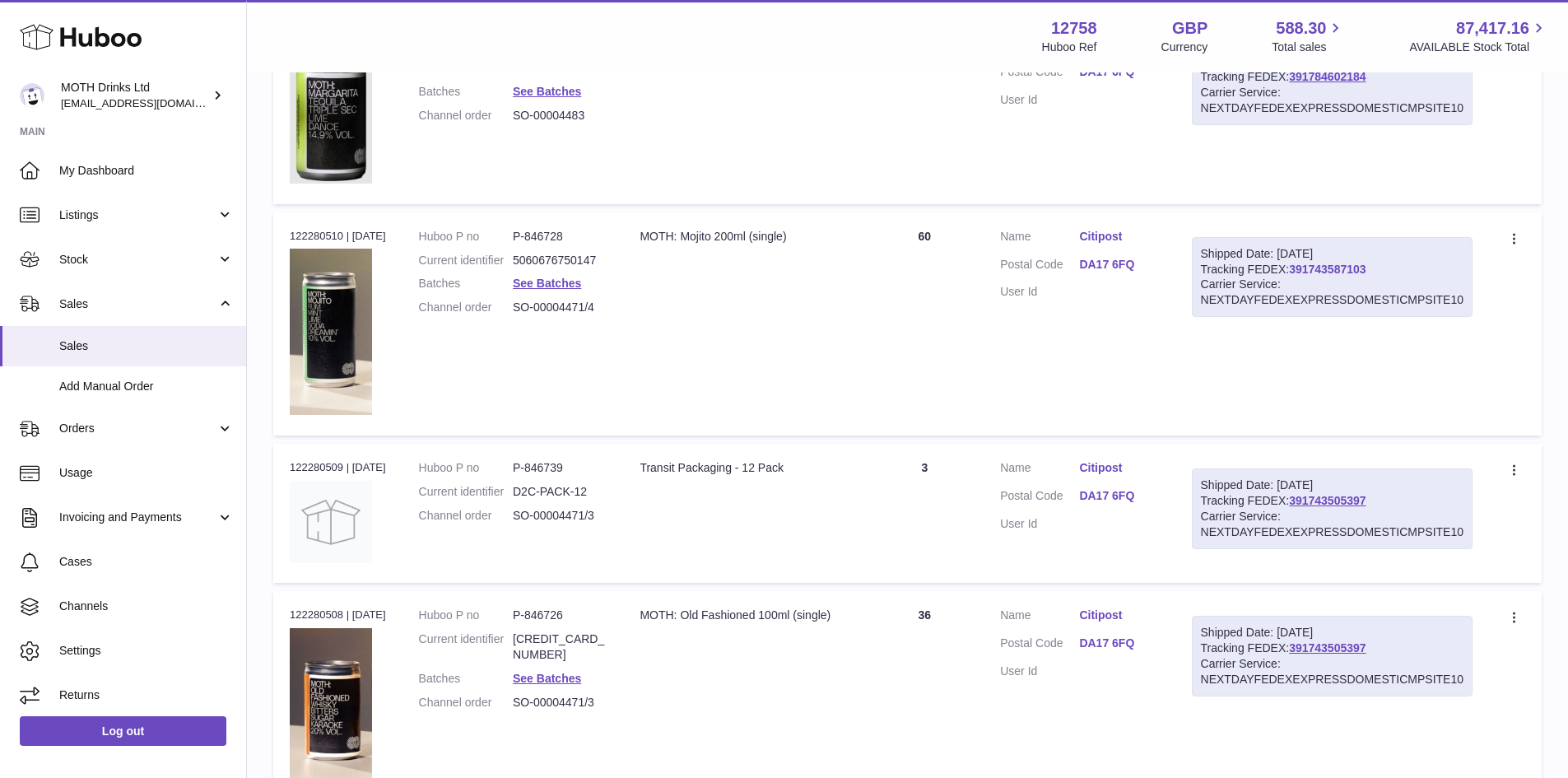
click at [1354, 265] on link "391743587103" at bounding box center [1327, 270] width 77 height 13
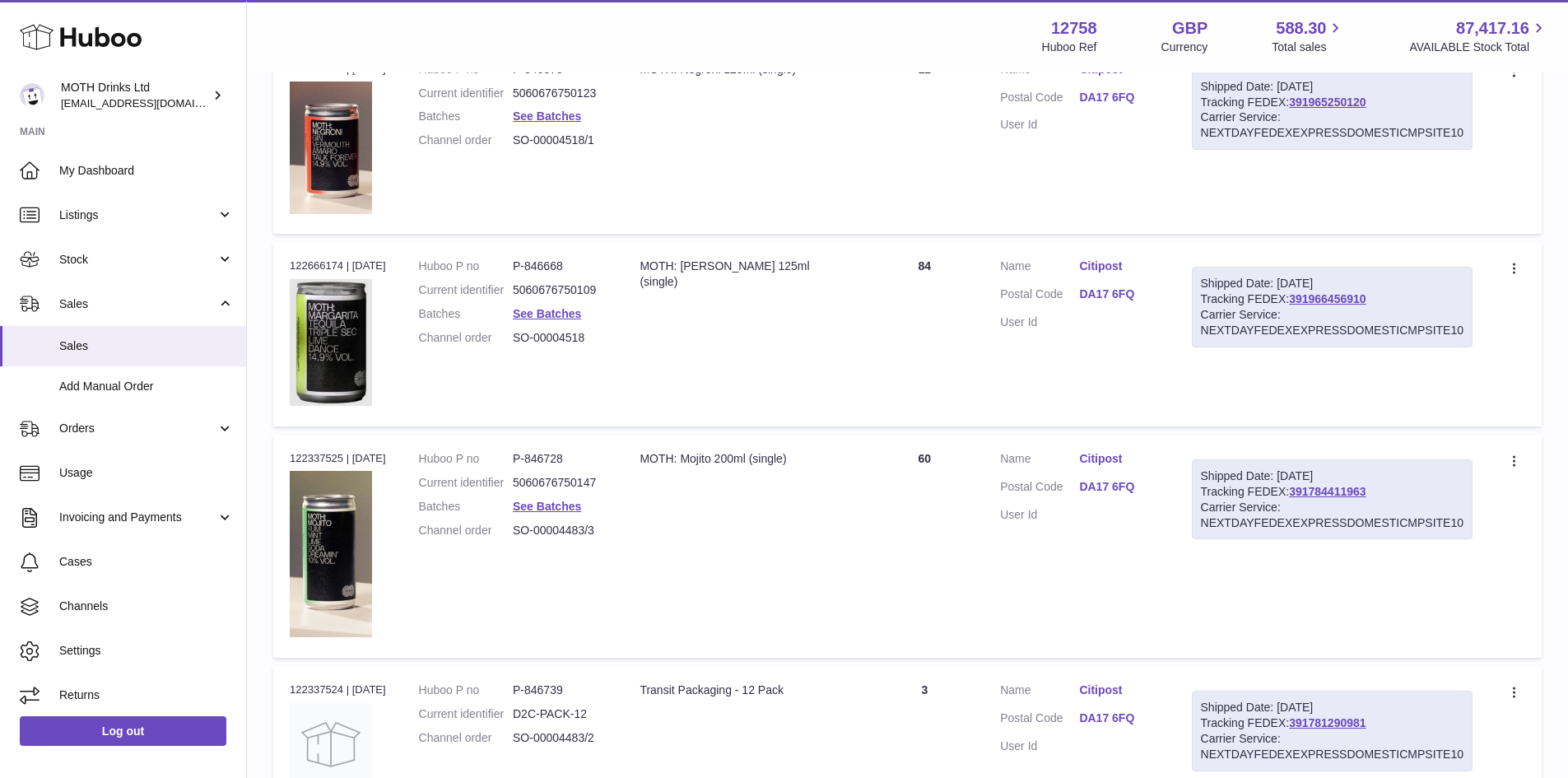
scroll to position [321, 0]
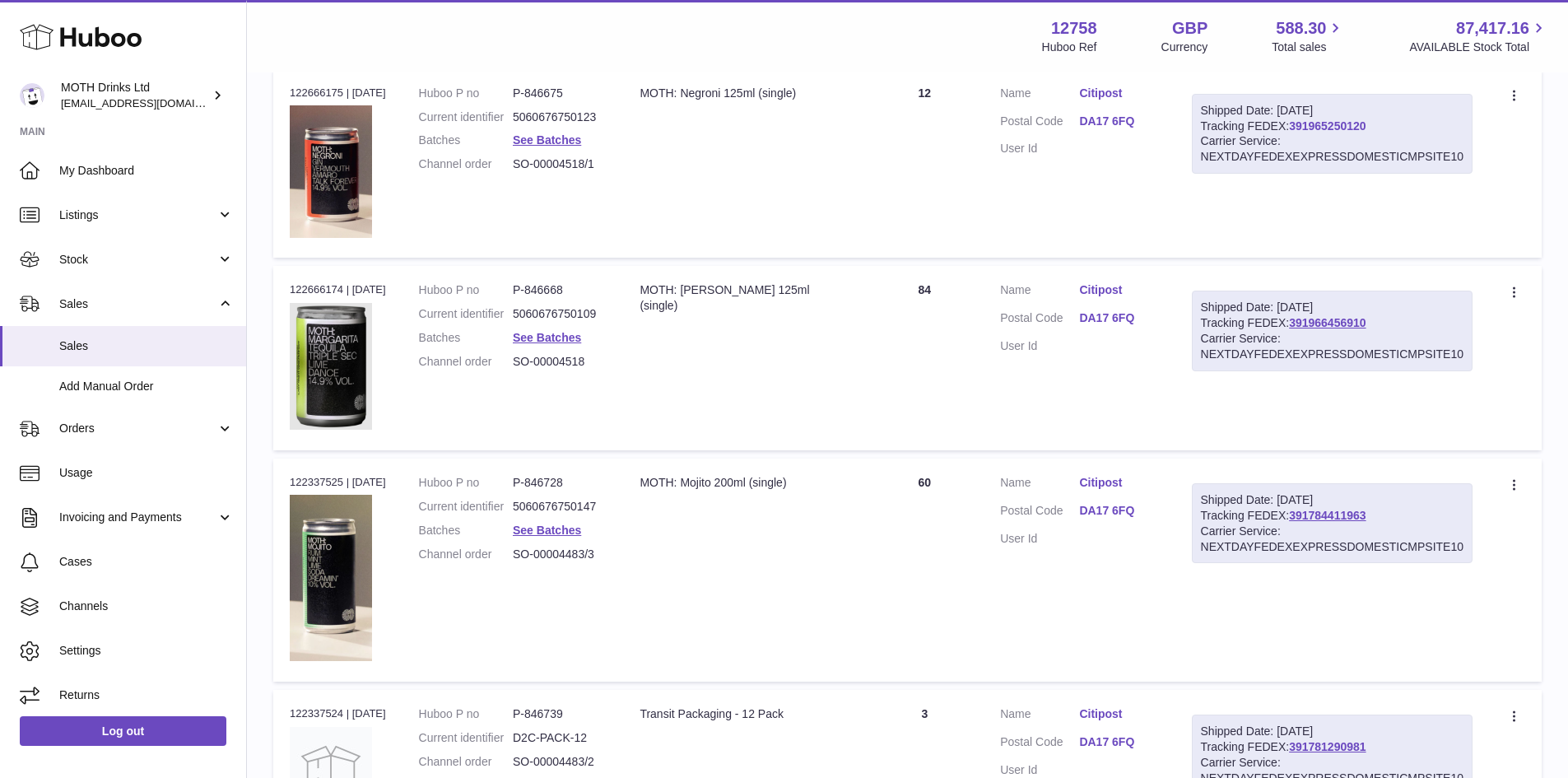
click at [1348, 125] on link "391965250120" at bounding box center [1327, 126] width 77 height 13
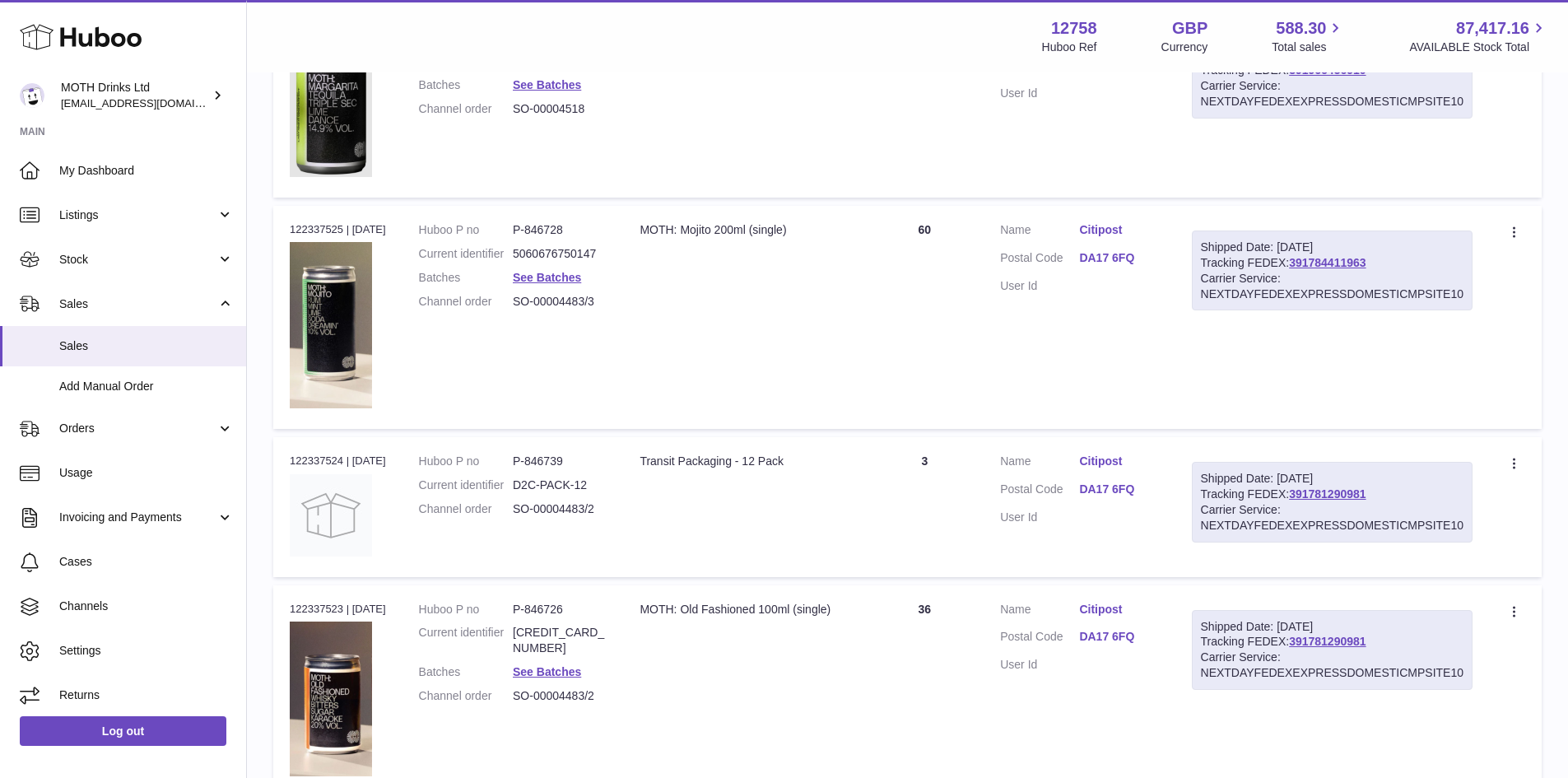
scroll to position [815, 0]
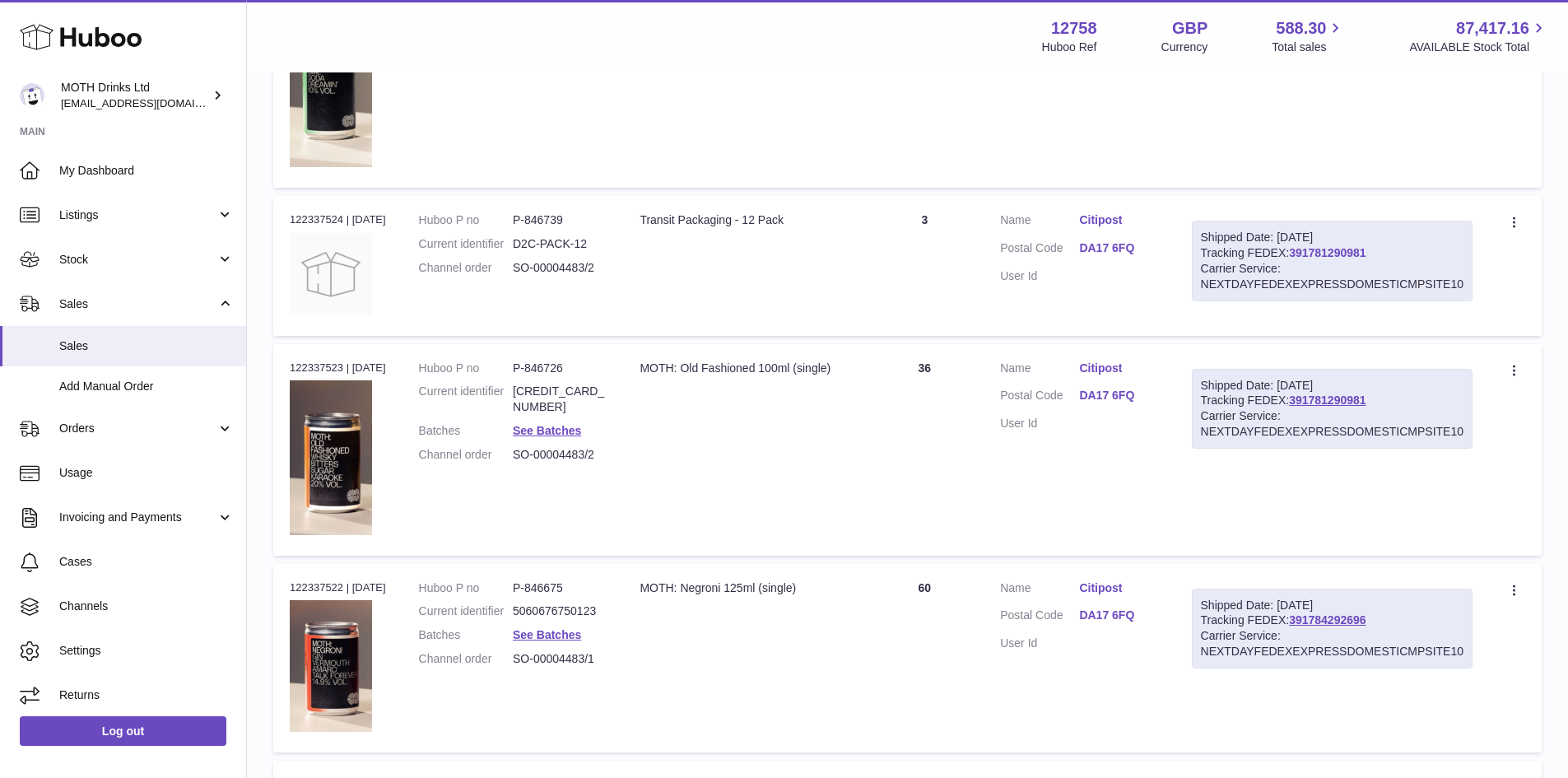
click at [1331, 252] on link "391781290981" at bounding box center [1327, 253] width 77 height 13
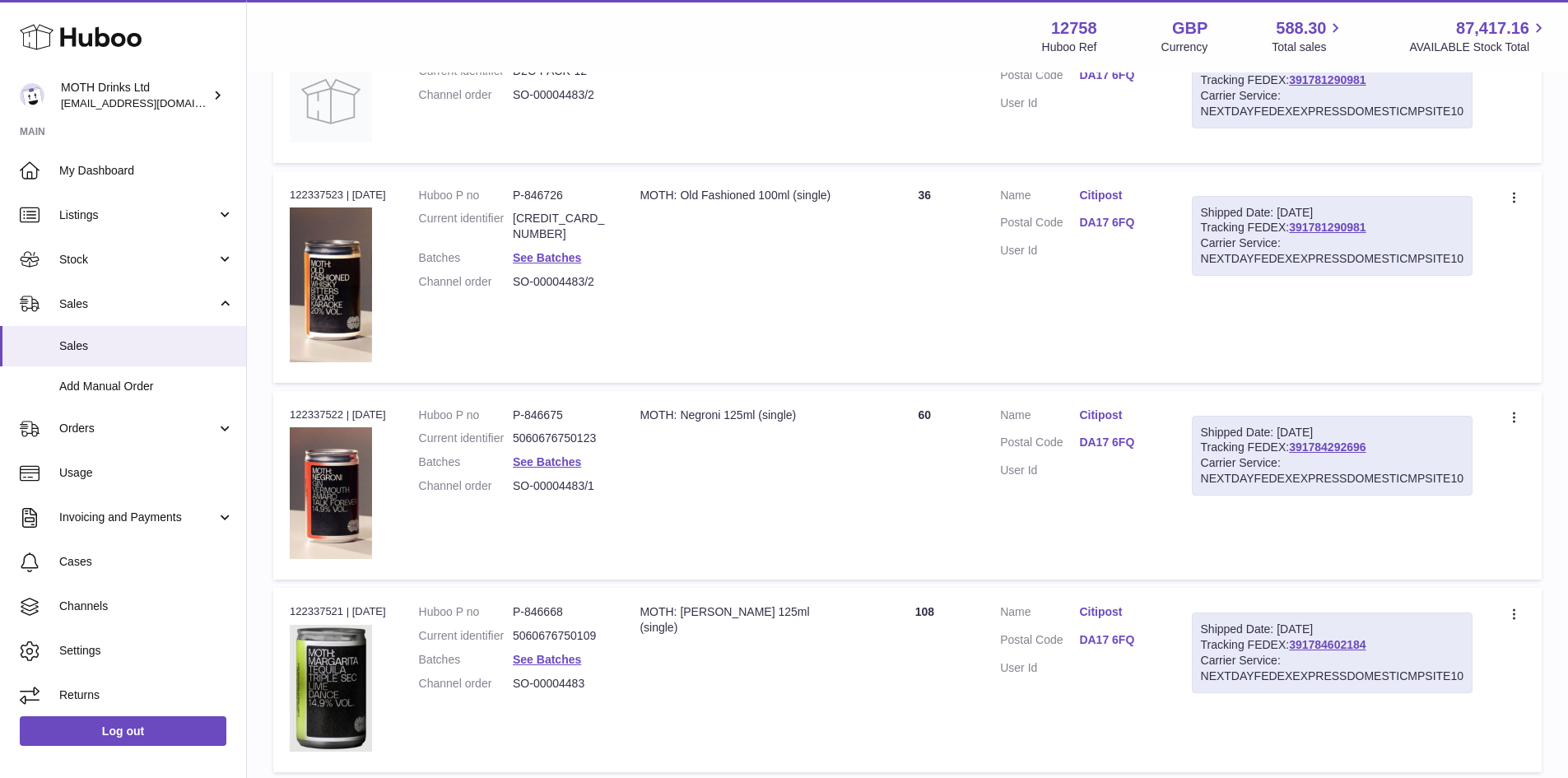
scroll to position [1235, 0]
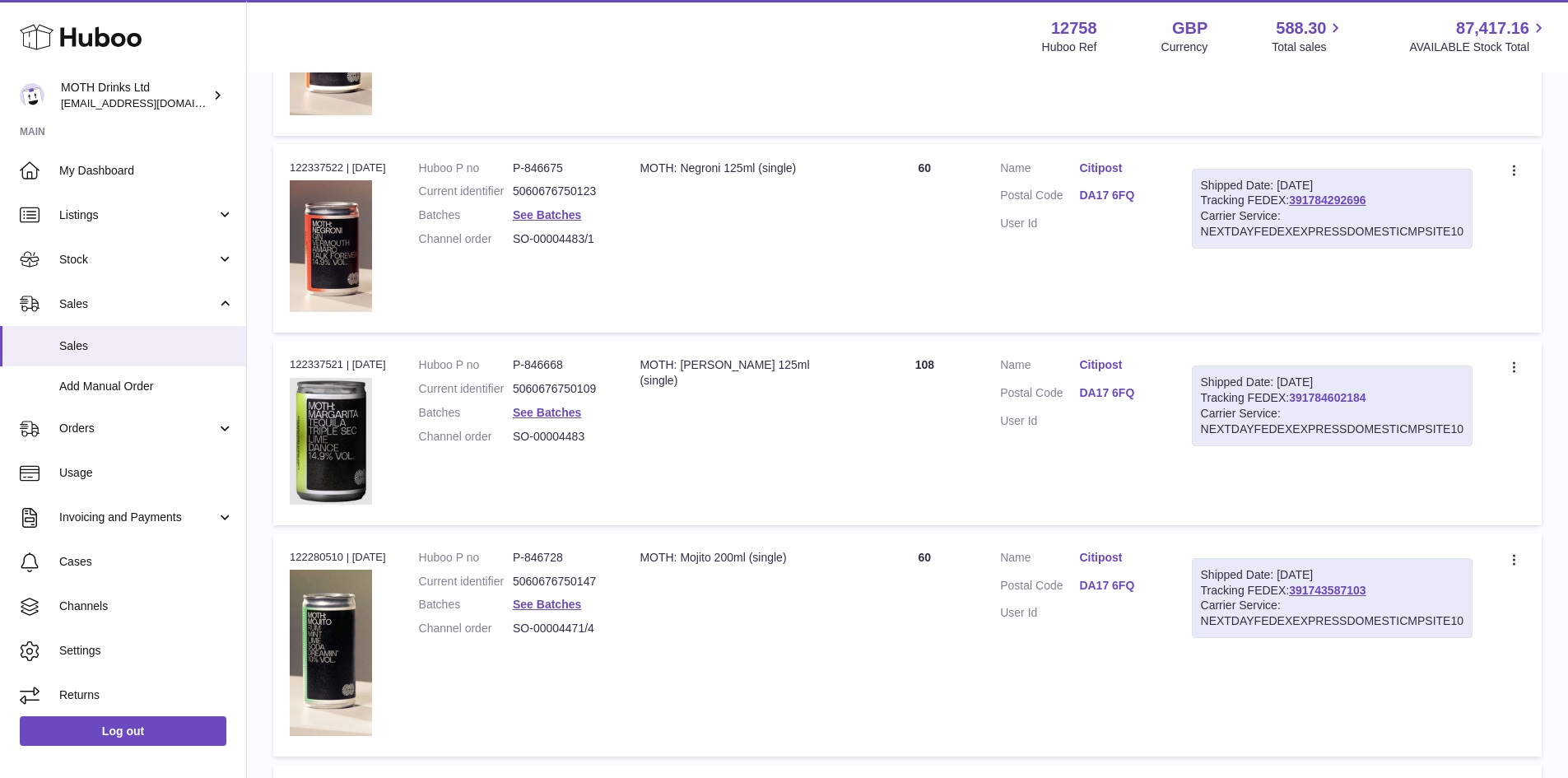
click at [1348, 401] on link "391784602184" at bounding box center [1327, 398] width 77 height 13
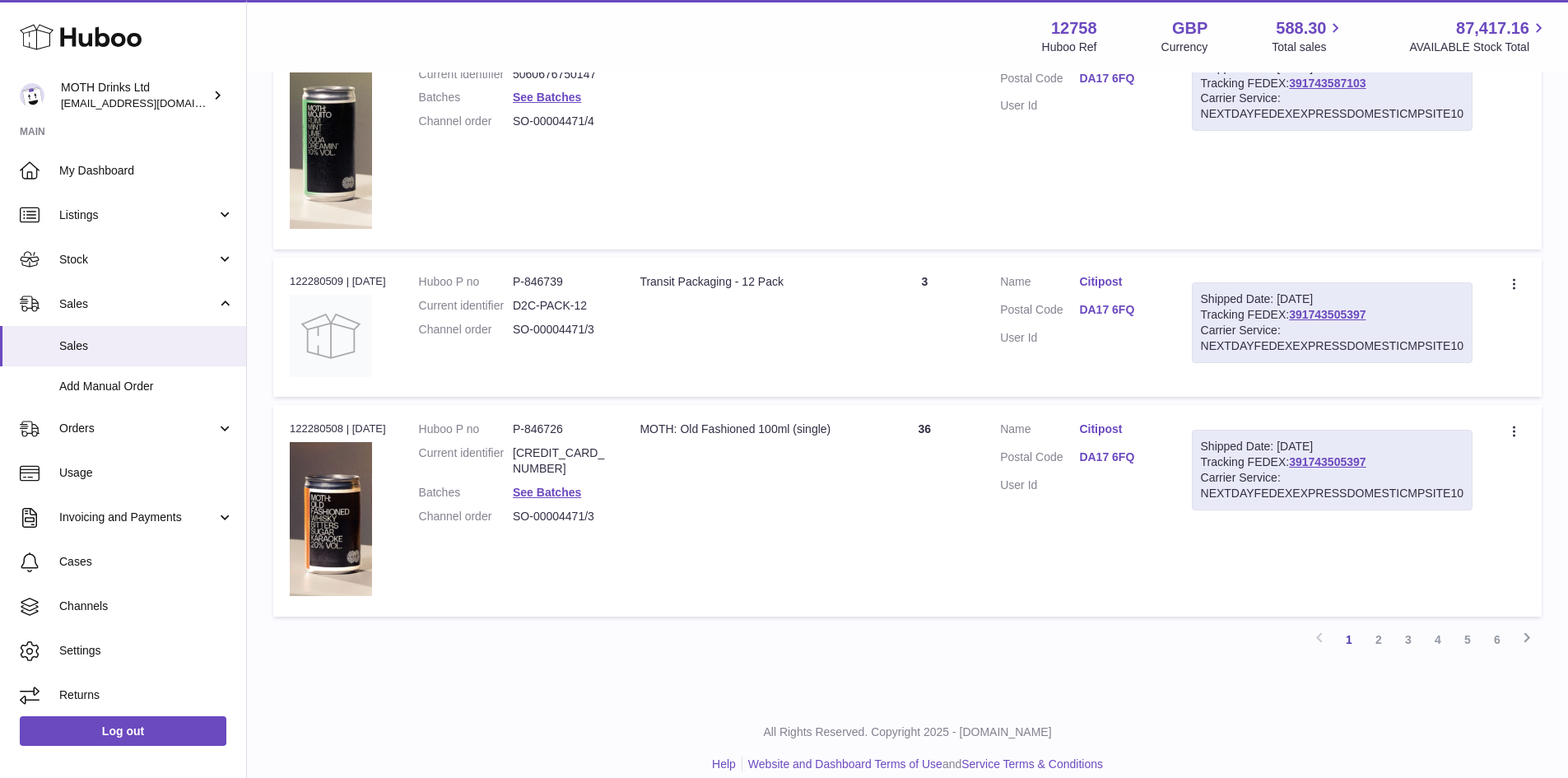
scroll to position [1761, 0]
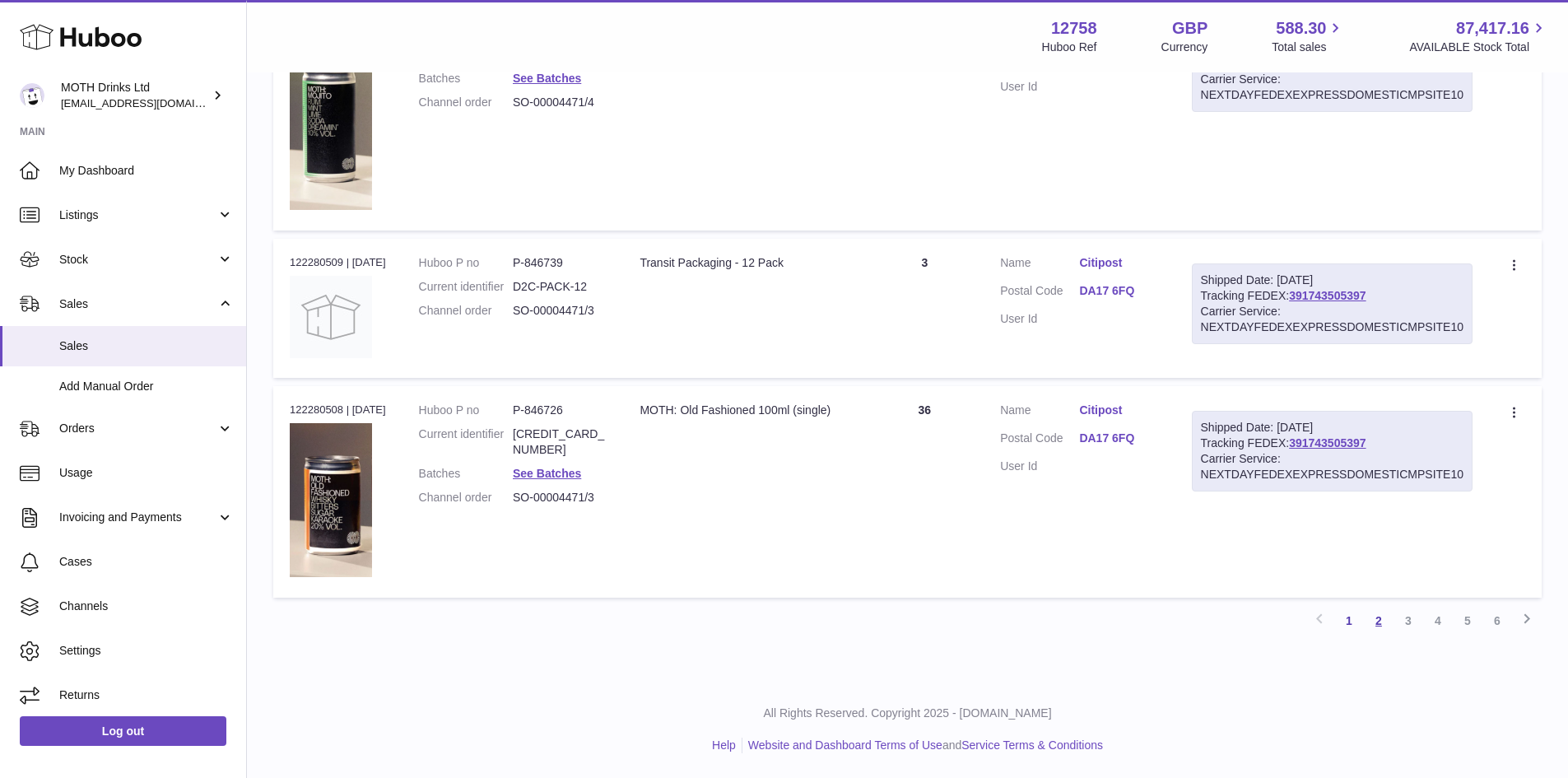
click at [1372, 623] on link "2" at bounding box center [1378, 621] width 30 height 30
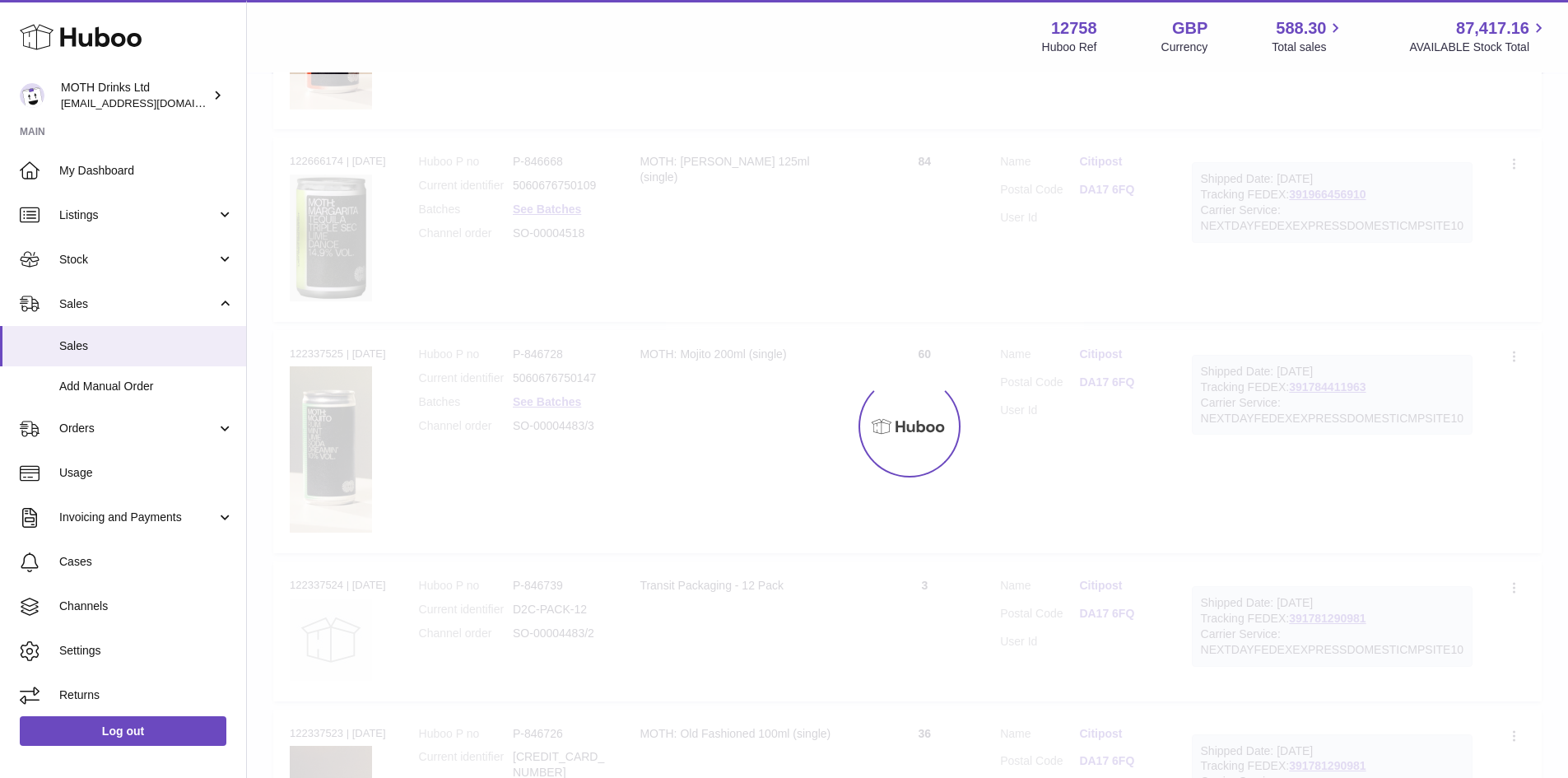
scroll to position [74, 0]
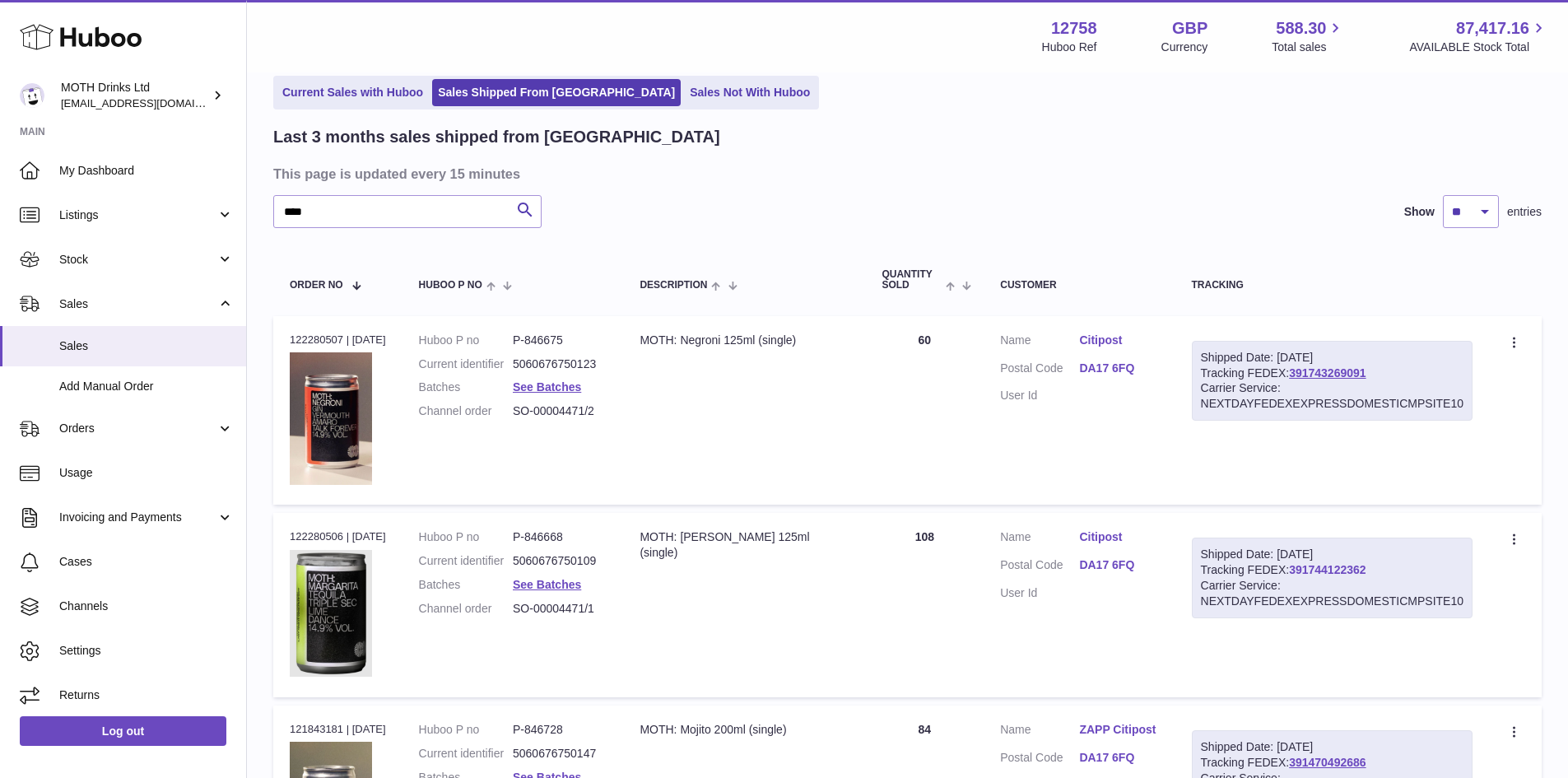
click at [1338, 570] on link "391744122362" at bounding box center [1327, 570] width 77 height 13
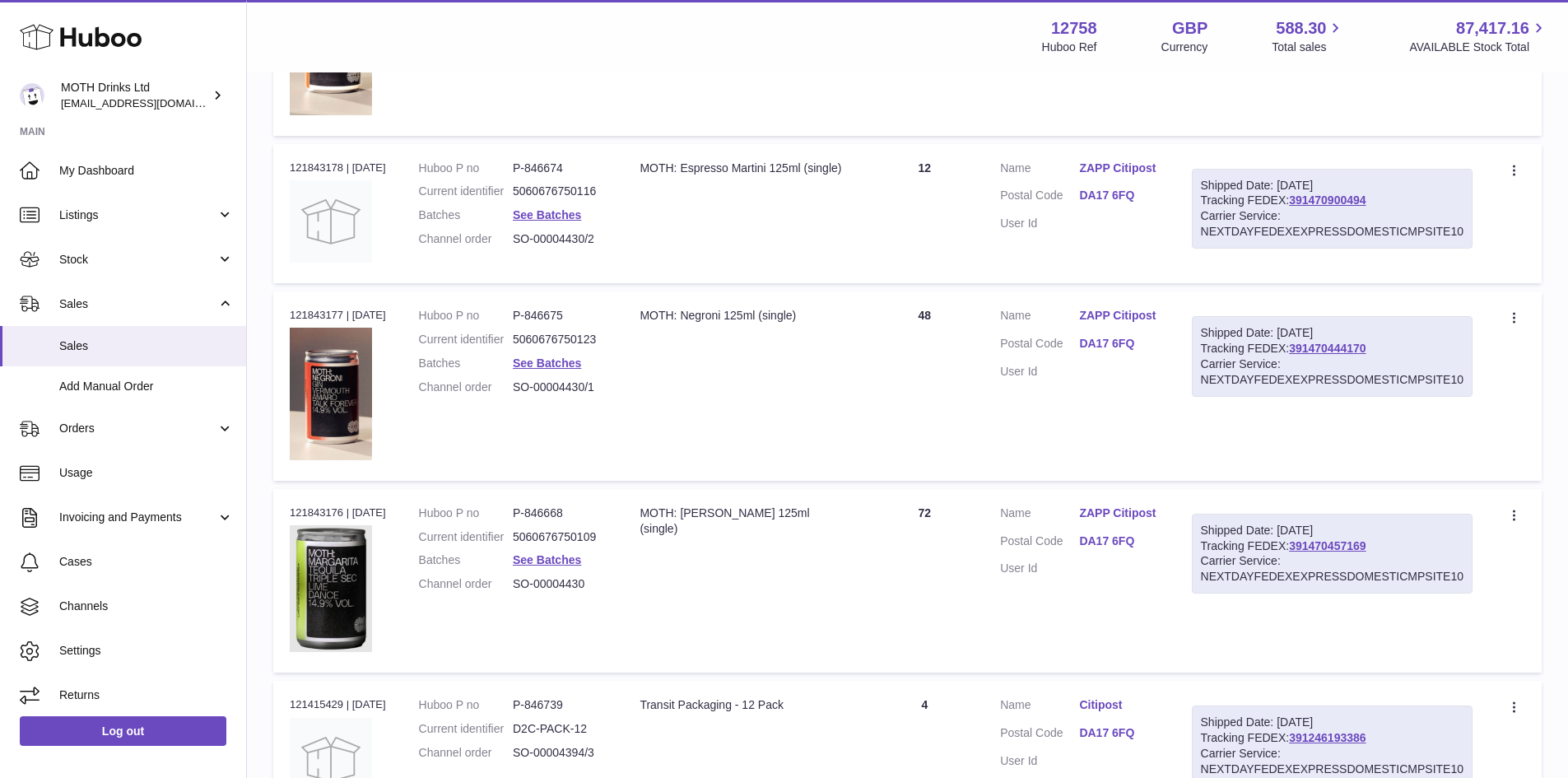
scroll to position [1681, 0]
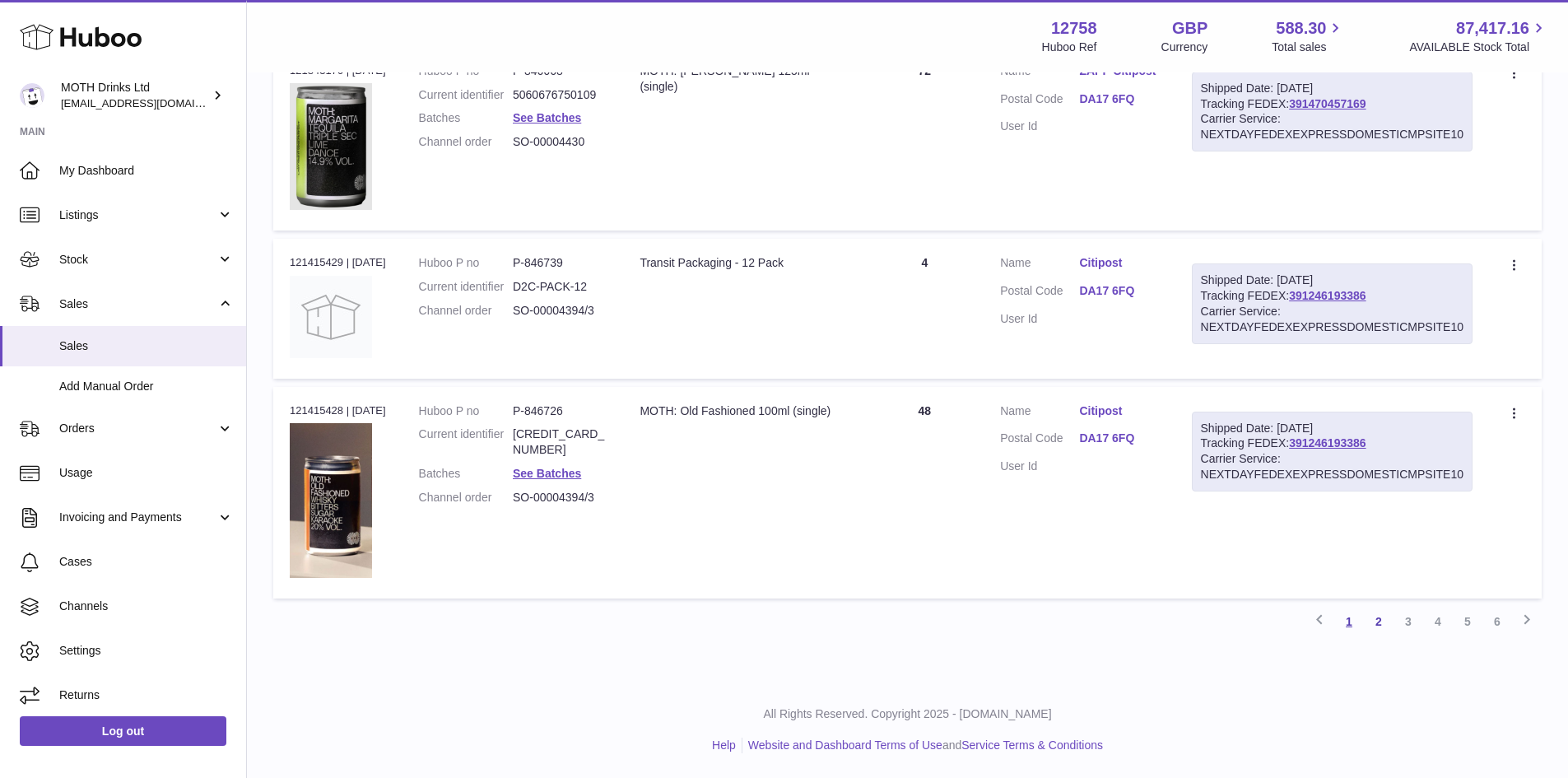
click at [1357, 632] on link "1" at bounding box center [1349, 622] width 30 height 30
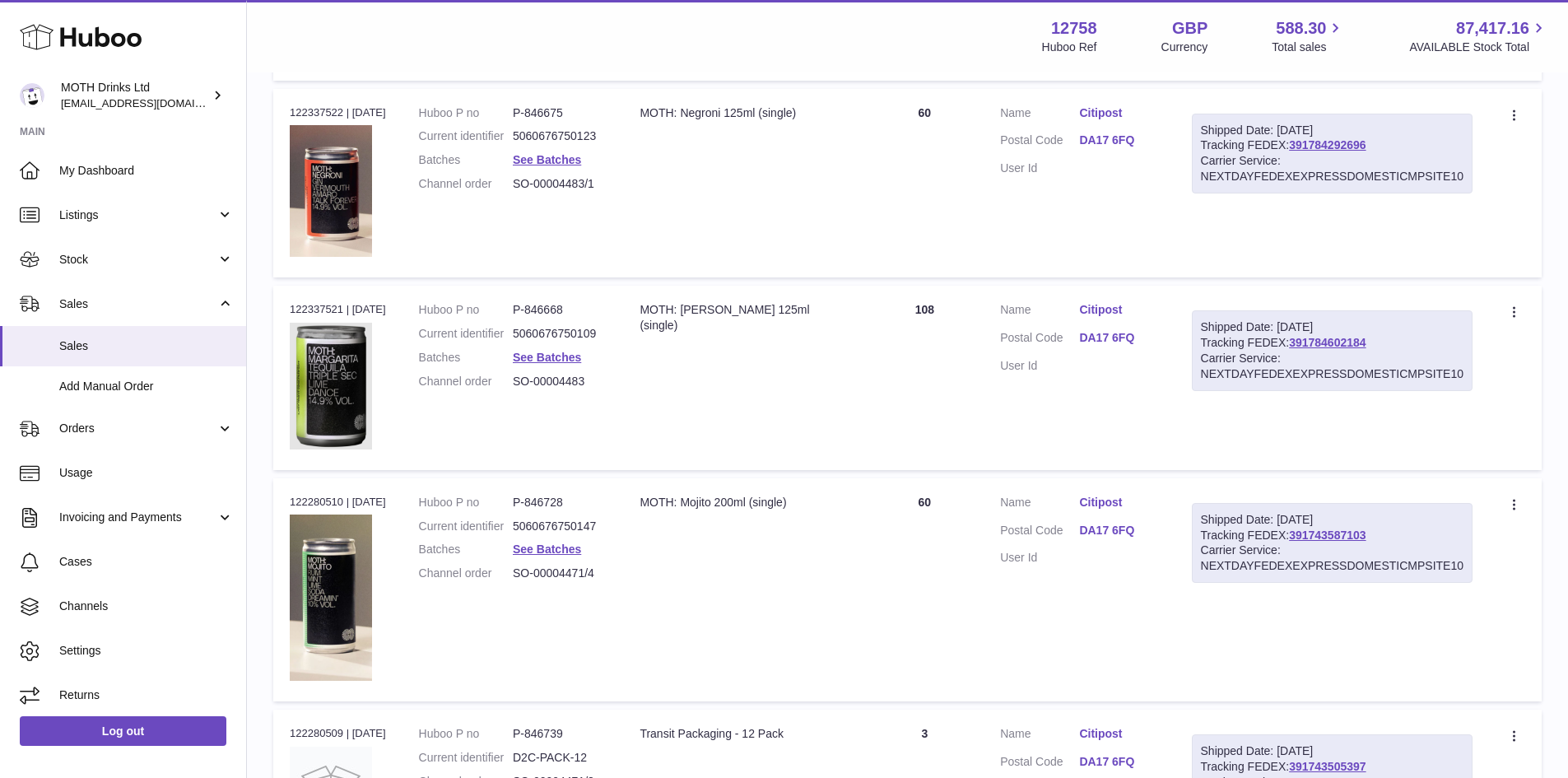
scroll to position [1309, 0]
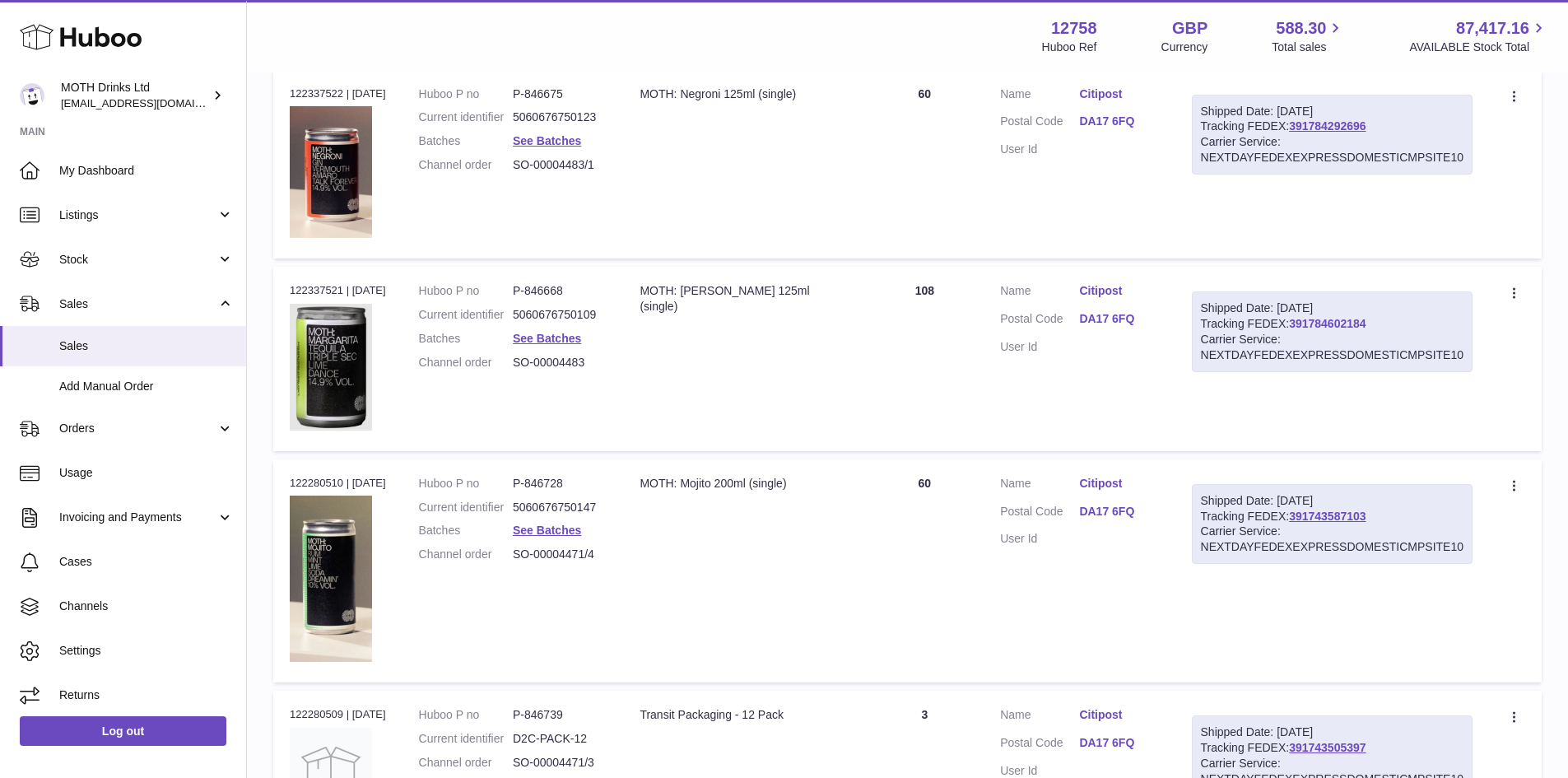
click at [1342, 325] on link "391784602184" at bounding box center [1327, 324] width 77 height 13
click at [1135, 284] on link "Citipost" at bounding box center [1118, 290] width 79 height 16
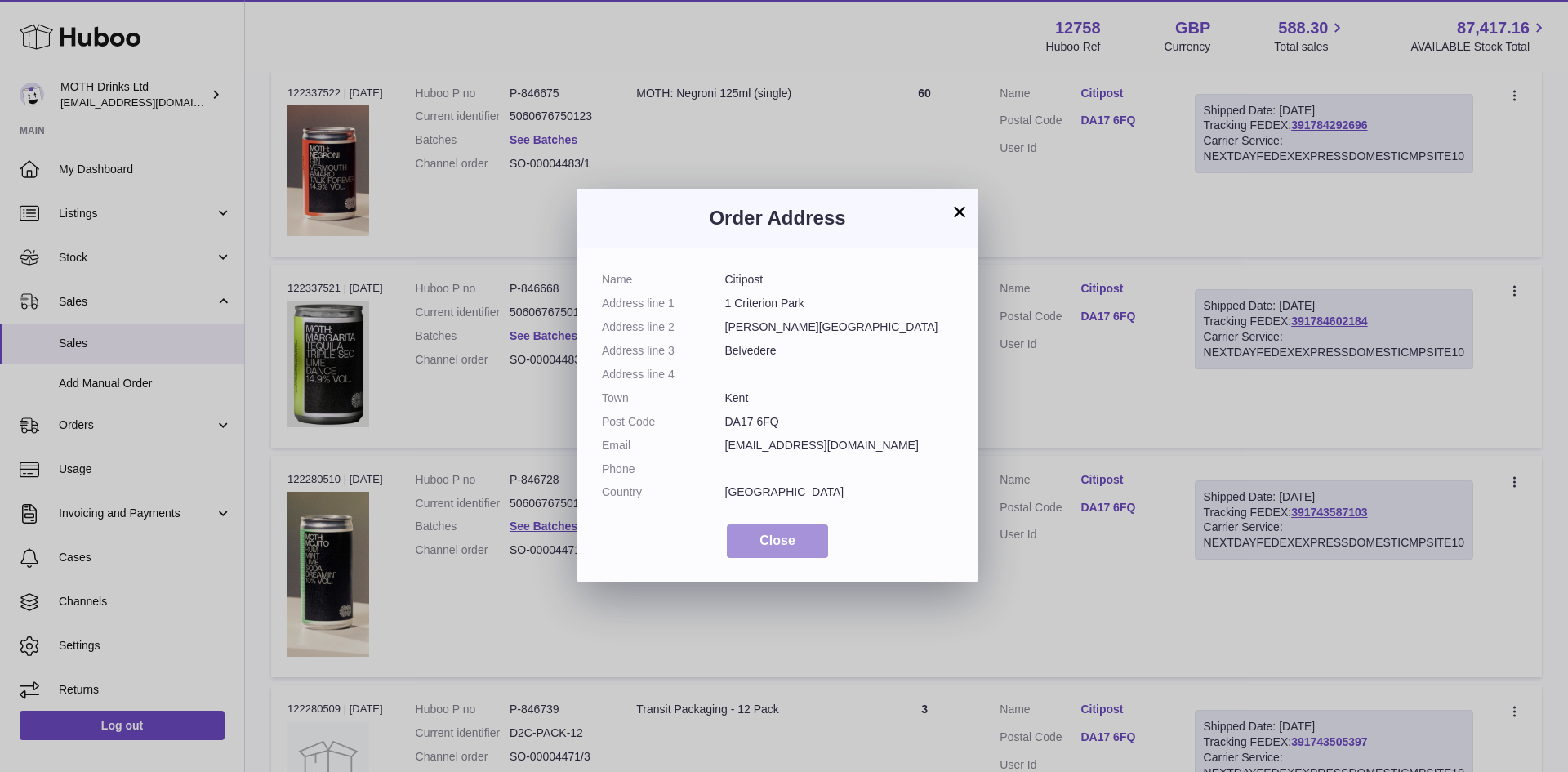
click at [819, 546] on button "Close" at bounding box center [777, 541] width 102 height 34
